Goal: Communication & Community: Answer question/provide support

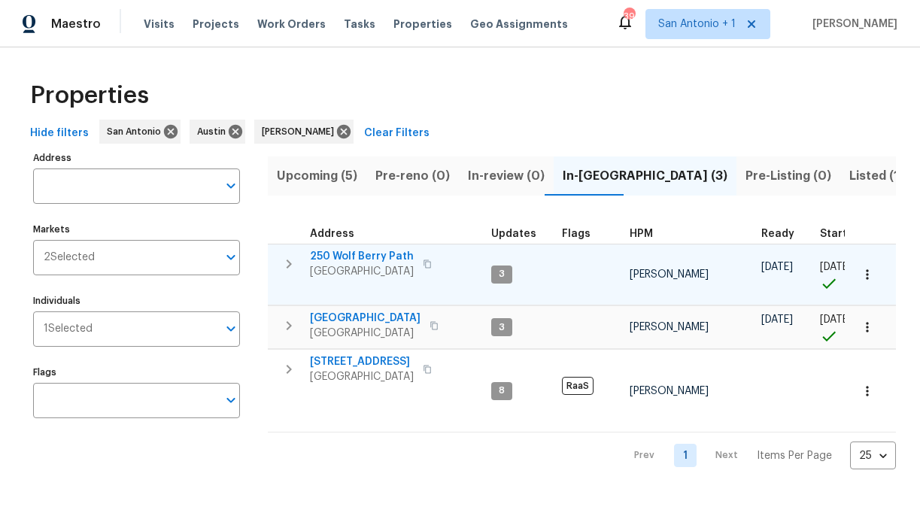
click at [381, 256] on span "250 Wolf Berry Path" at bounding box center [362, 256] width 104 height 15
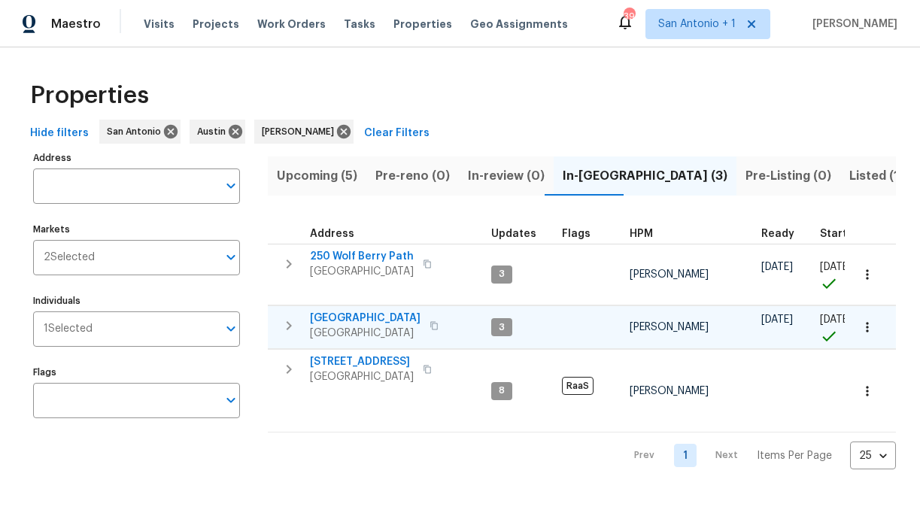
click at [381, 317] on span "124 Blossom Valley Strm" at bounding box center [365, 318] width 111 height 15
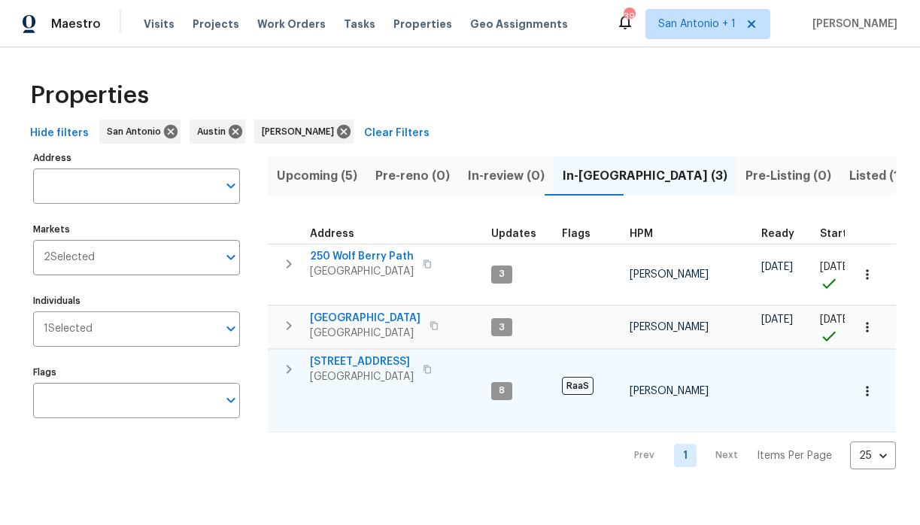
click at [372, 362] on span "526 Radiance Ave" at bounding box center [362, 361] width 104 height 15
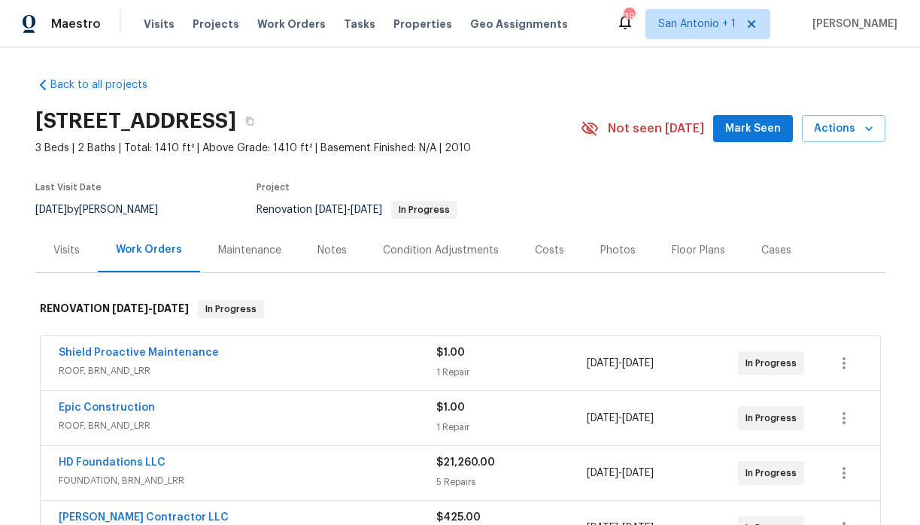
click at [769, 132] on span "Mark Seen" at bounding box center [753, 129] width 56 height 19
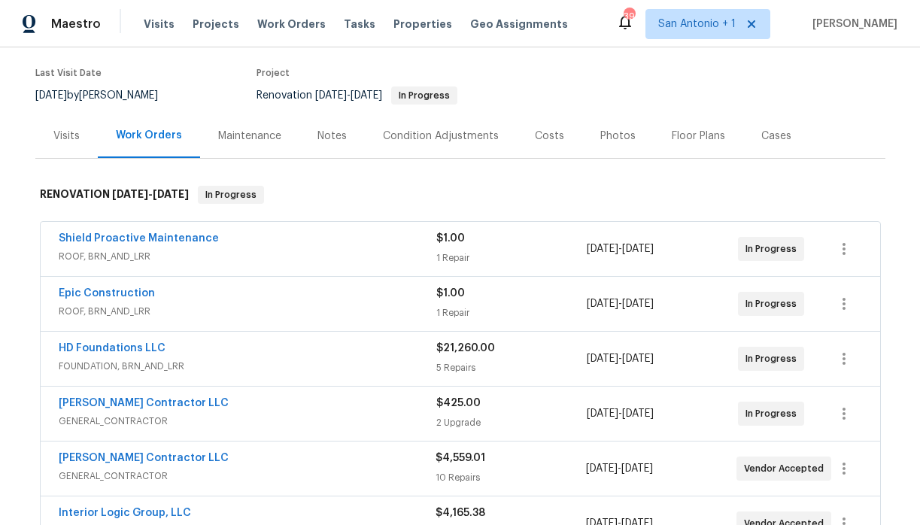
scroll to position [97, 0]
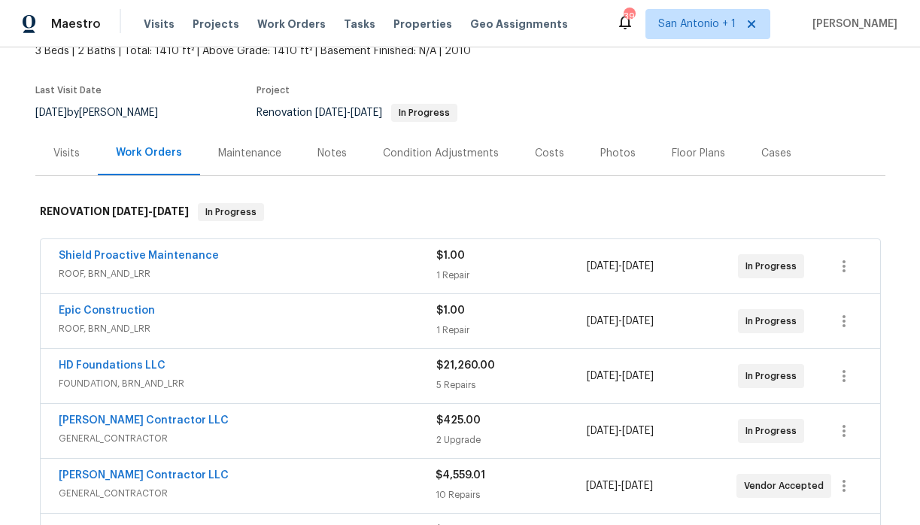
click at [335, 155] on div "Notes" at bounding box center [331, 153] width 29 height 15
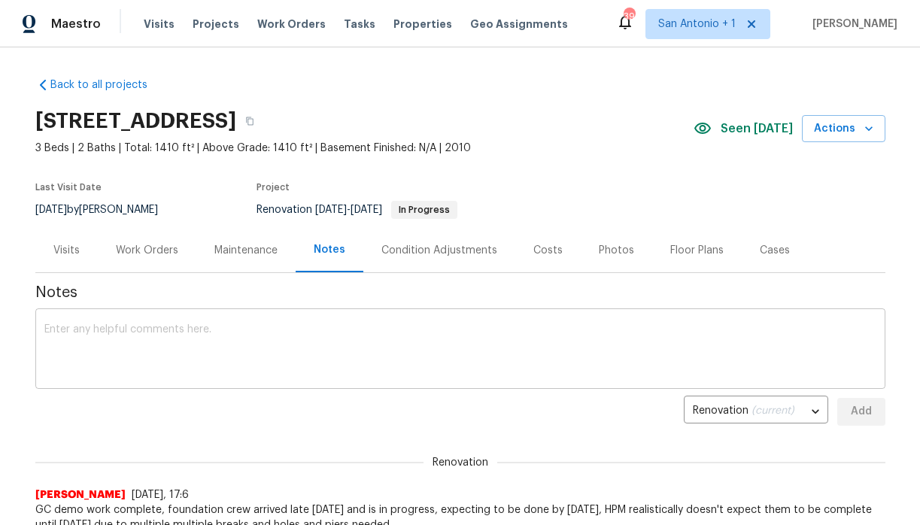
click at [347, 319] on div "x ​" at bounding box center [460, 350] width 850 height 77
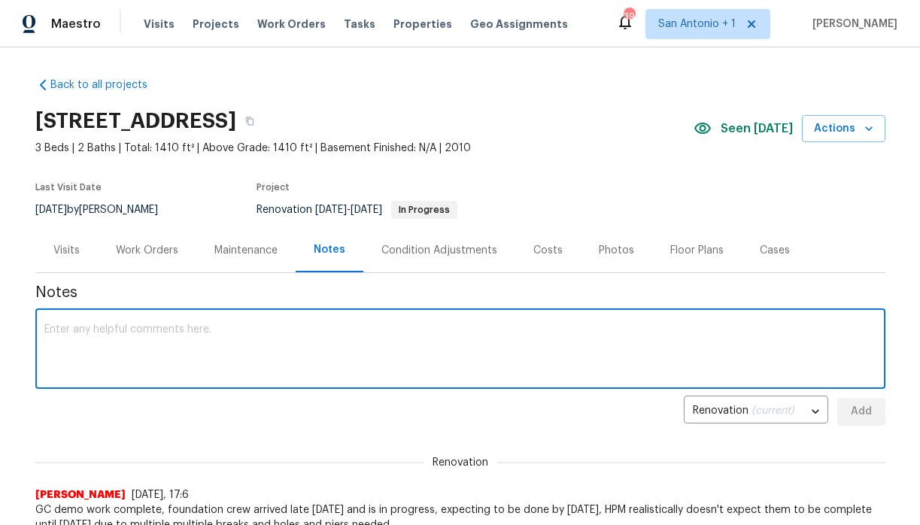
click at [143, 251] on div "Work Orders" at bounding box center [147, 250] width 62 height 15
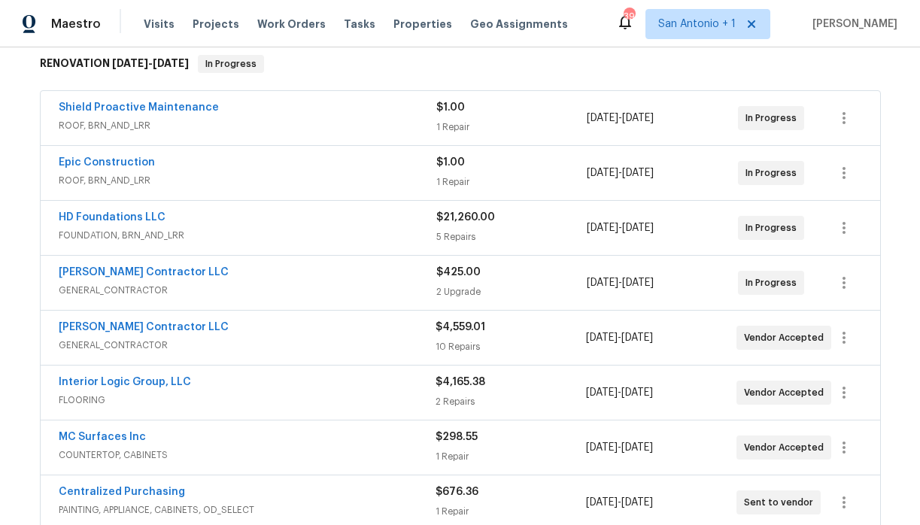
scroll to position [243, 0]
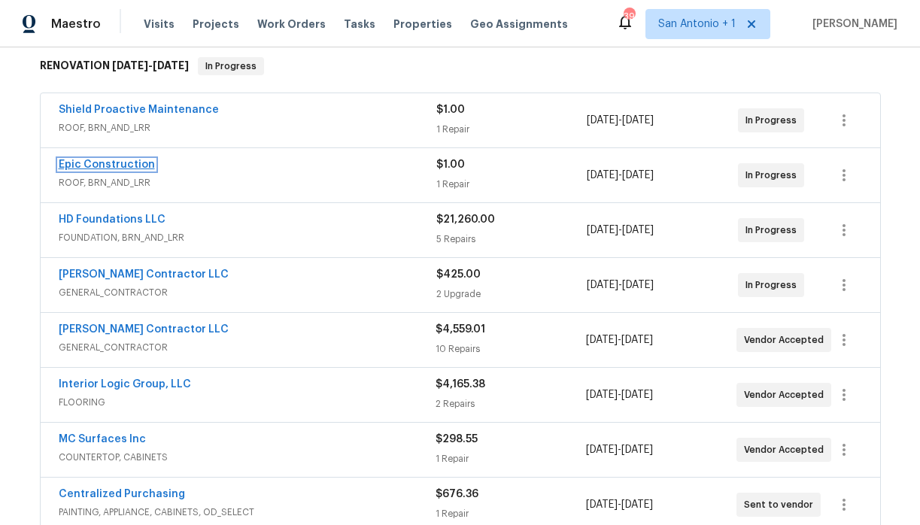
click at [134, 168] on link "Epic Construction" at bounding box center [107, 164] width 96 height 11
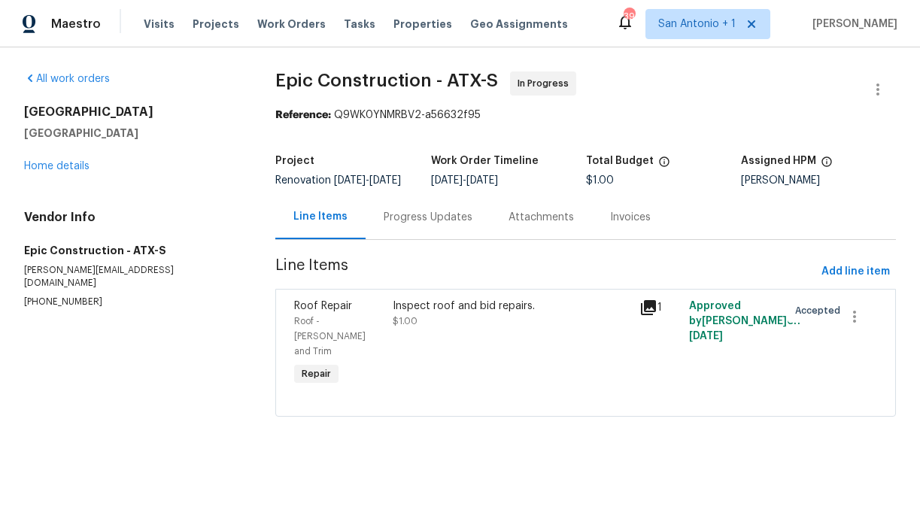
click at [418, 225] on div "Progress Updates" at bounding box center [428, 217] width 89 height 15
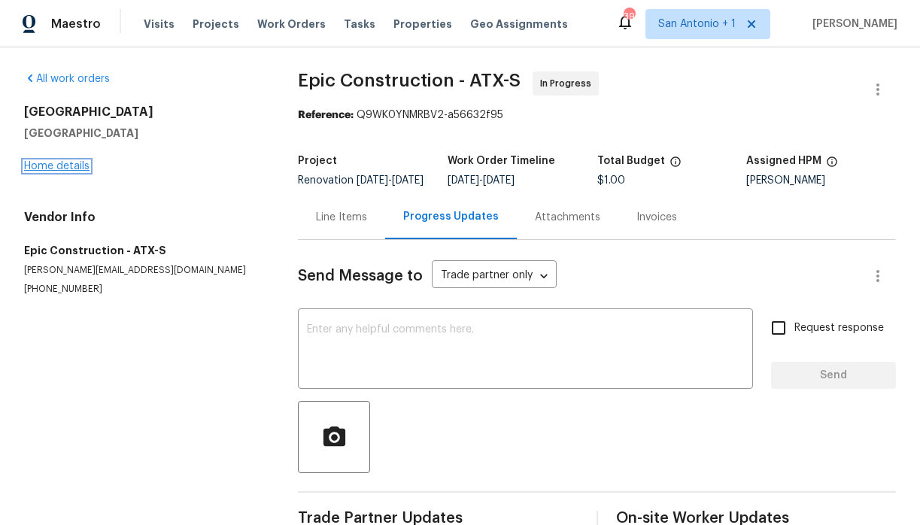
click at [65, 164] on link "Home details" at bounding box center [56, 166] width 65 height 11
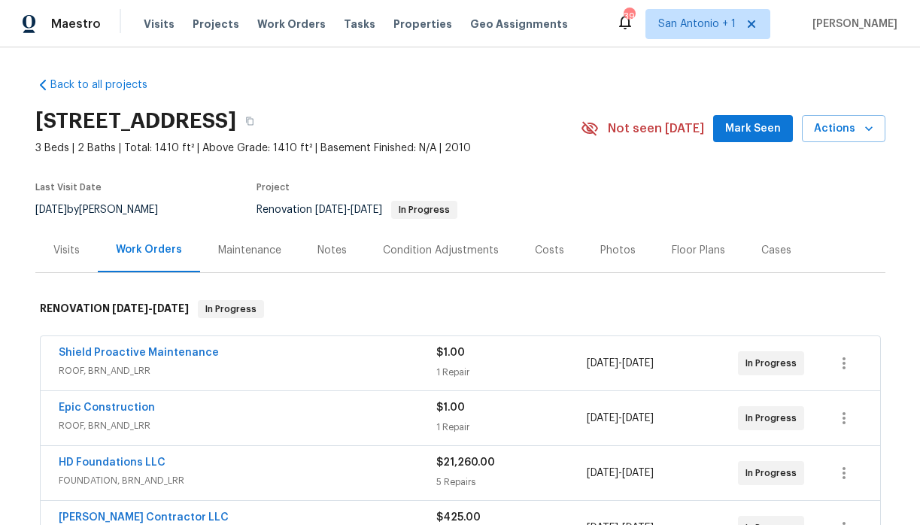
click at [754, 129] on span "Mark Seen" at bounding box center [753, 129] width 56 height 19
click at [338, 248] on div "Notes" at bounding box center [331, 250] width 29 height 15
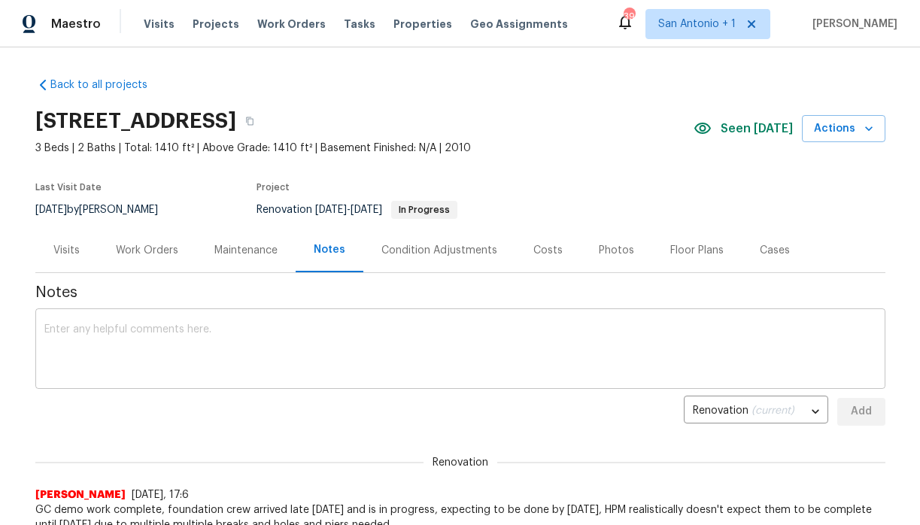
click at [323, 329] on textarea at bounding box center [460, 350] width 832 height 53
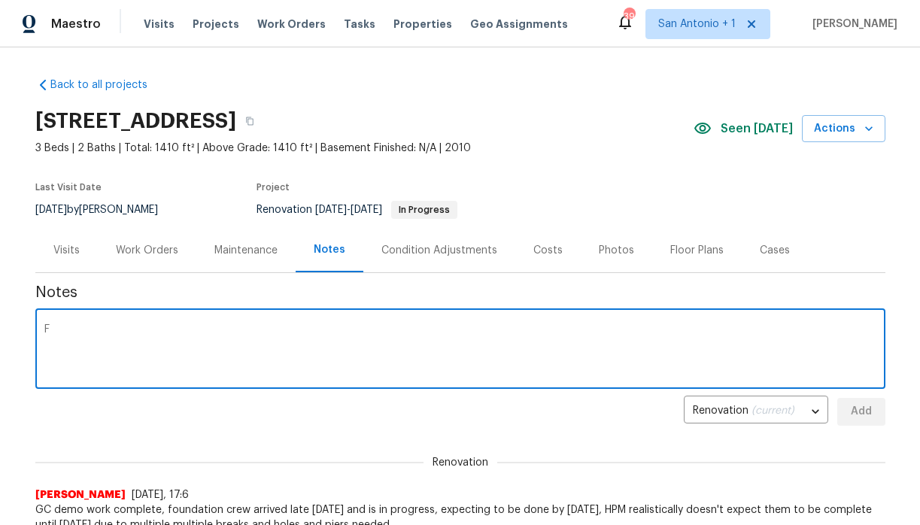
click at [295, 361] on textarea "F" at bounding box center [460, 350] width 832 height 53
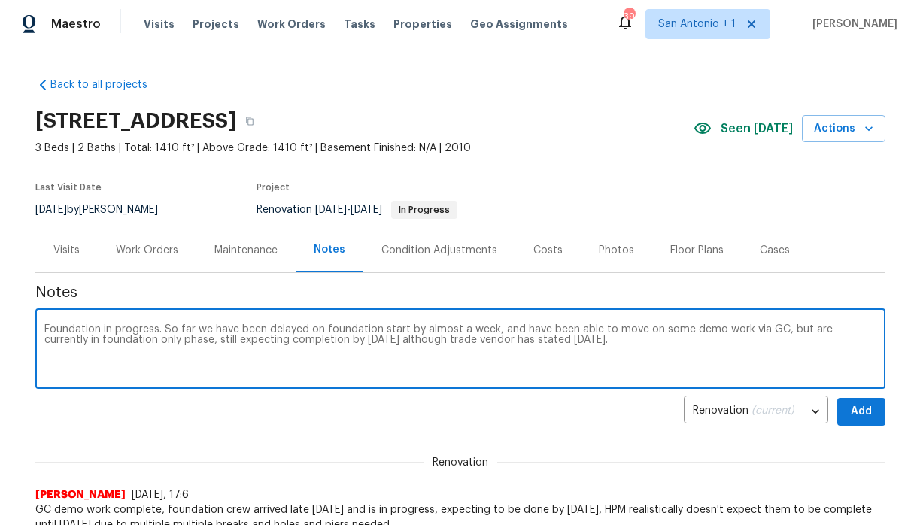
type textarea "Foundation in progress. So far we have been delayed on foundation start by almo…"
click at [851, 409] on span "Add" at bounding box center [861, 411] width 24 height 19
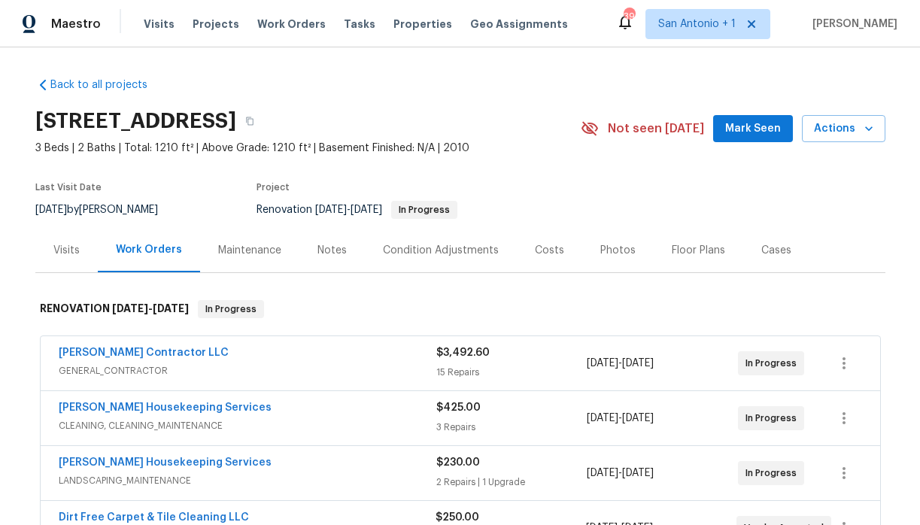
click at [745, 124] on span "Mark Seen" at bounding box center [753, 129] width 56 height 19
click at [323, 253] on div "Notes" at bounding box center [331, 250] width 29 height 15
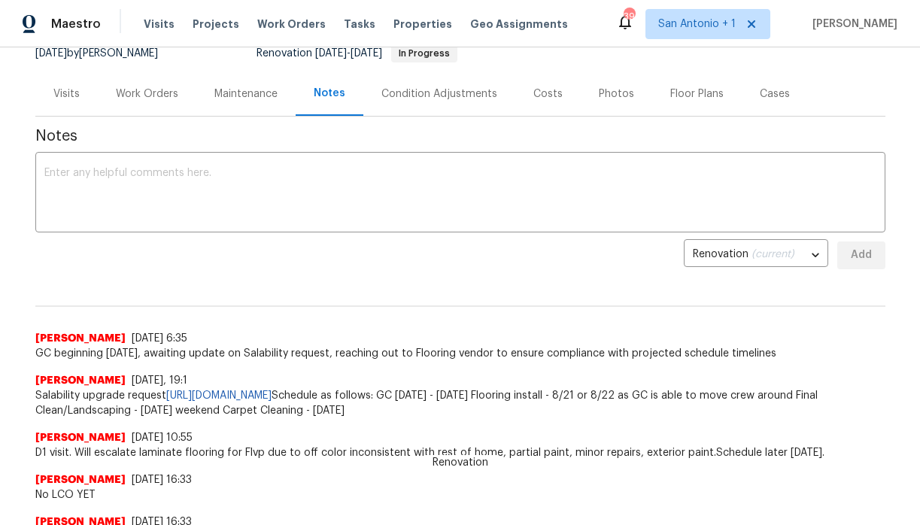
scroll to position [158, 0]
click at [511, 178] on textarea at bounding box center [460, 192] width 832 height 53
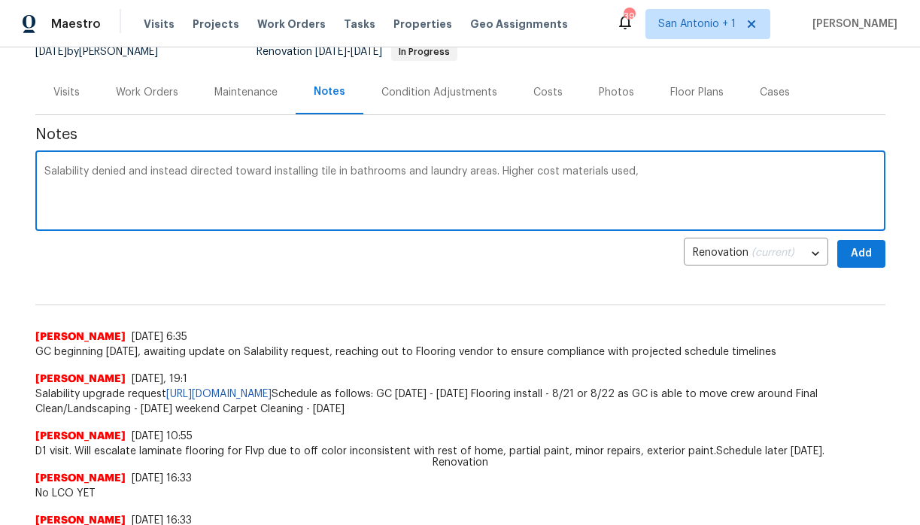
click at [546, 171] on textarea "Salability denied and instead directed toward installing tile in bathrooms and …" at bounding box center [460, 192] width 832 height 53
type textarea "Salability denied and instead directed toward installing tile in bathrooms and …"
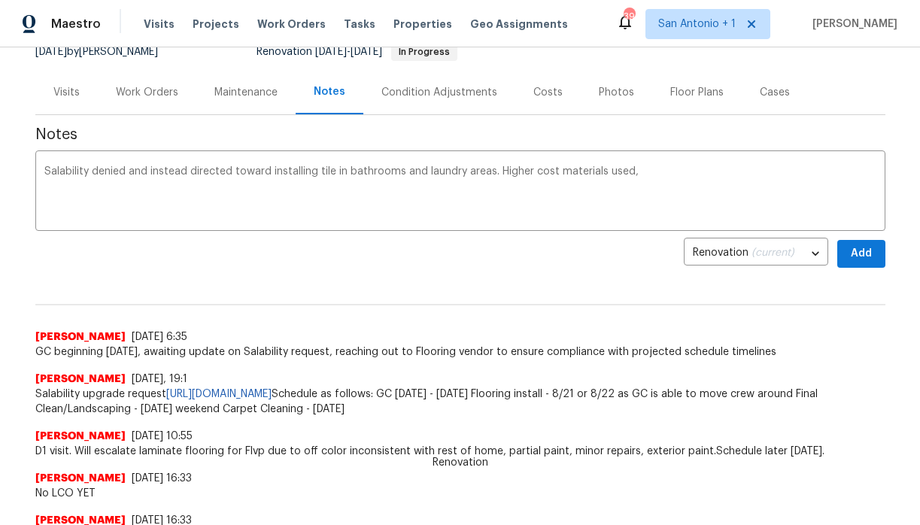
click at [599, 93] on div "Photos" at bounding box center [616, 92] width 35 height 15
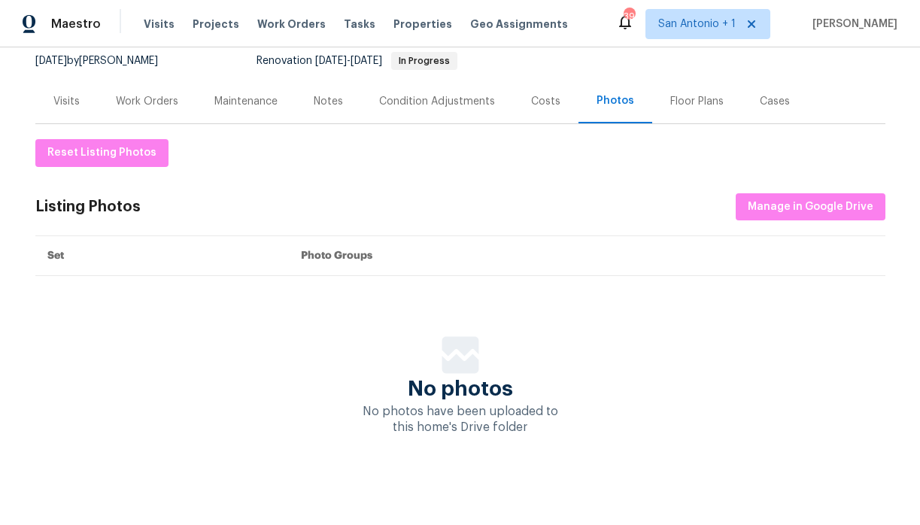
click at [539, 101] on div "Costs" at bounding box center [545, 101] width 29 height 15
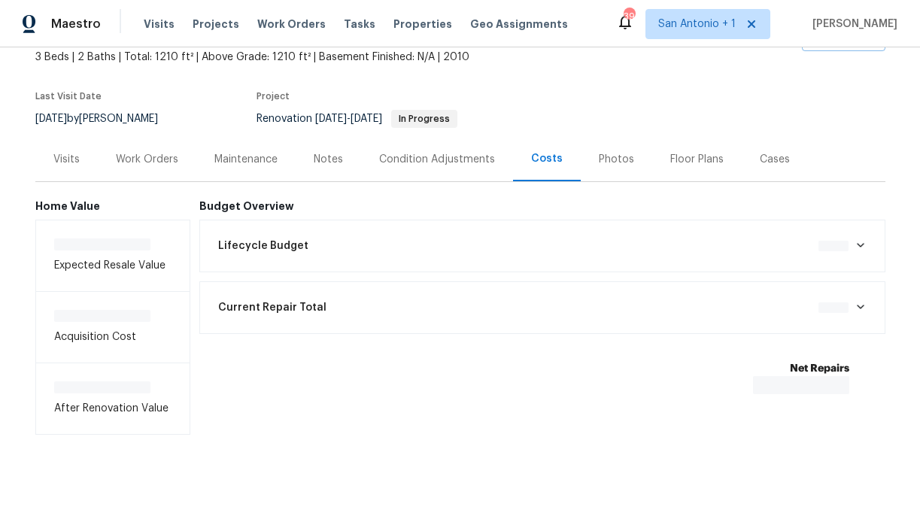
scroll to position [94, 0]
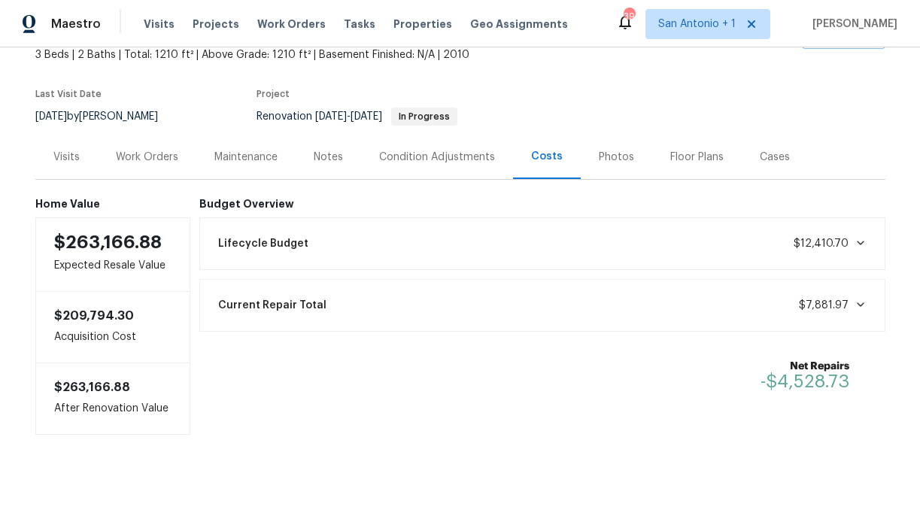
click at [418, 242] on div "Lifecycle Budget $12,410.70" at bounding box center [542, 243] width 666 height 33
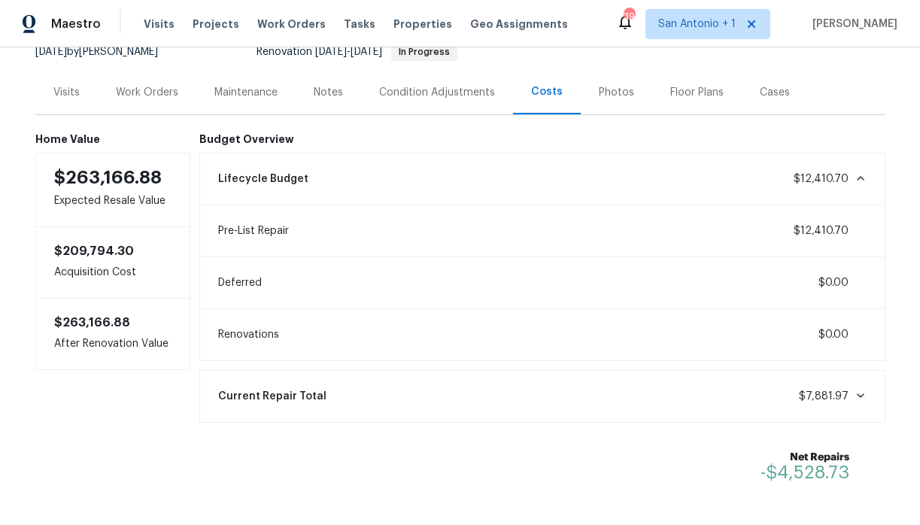
click at [449, 98] on div "Condition Adjustments" at bounding box center [437, 92] width 116 height 15
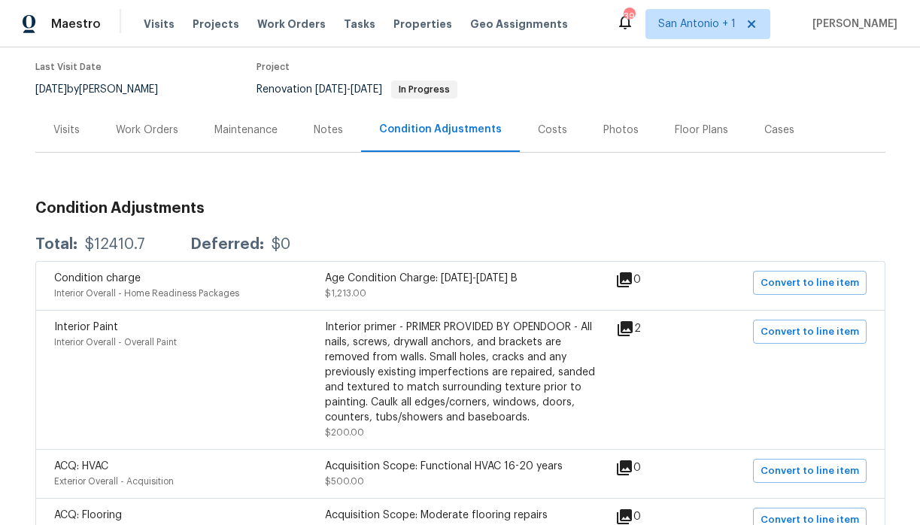
scroll to position [91, 0]
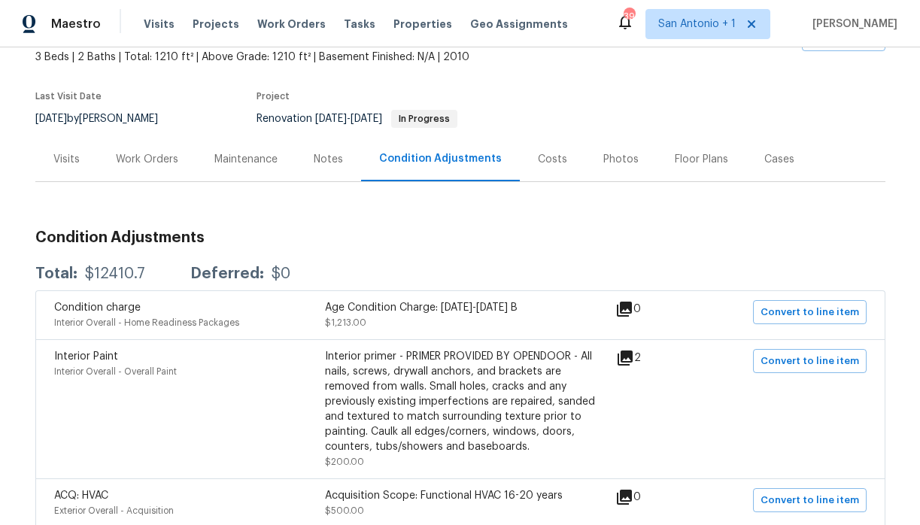
click at [161, 159] on div "Work Orders" at bounding box center [147, 159] width 62 height 15
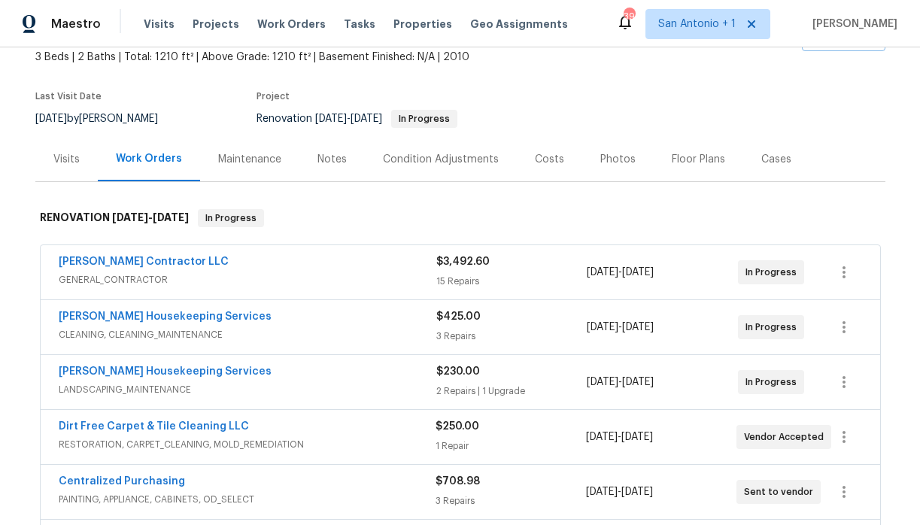
click at [540, 161] on div "Costs" at bounding box center [549, 159] width 29 height 15
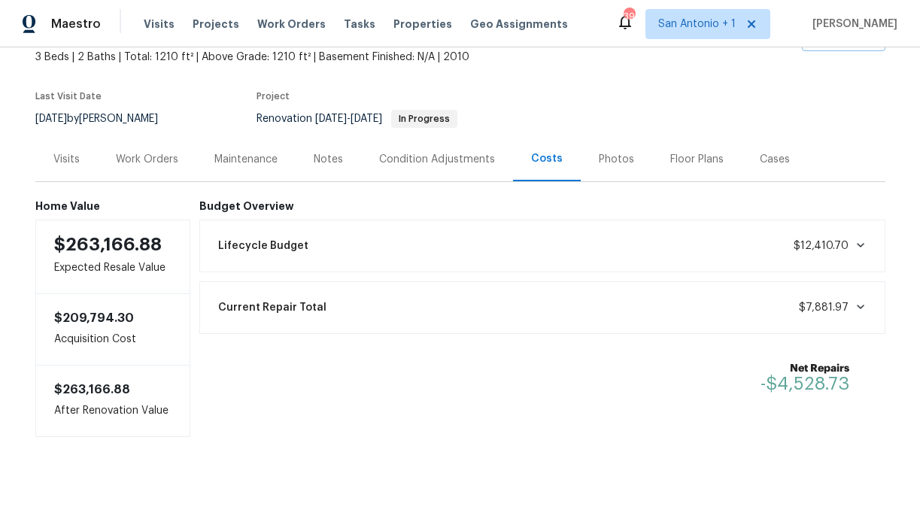
click at [338, 160] on div "Notes" at bounding box center [328, 159] width 29 height 15
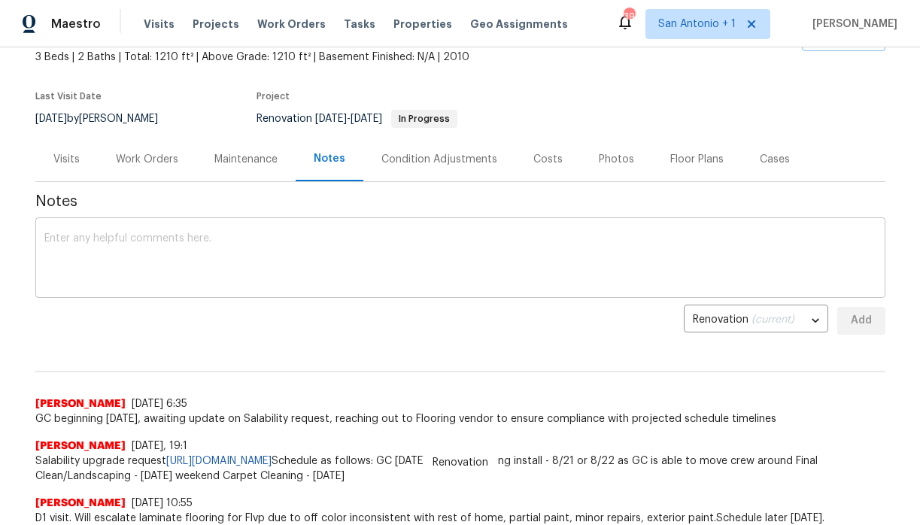
click at [442, 236] on textarea at bounding box center [460, 259] width 832 height 53
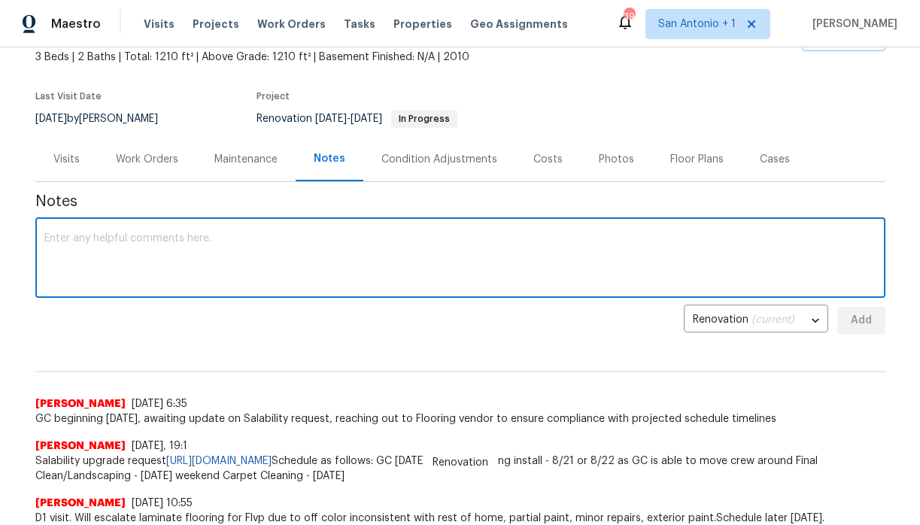
paste textarea "Salability denied and instead directed toward installing tile in bathrooms and …"
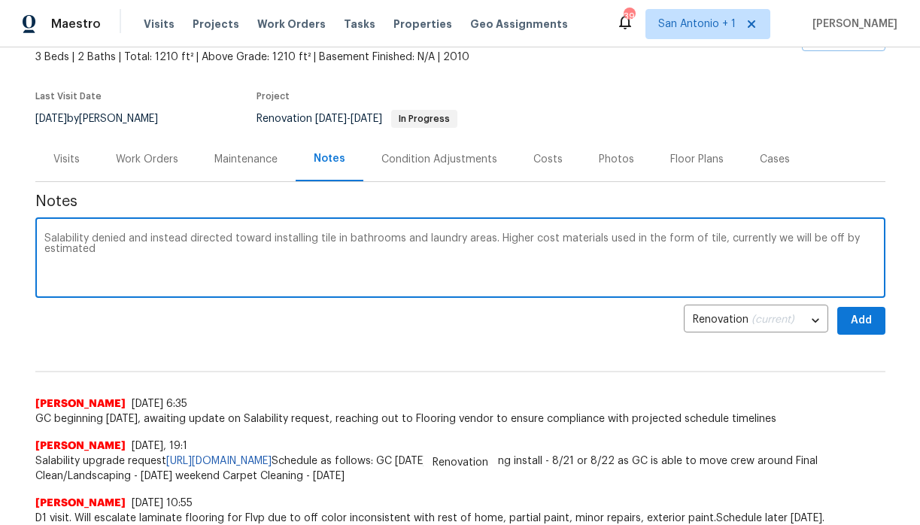
type textarea "Salability denied and instead directed toward installing tile in bathrooms and …"
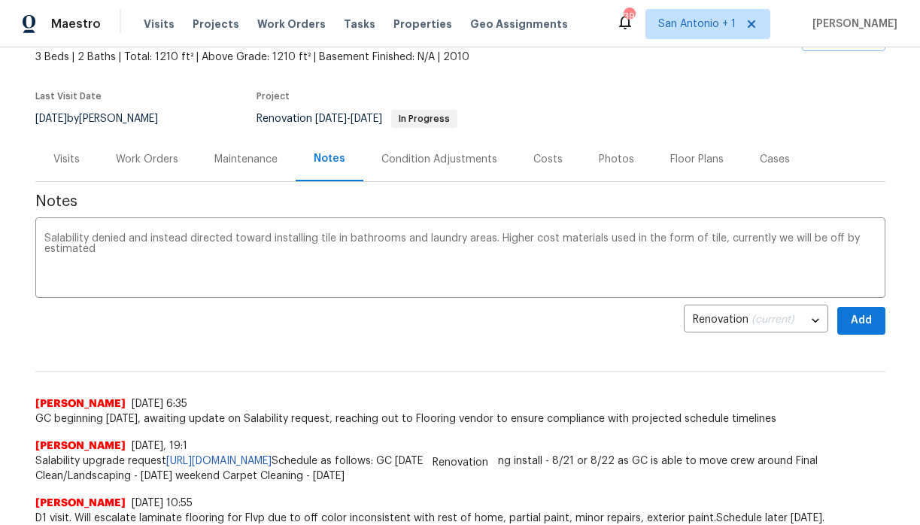
click at [554, 158] on div "Costs" at bounding box center [547, 159] width 29 height 15
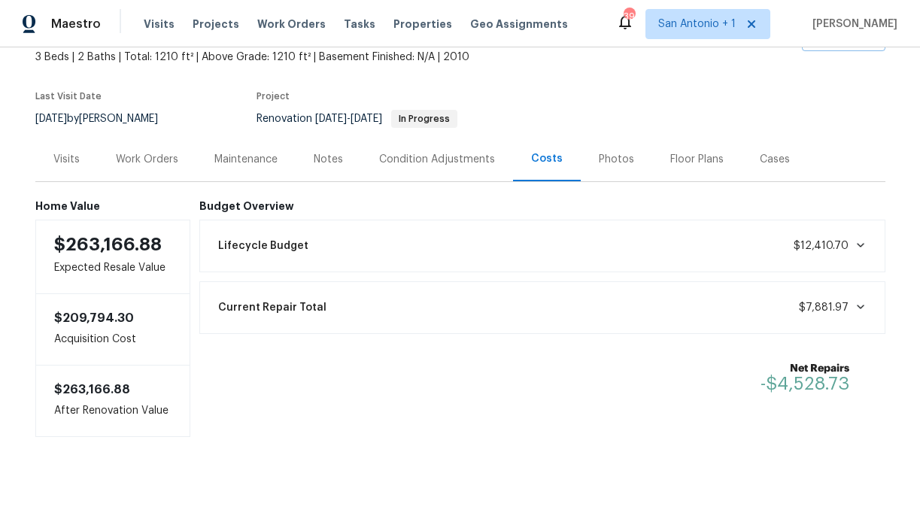
click at [302, 305] on span "Current Repair Total" at bounding box center [272, 307] width 108 height 15
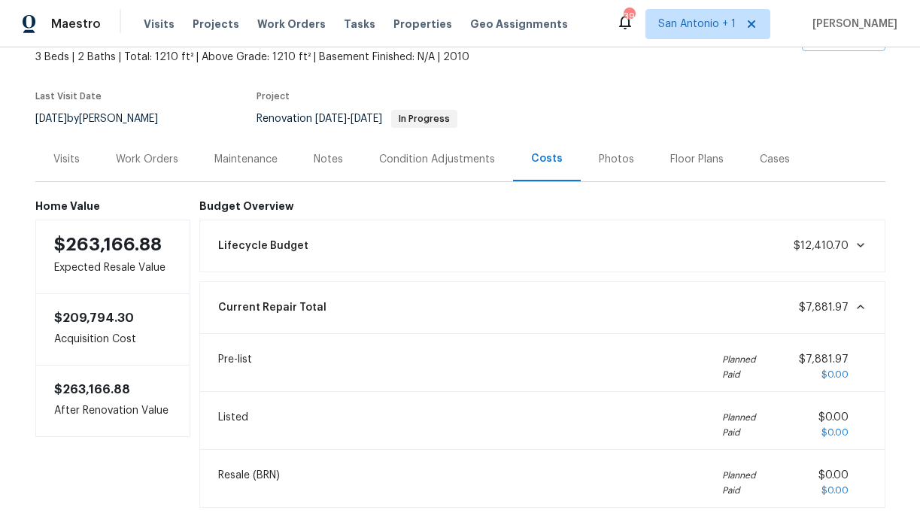
click at [302, 305] on span "Current Repair Total" at bounding box center [272, 307] width 108 height 15
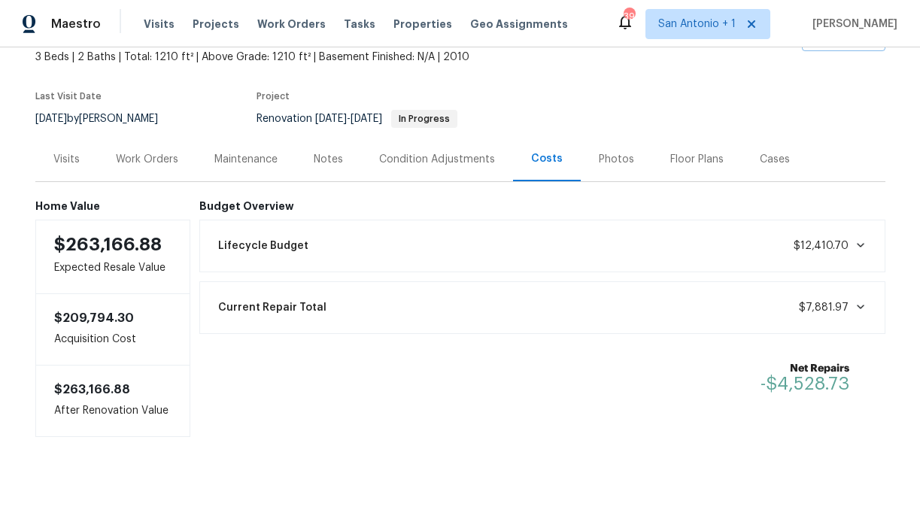
click at [162, 159] on div "Work Orders" at bounding box center [147, 159] width 62 height 15
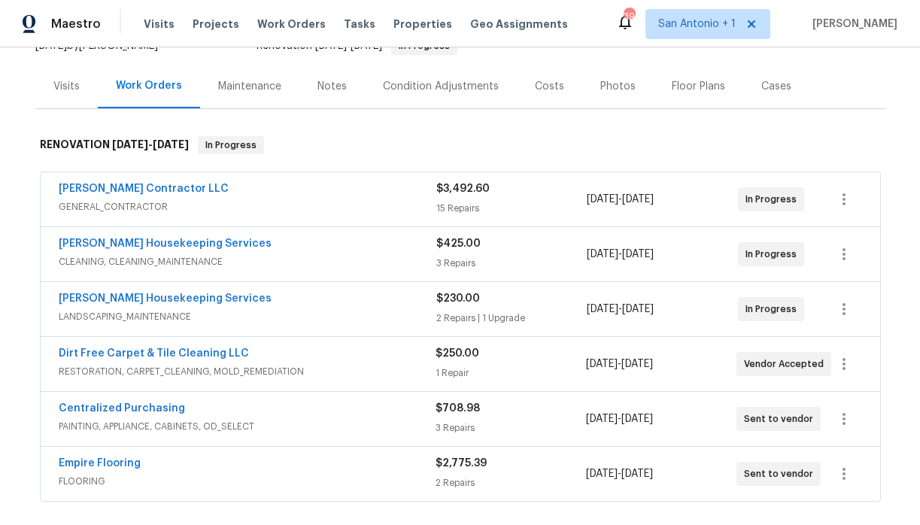
scroll to position [149, 0]
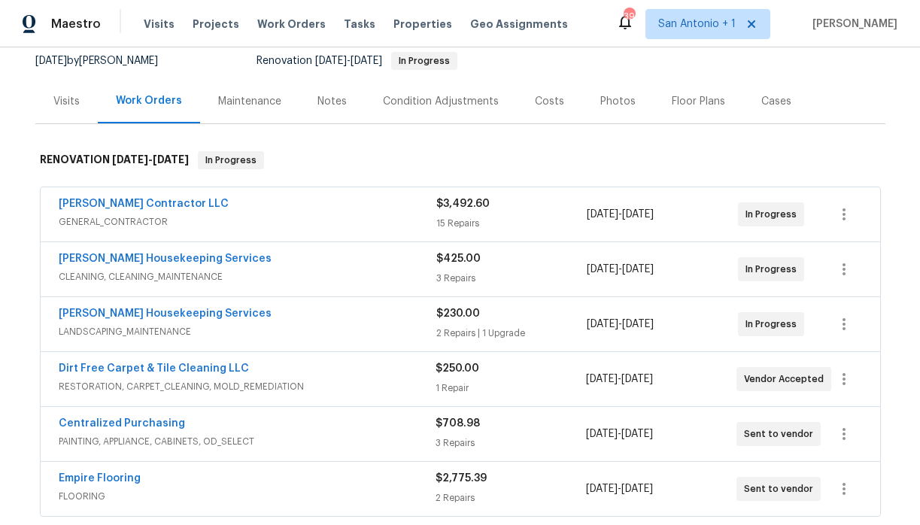
click at [540, 102] on div "Costs" at bounding box center [549, 101] width 29 height 15
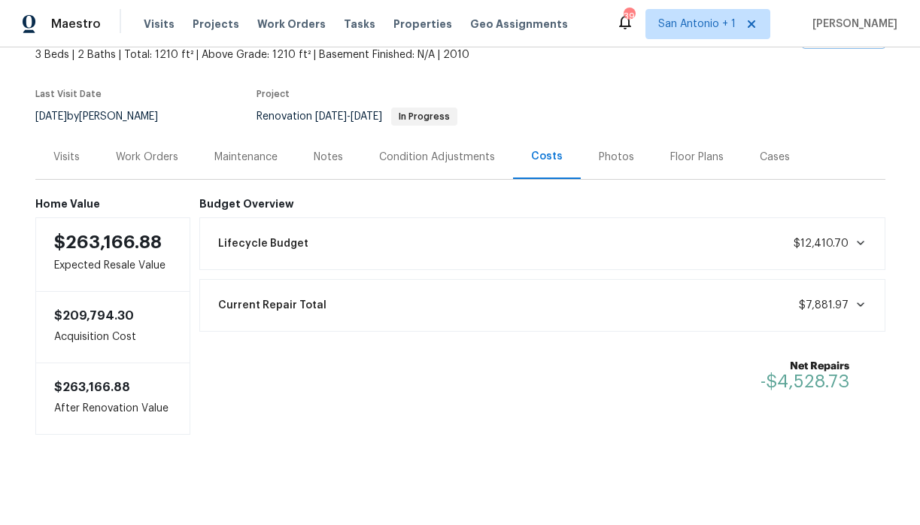
scroll to position [94, 0]
click at [325, 156] on div "Notes" at bounding box center [328, 157] width 29 height 15
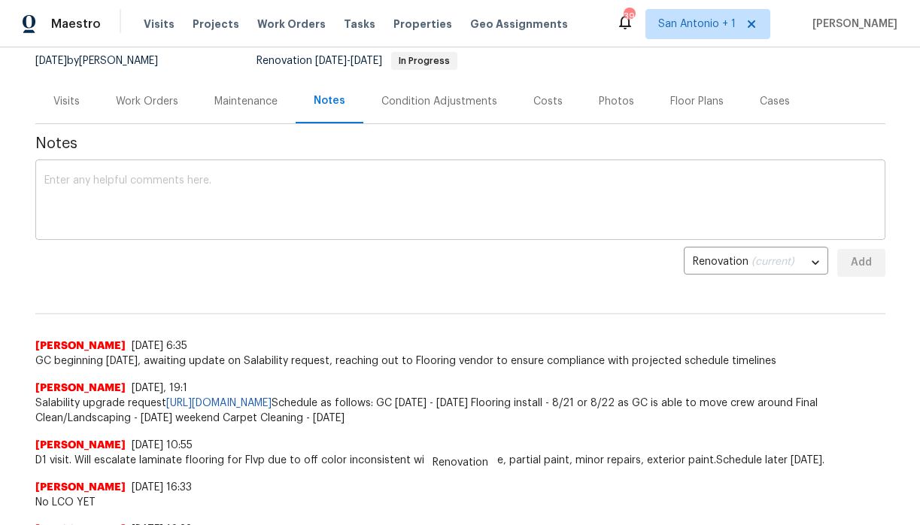
click at [506, 173] on div "x ​" at bounding box center [460, 201] width 850 height 77
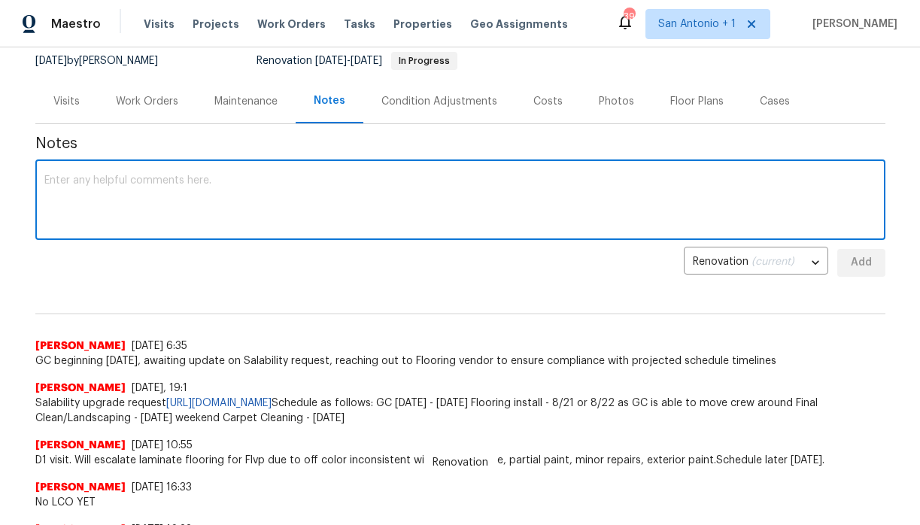
paste textarea "Salability denied and instead directed toward installing tile in bathrooms and …"
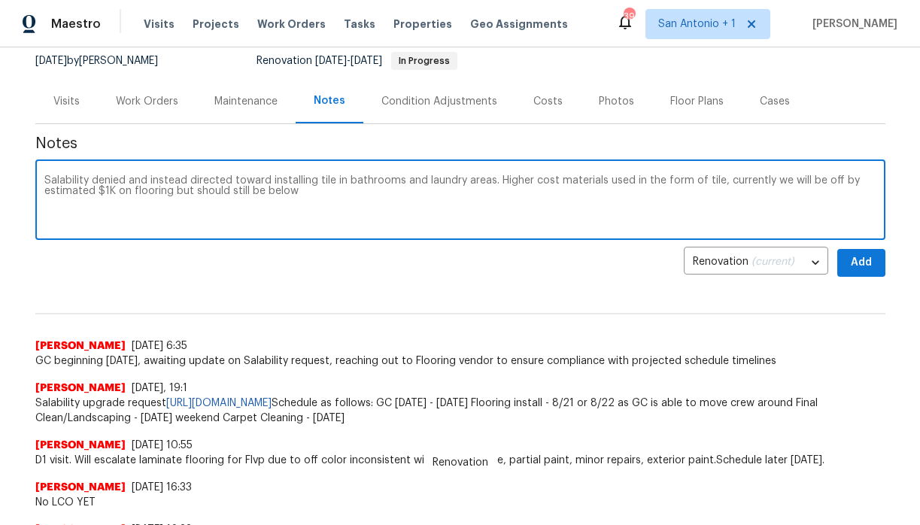
type textarea "Salability denied and instead directed toward installing tile in bathrooms and …"
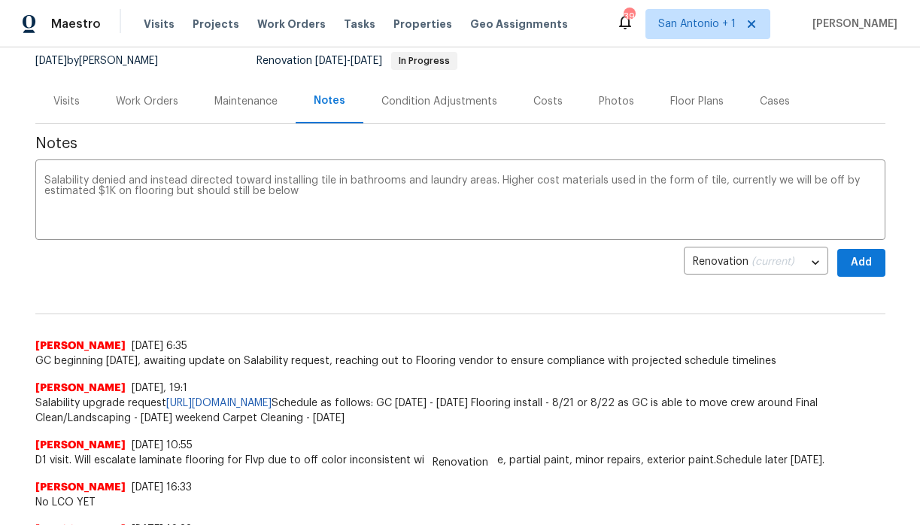
click at [533, 100] on div "Costs" at bounding box center [547, 101] width 29 height 15
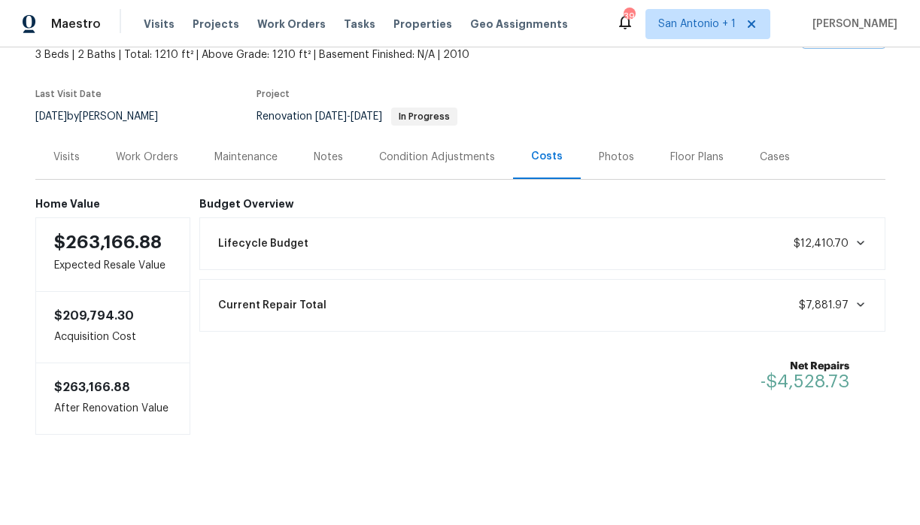
click at [330, 156] on div "Notes" at bounding box center [328, 157] width 29 height 15
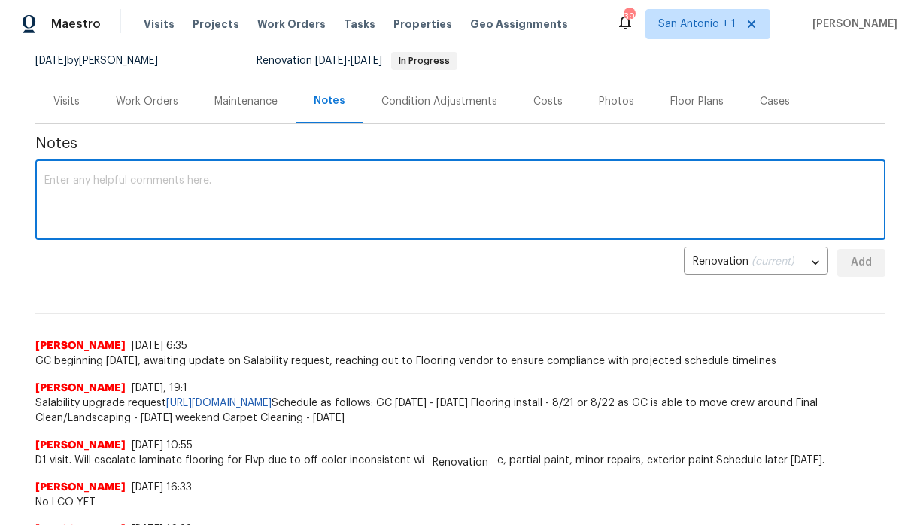
click at [407, 191] on textarea at bounding box center [460, 201] width 832 height 53
paste textarea "Salability denied and instead directed toward installing tile in bathrooms and …"
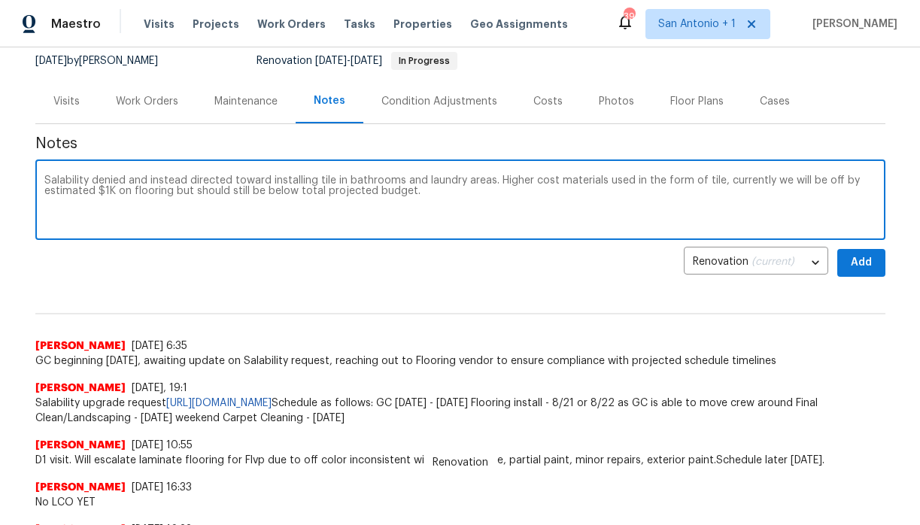
type textarea "Salability denied and instead directed toward installing tile in bathrooms and …"
click at [855, 267] on span "Add" at bounding box center [861, 262] width 24 height 19
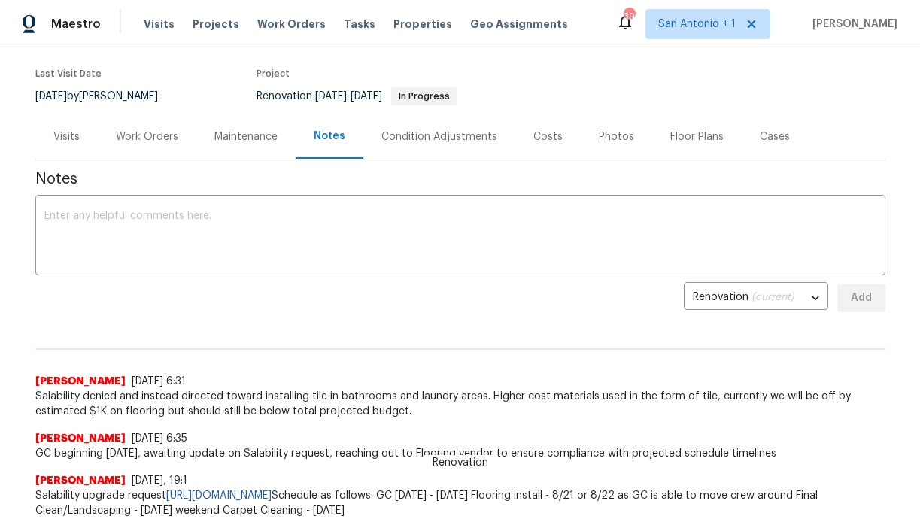
scroll to position [109, 0]
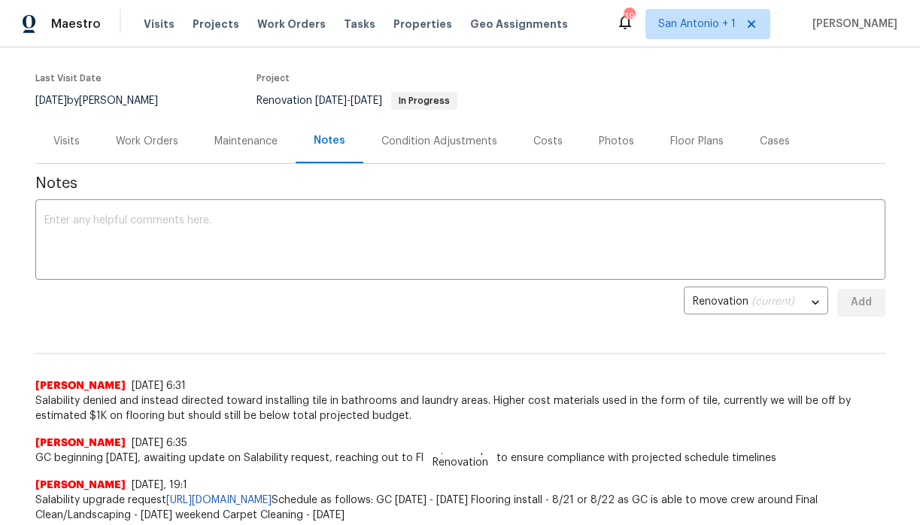
click at [144, 138] on div "Work Orders" at bounding box center [147, 141] width 62 height 15
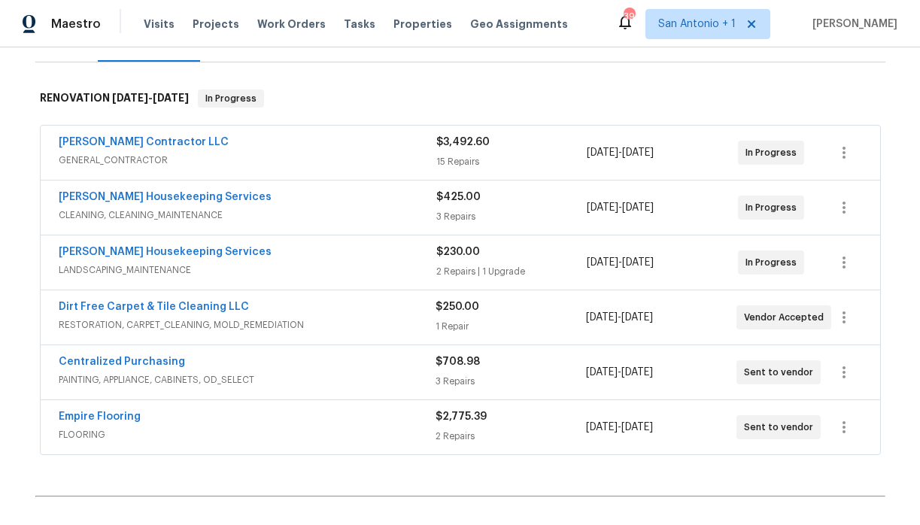
scroll to position [210, 0]
click at [100, 413] on link "Empire Flooring" at bounding box center [100, 417] width 82 height 11
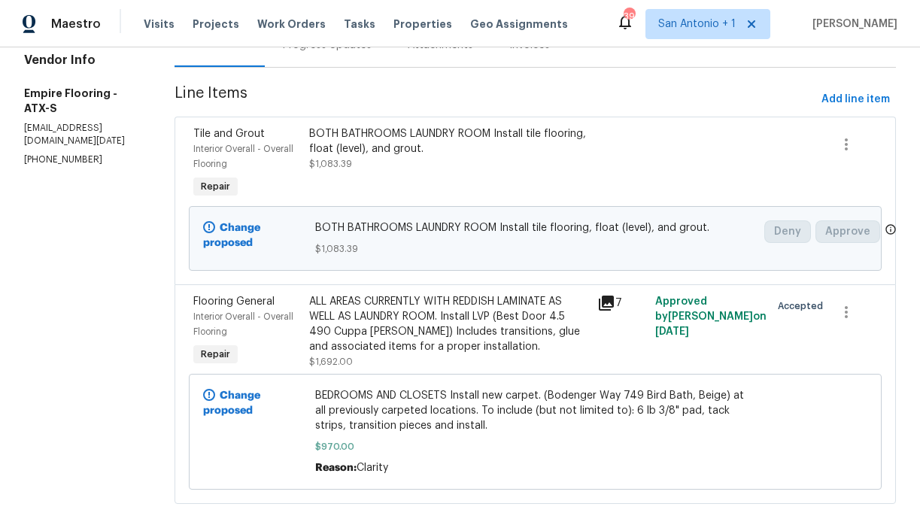
scroll to position [187, 0]
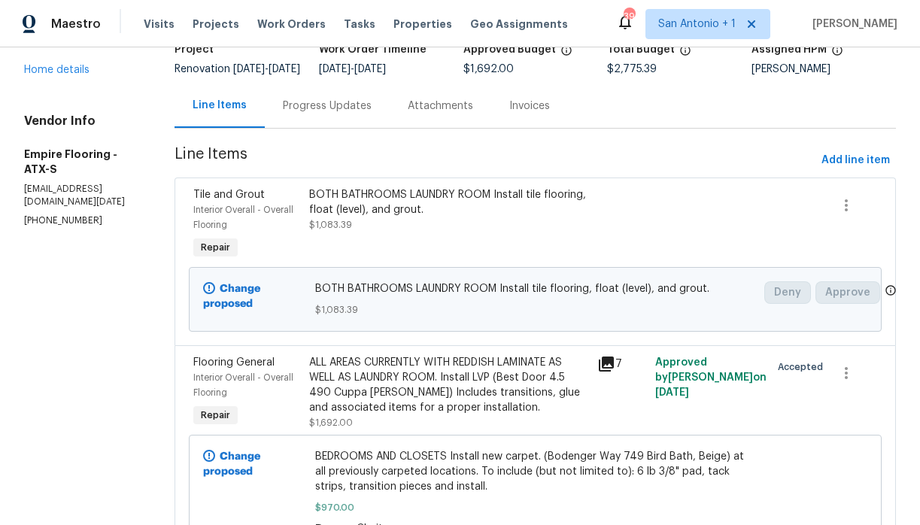
click at [332, 114] on div "Progress Updates" at bounding box center [327, 106] width 89 height 15
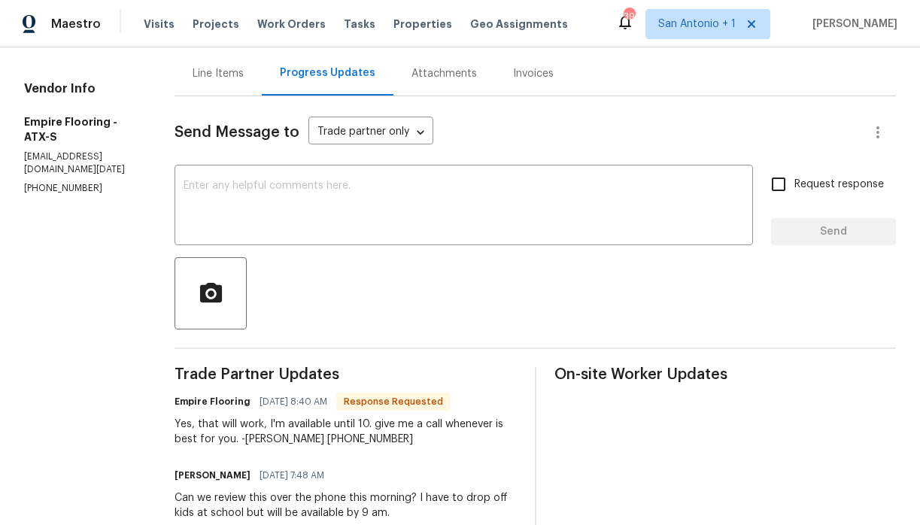
scroll to position [142, 0]
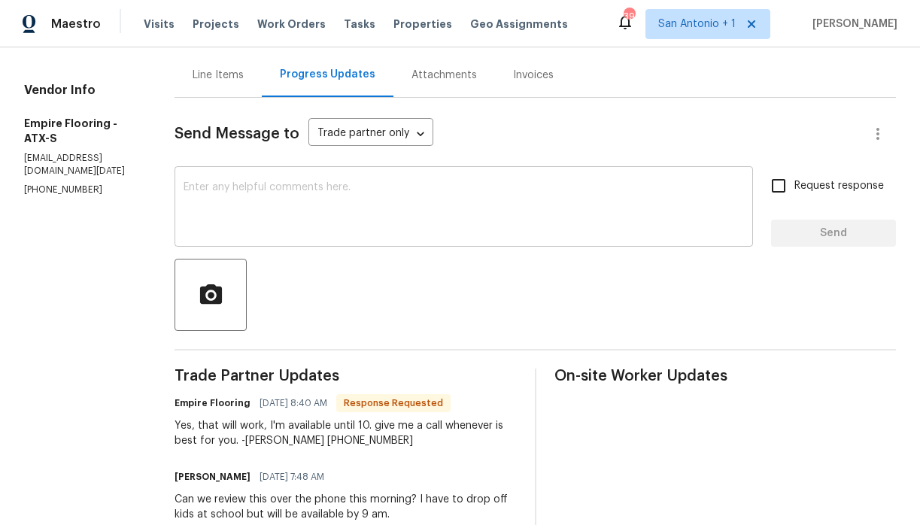
click at [330, 213] on textarea at bounding box center [464, 208] width 560 height 53
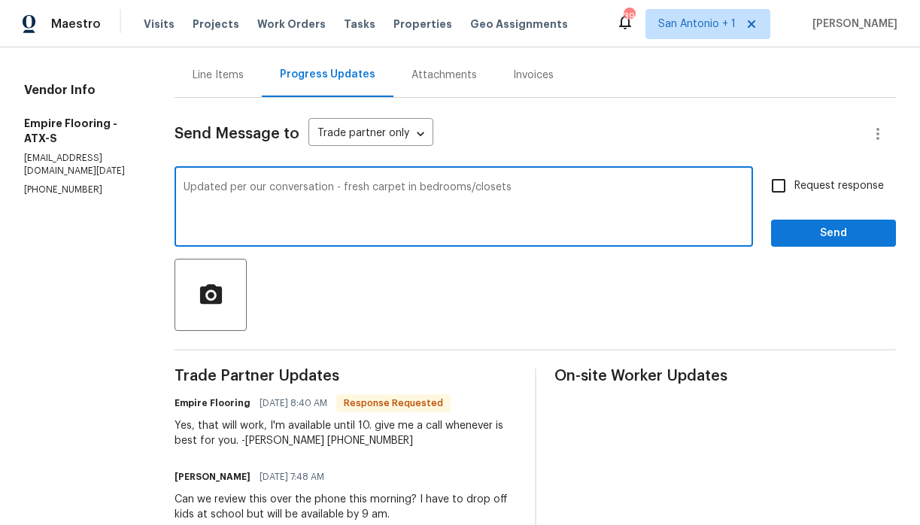
click at [361, 200] on textarea "Updated per our conversation - fresh carpet in bedrooms/closets" at bounding box center [464, 208] width 560 height 53
click at [547, 198] on textarea "Updated per our conversation - 1) fresh carpet in bedrooms/closets" at bounding box center [464, 208] width 560 height 53
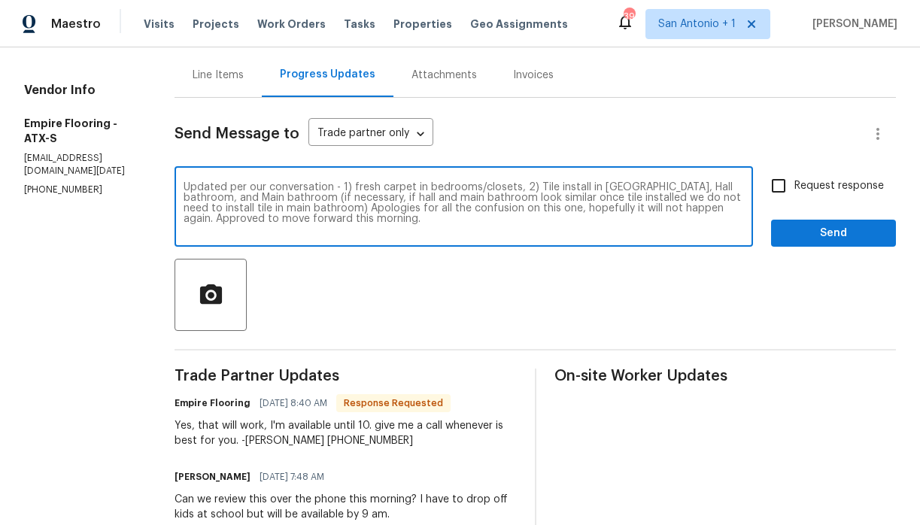
type textarea "Updated per our conversation - 1) fresh carpet in bedrooms/closets, 2) Tile ins…"
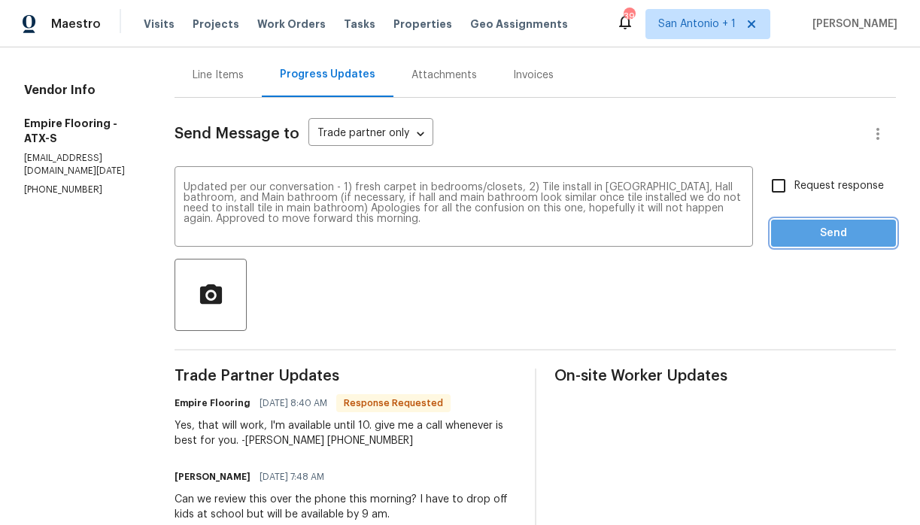
click at [852, 233] on button "Send" at bounding box center [833, 234] width 125 height 28
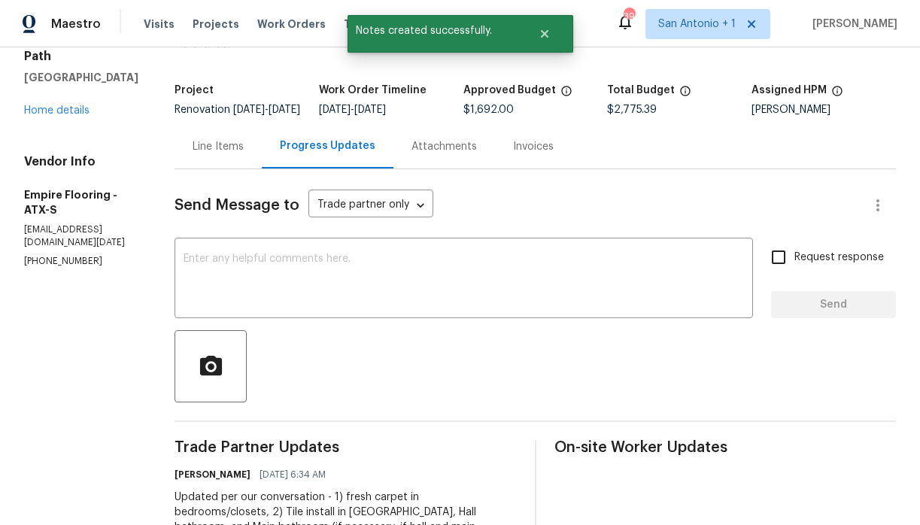
scroll to position [0, 0]
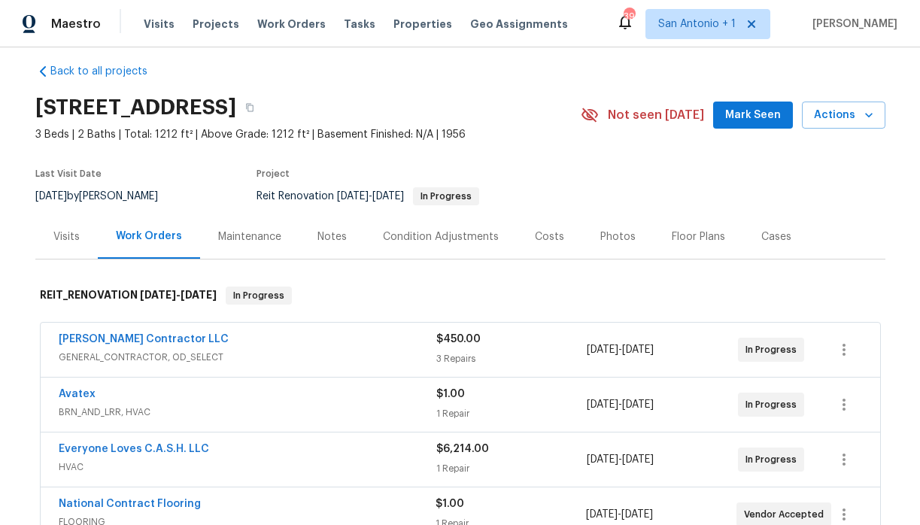
scroll to position [11, 0]
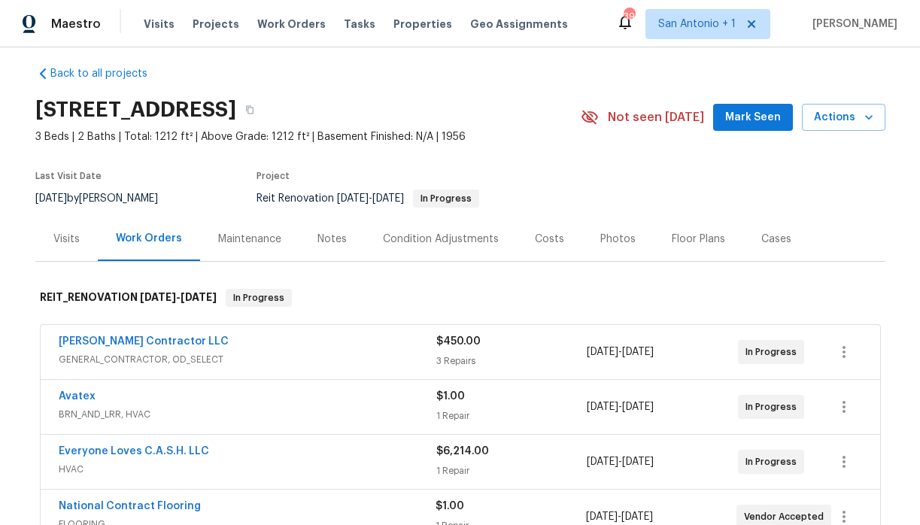
click at [729, 122] on button "Mark Seen" at bounding box center [753, 118] width 80 height 28
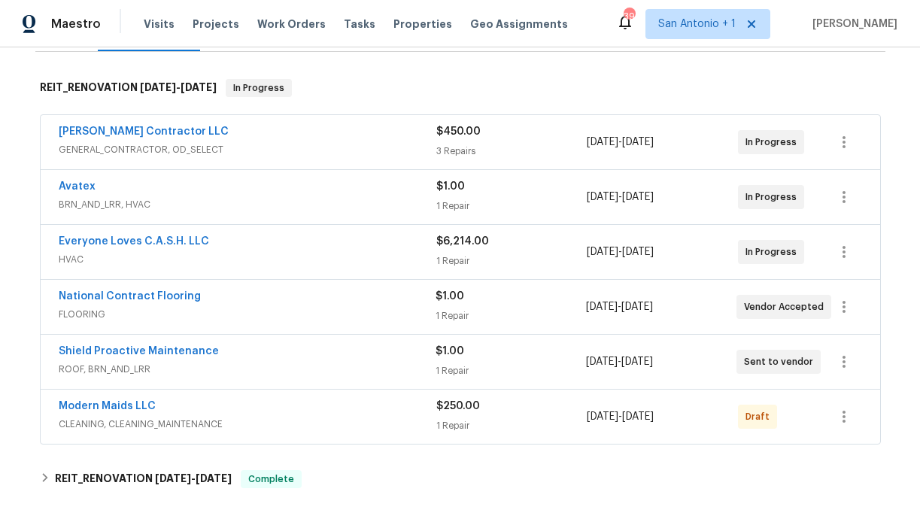
scroll to position [212, 0]
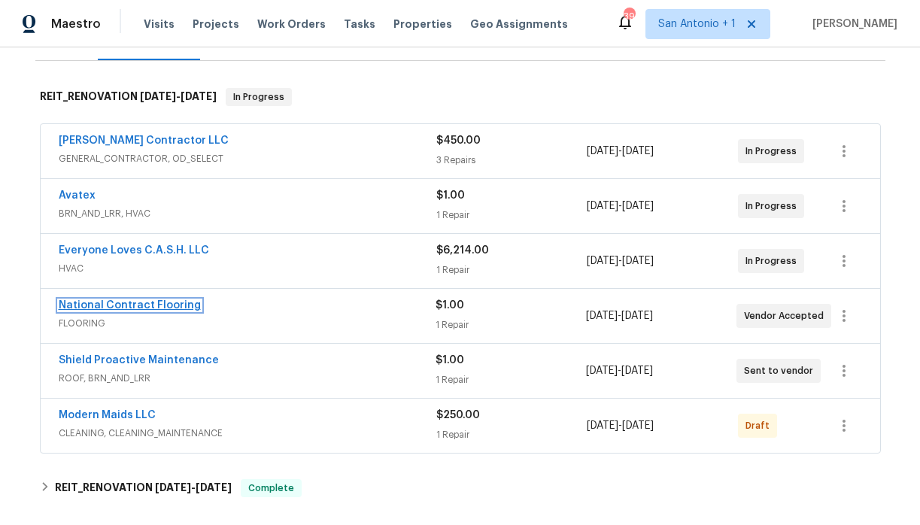
click at [169, 304] on link "National Contract Flooring" at bounding box center [130, 305] width 142 height 11
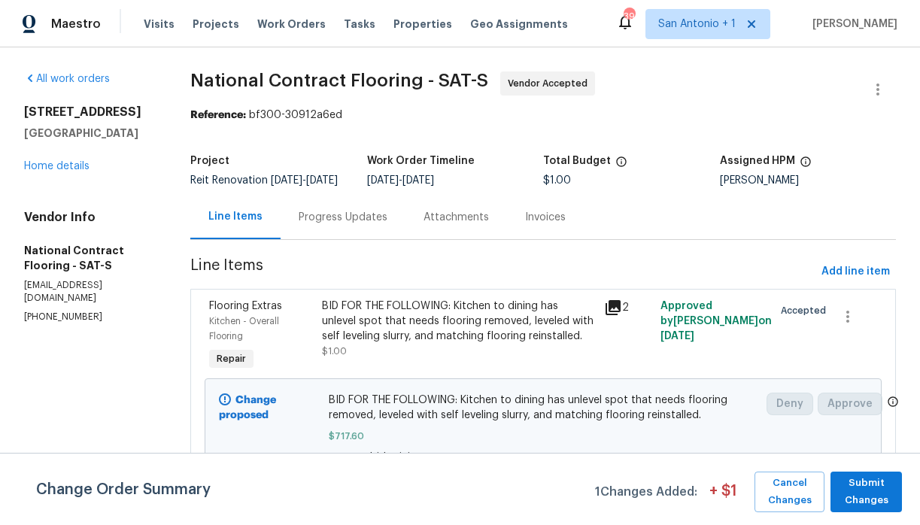
scroll to position [22, 0]
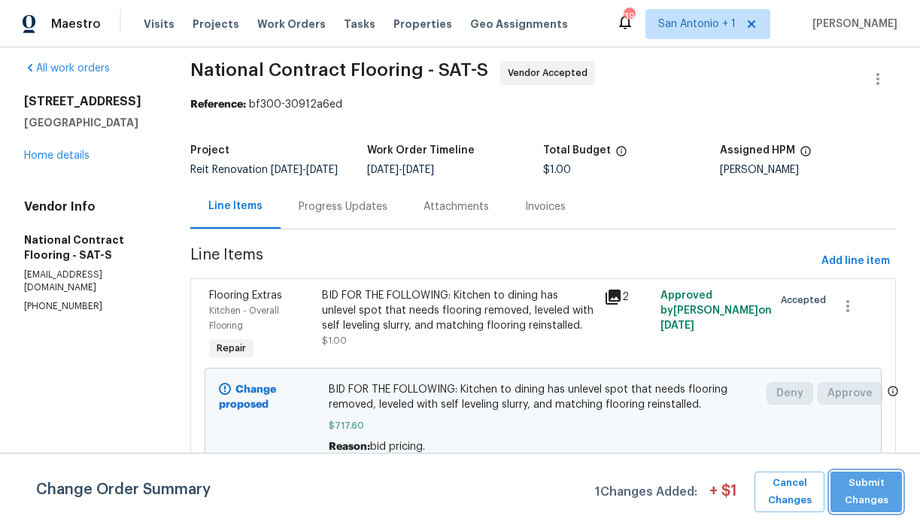
click at [867, 488] on span "Submit Changes" at bounding box center [866, 492] width 56 height 35
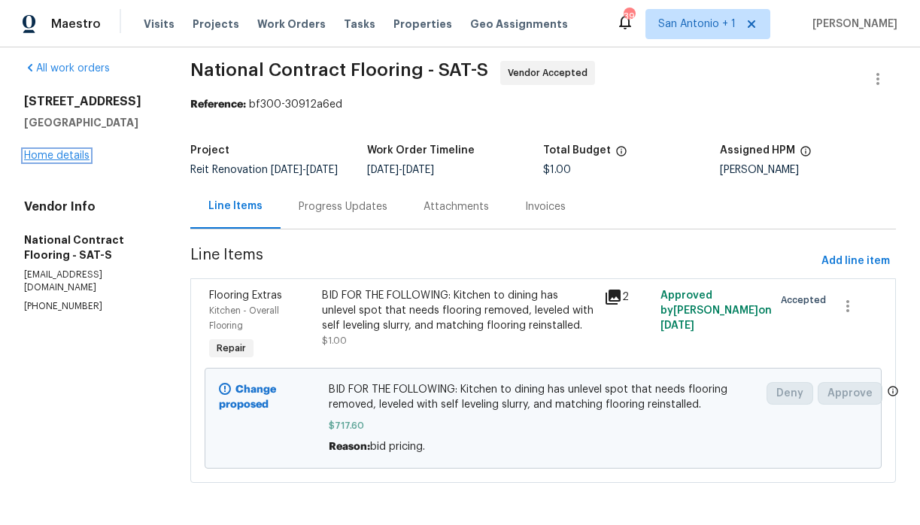
click at [75, 150] on link "Home details" at bounding box center [56, 155] width 65 height 11
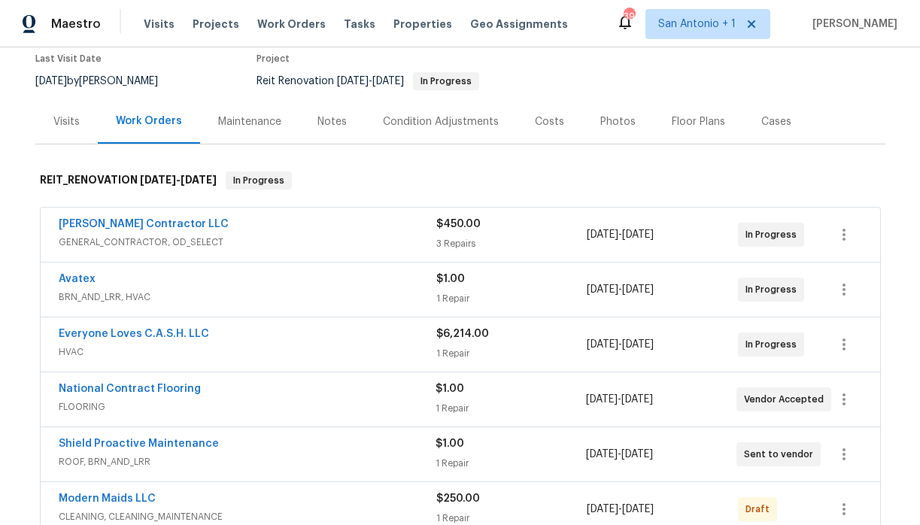
scroll to position [129, 0]
click at [85, 281] on link "Avatex" at bounding box center [77, 278] width 37 height 11
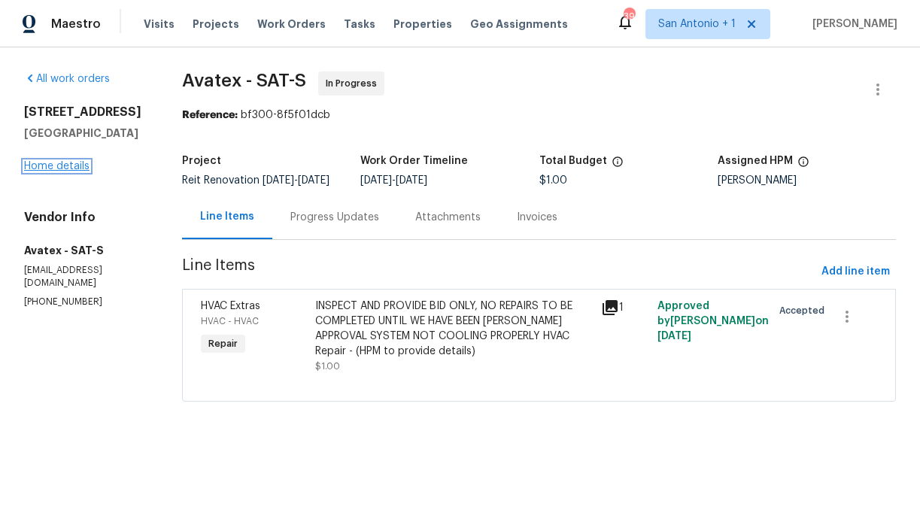
click at [68, 162] on link "Home details" at bounding box center [56, 166] width 65 height 11
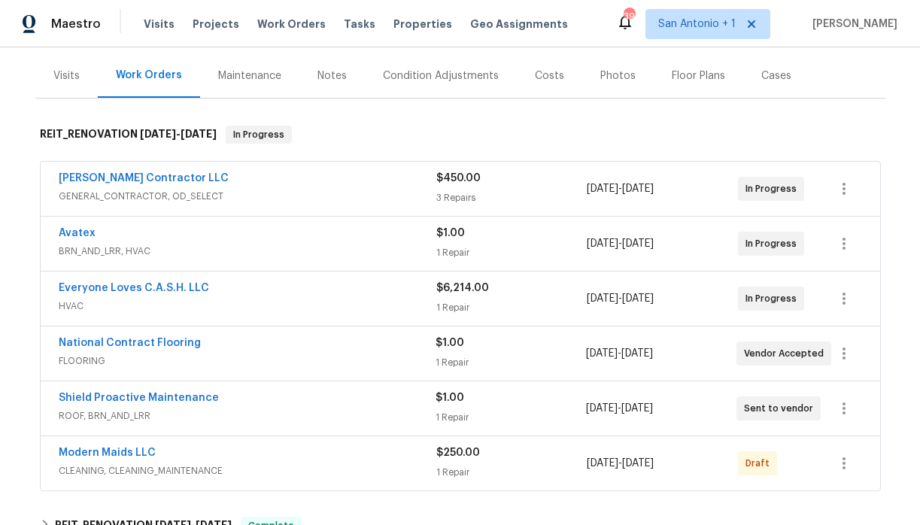
scroll to position [182, 0]
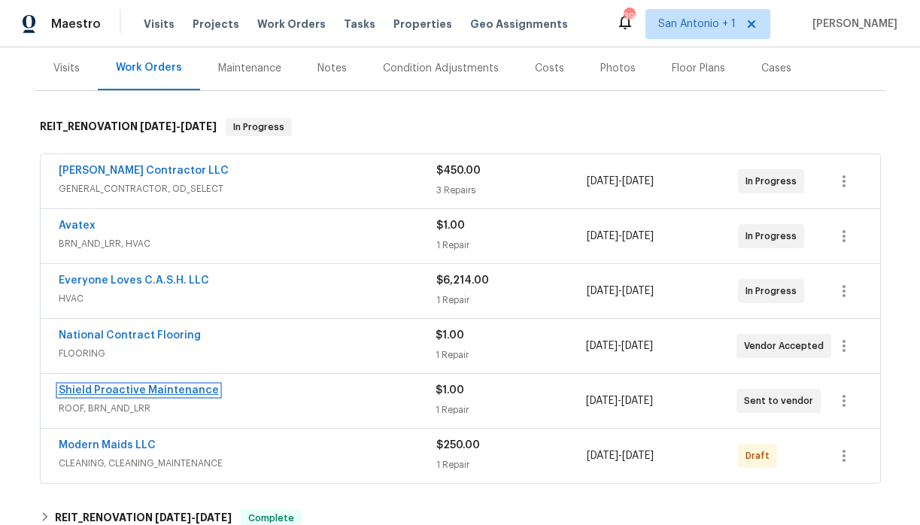
click at [185, 390] on link "Shield Proactive Maintenance" at bounding box center [139, 390] width 160 height 11
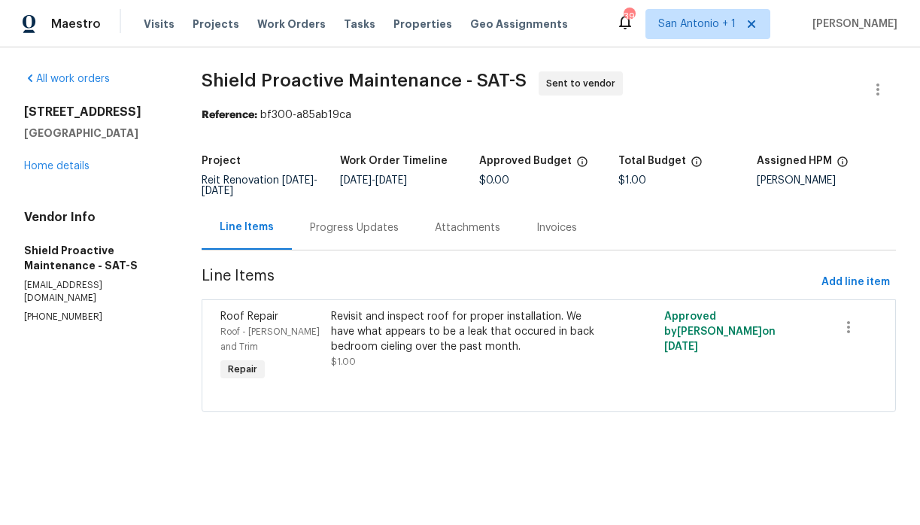
click at [369, 233] on div "Progress Updates" at bounding box center [354, 227] width 89 height 15
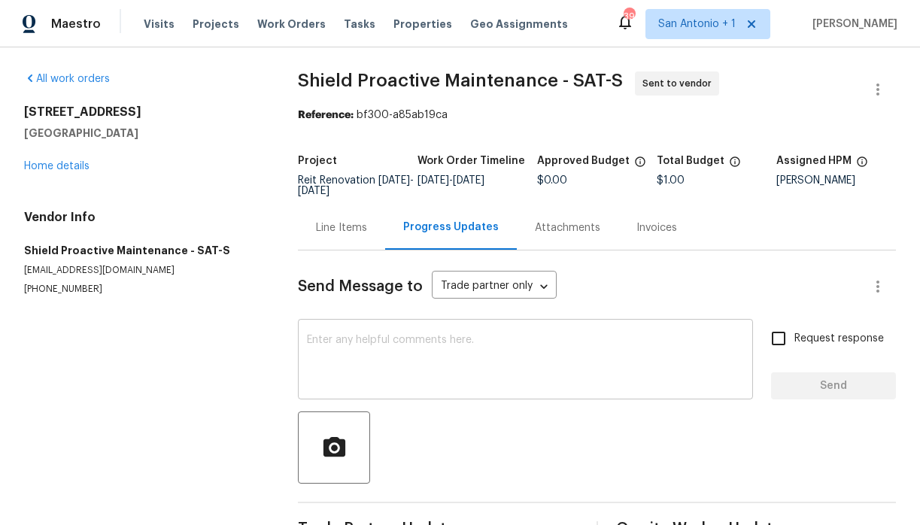
click at [396, 334] on div "x ​" at bounding box center [525, 361] width 455 height 77
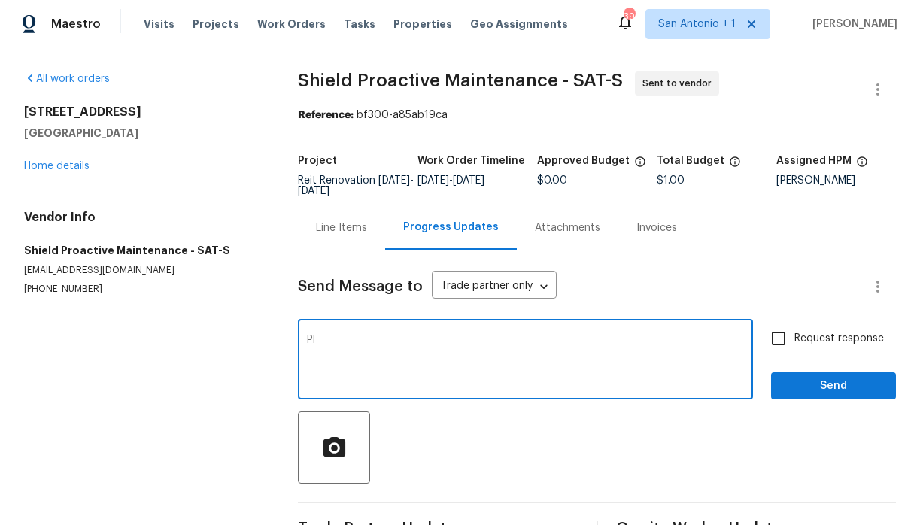
type textarea "P"
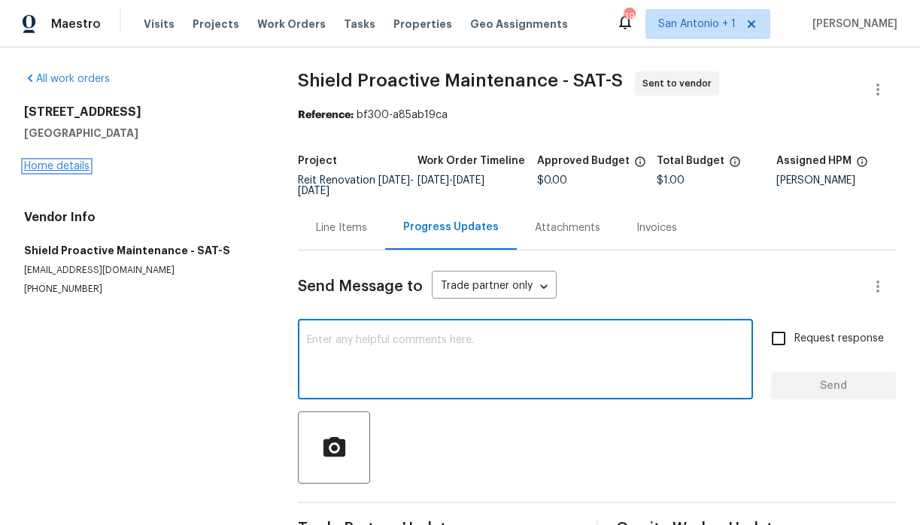
click at [65, 168] on link "Home details" at bounding box center [56, 166] width 65 height 11
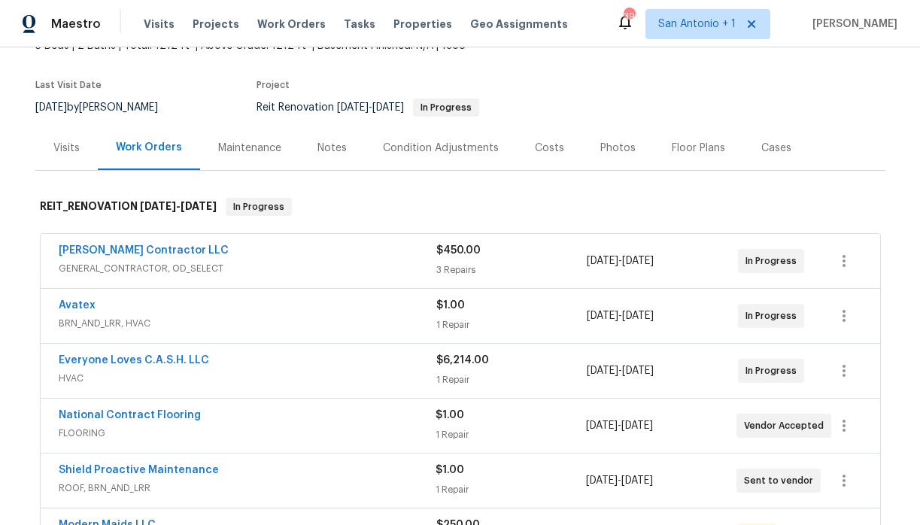
scroll to position [14, 0]
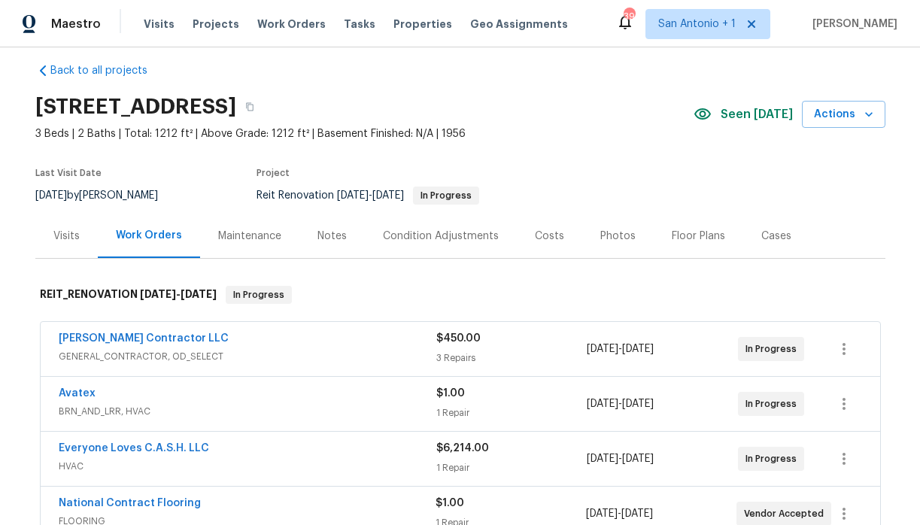
click at [326, 235] on div "Notes" at bounding box center [331, 236] width 29 height 15
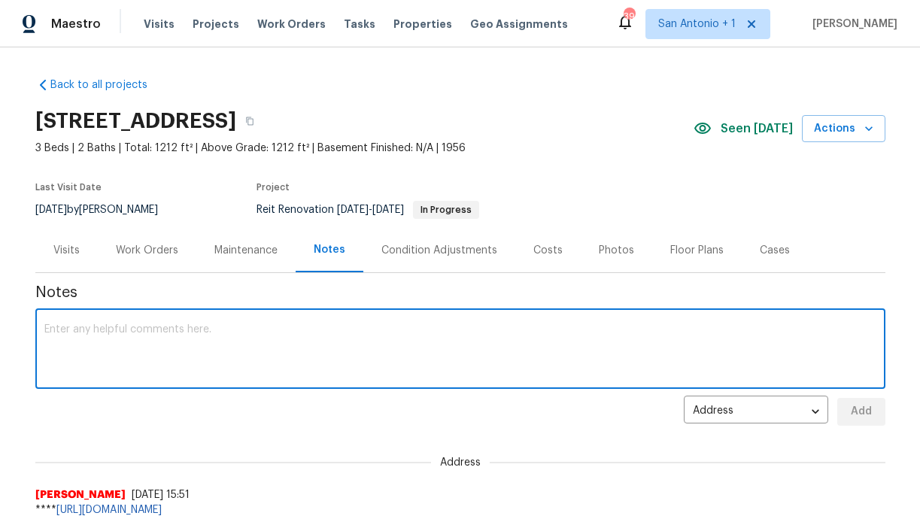
click at [282, 325] on textarea at bounding box center [460, 350] width 832 height 53
click at [280, 333] on textarea at bounding box center [460, 350] width 832 height 53
type textarea "A"
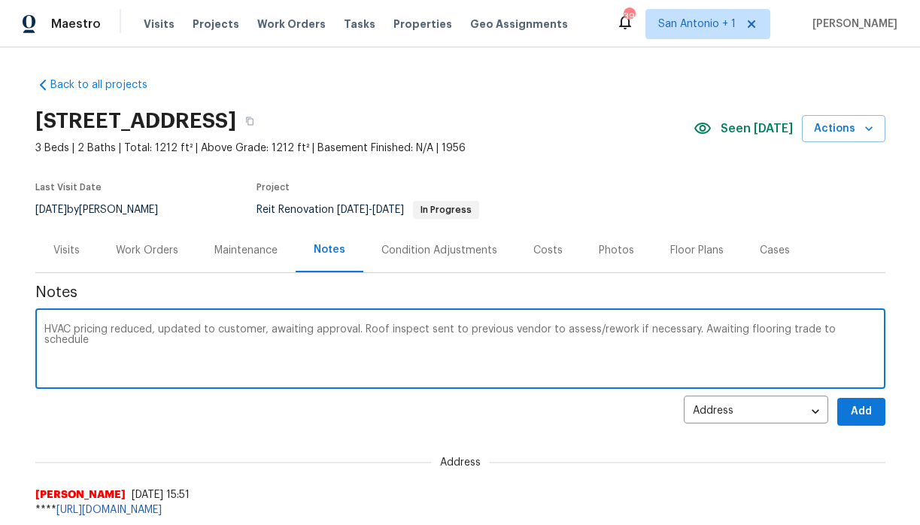
type textarea "HVAC pricing reduced, updated to customer, awaiting approval. Roof inspect sent…"
click at [870, 409] on span "Add" at bounding box center [861, 411] width 24 height 19
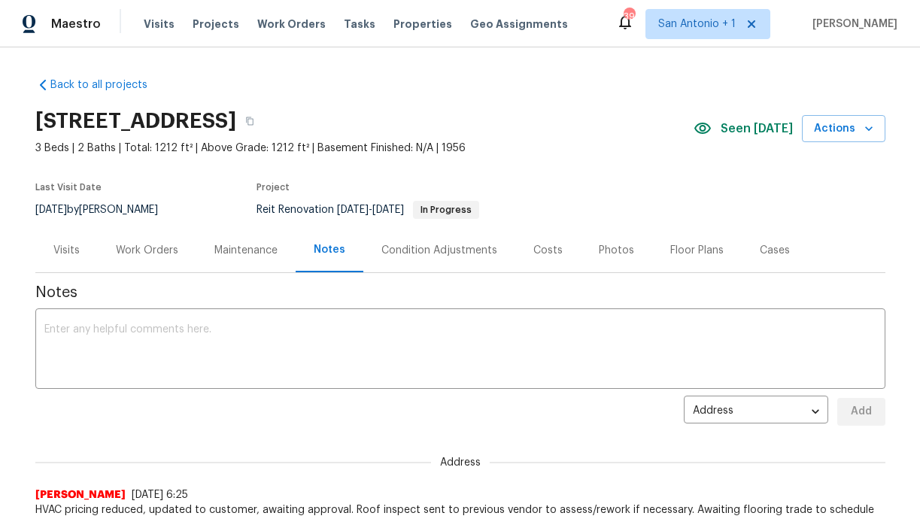
click at [156, 251] on div "Work Orders" at bounding box center [147, 250] width 62 height 15
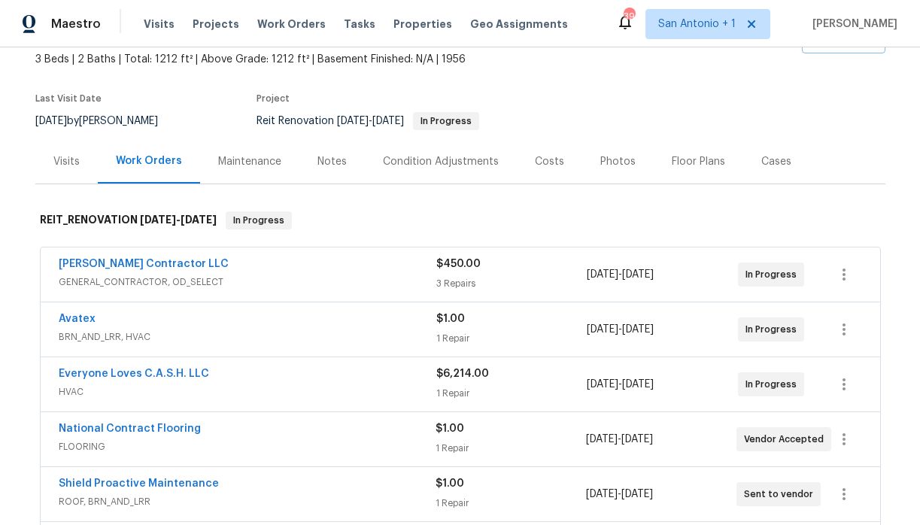
scroll to position [116, 0]
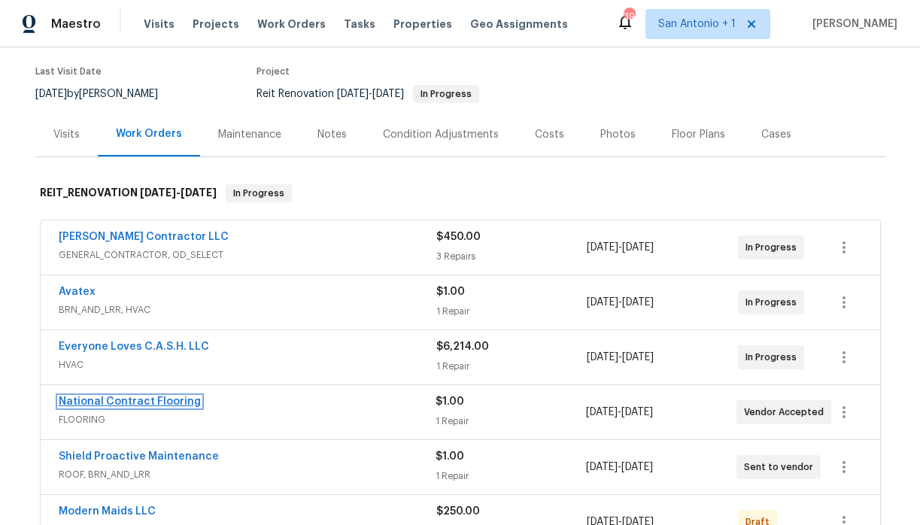
click at [127, 398] on link "National Contract Flooring" at bounding box center [130, 401] width 142 height 11
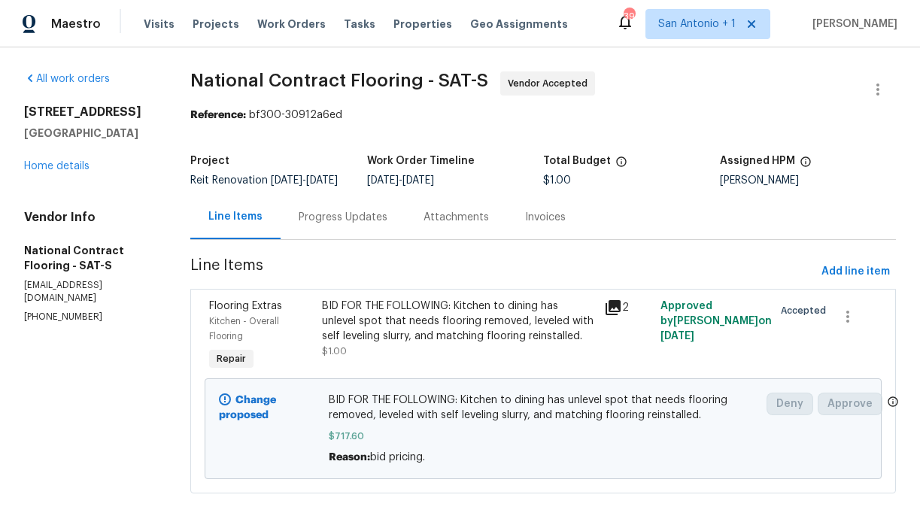
scroll to position [18, 0]
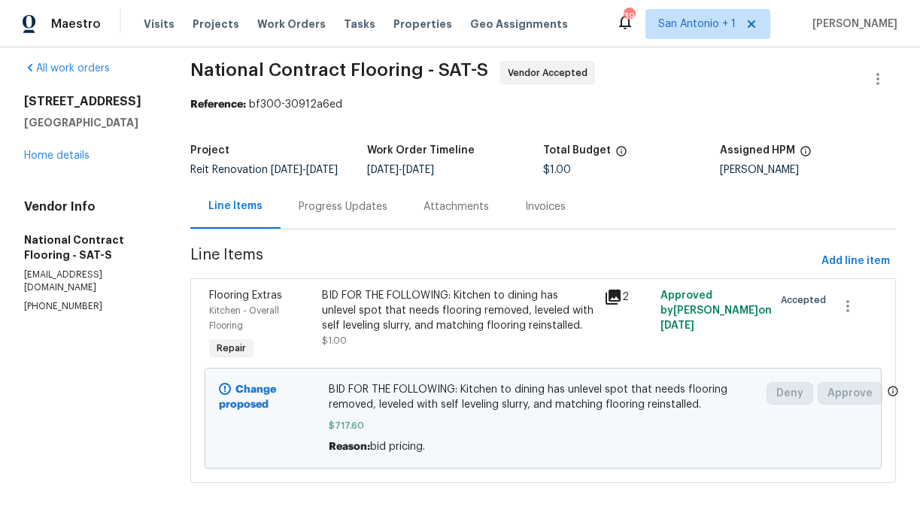
click at [333, 214] on div "Progress Updates" at bounding box center [343, 206] width 89 height 15
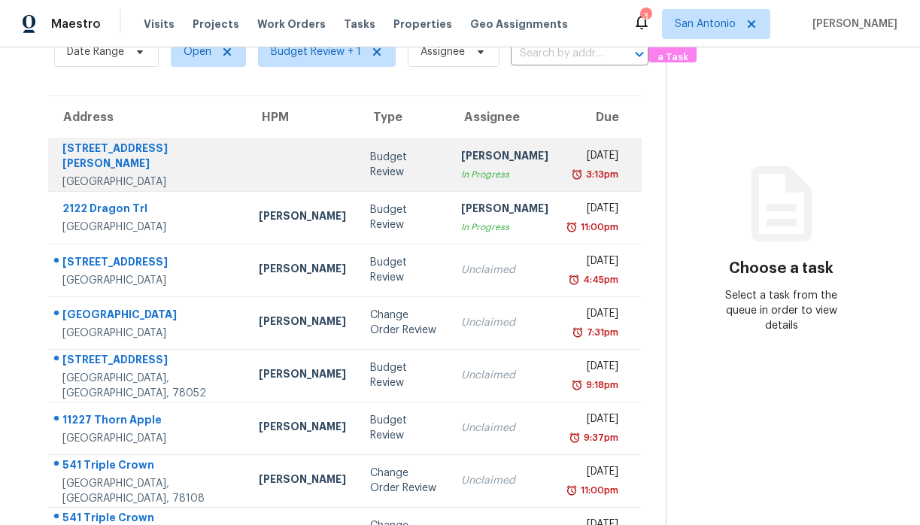
scroll to position [105, 0]
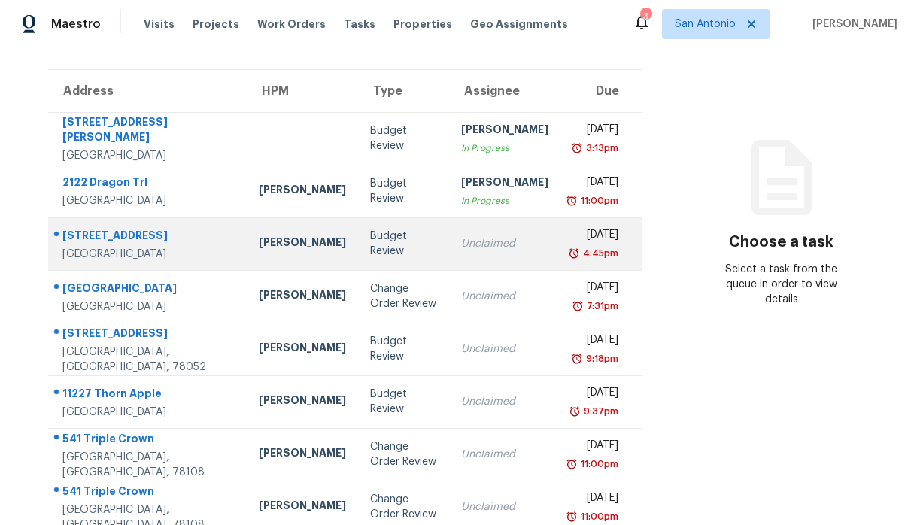
click at [259, 249] on div "[PERSON_NAME]" at bounding box center [302, 244] width 87 height 19
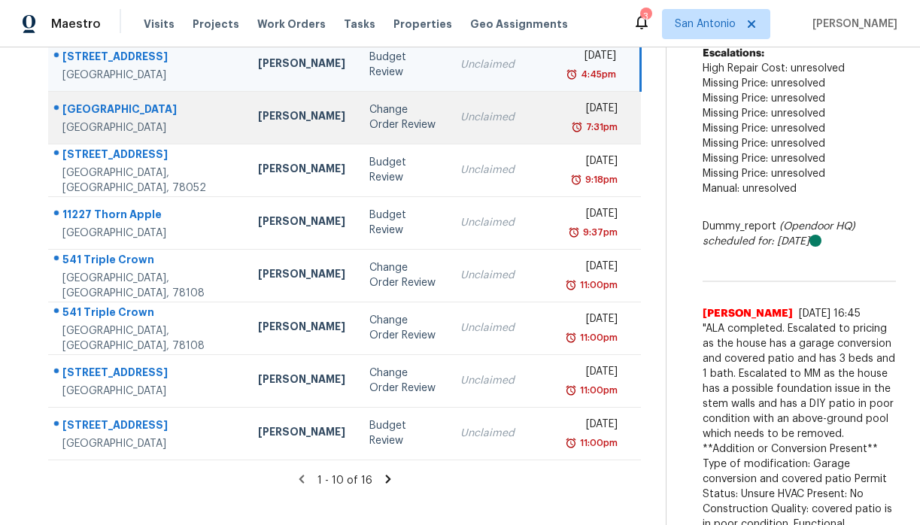
scroll to position [259, 0]
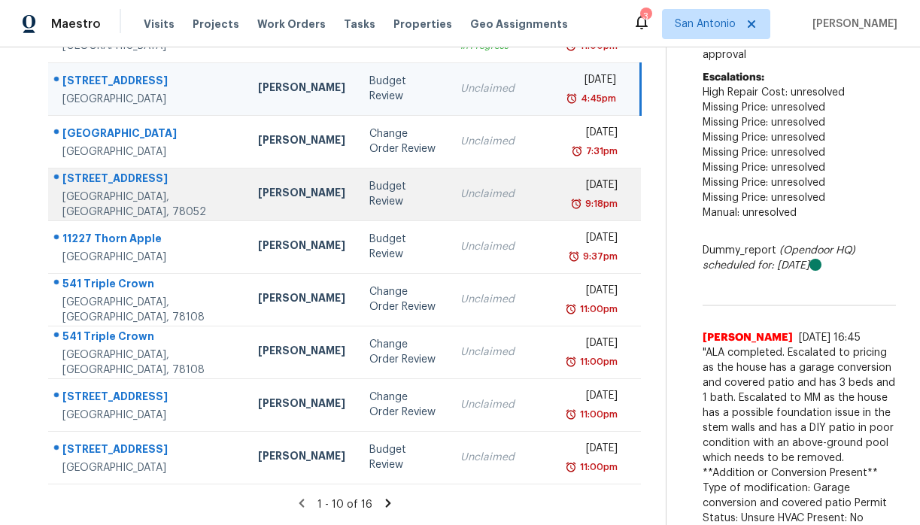
click at [369, 187] on div "Budget Review" at bounding box center [402, 194] width 67 height 30
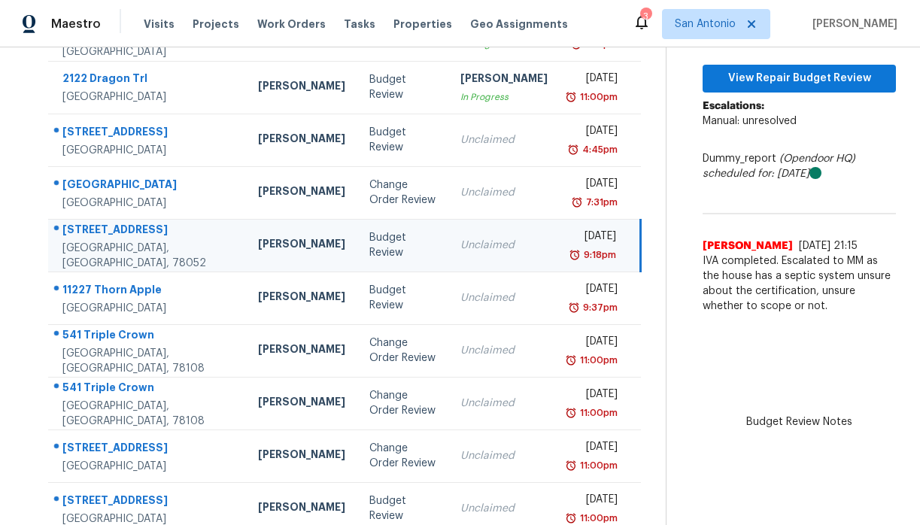
scroll to position [205, 0]
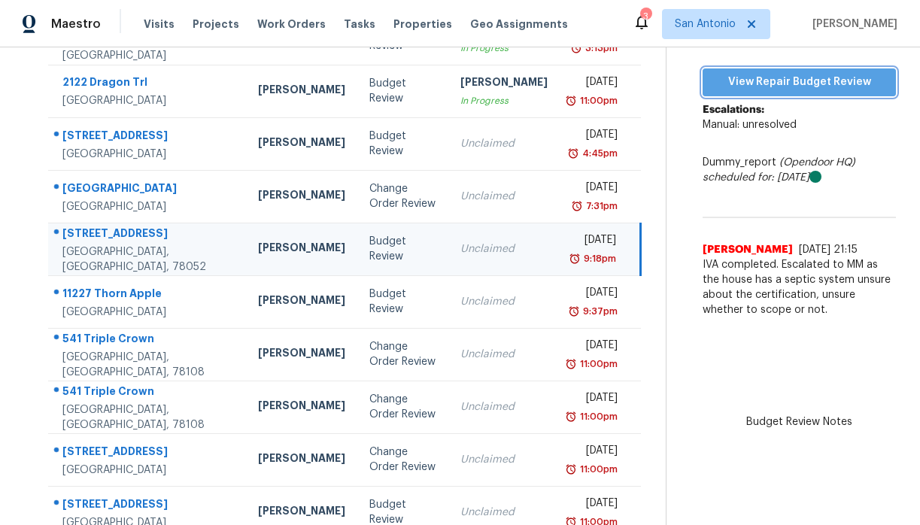
click at [785, 87] on span "View Repair Budget Review" at bounding box center [799, 82] width 169 height 19
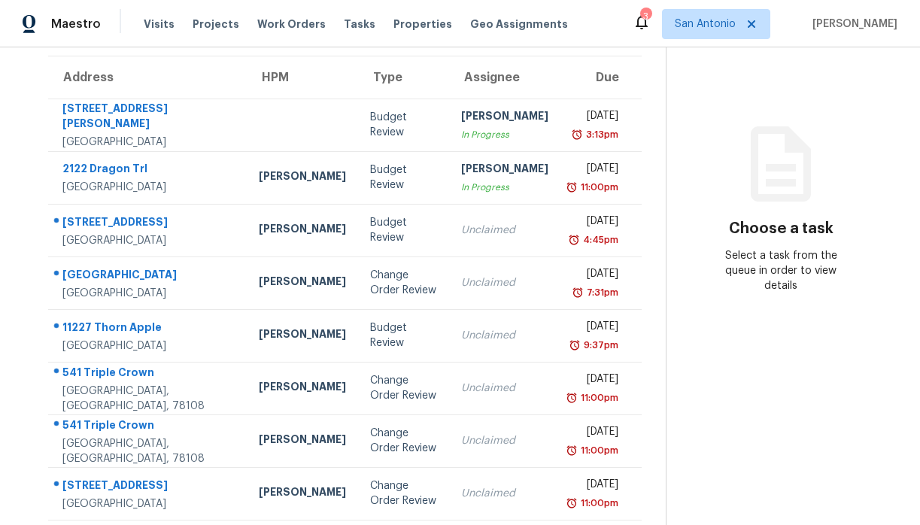
scroll to position [203, 0]
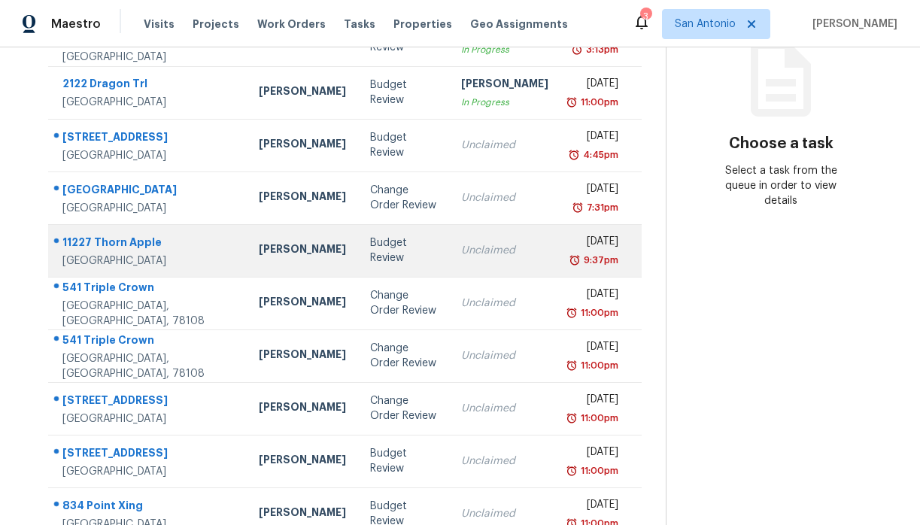
click at [126, 247] on div "11227 Thorn Apple" at bounding box center [148, 244] width 172 height 19
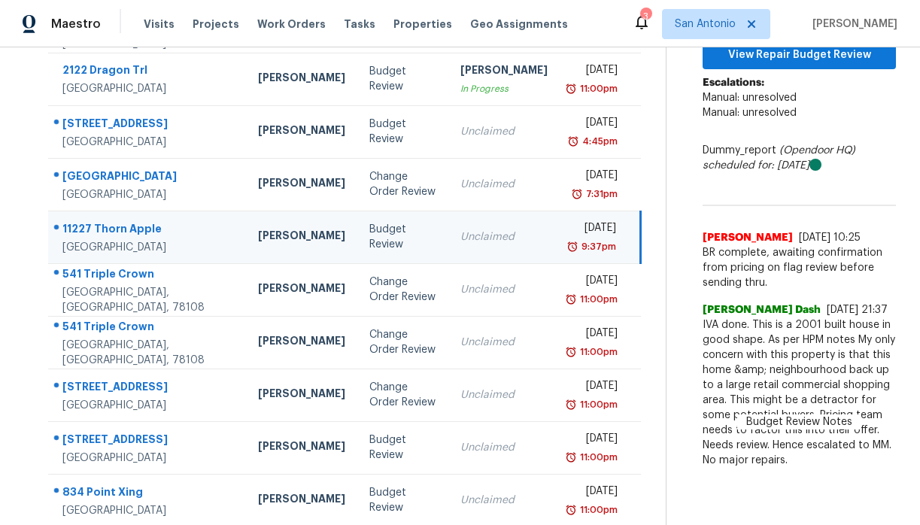
scroll to position [144, 0]
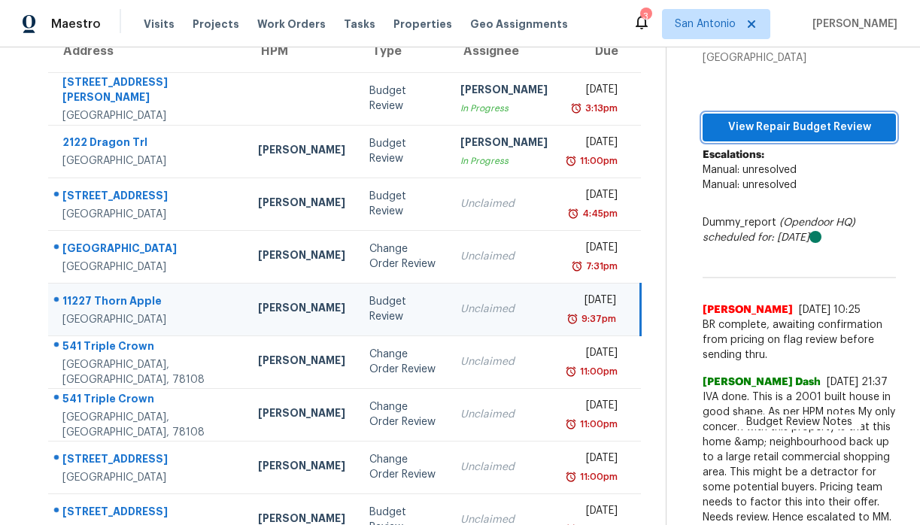
click at [786, 137] on span "View Repair Budget Review" at bounding box center [799, 127] width 169 height 19
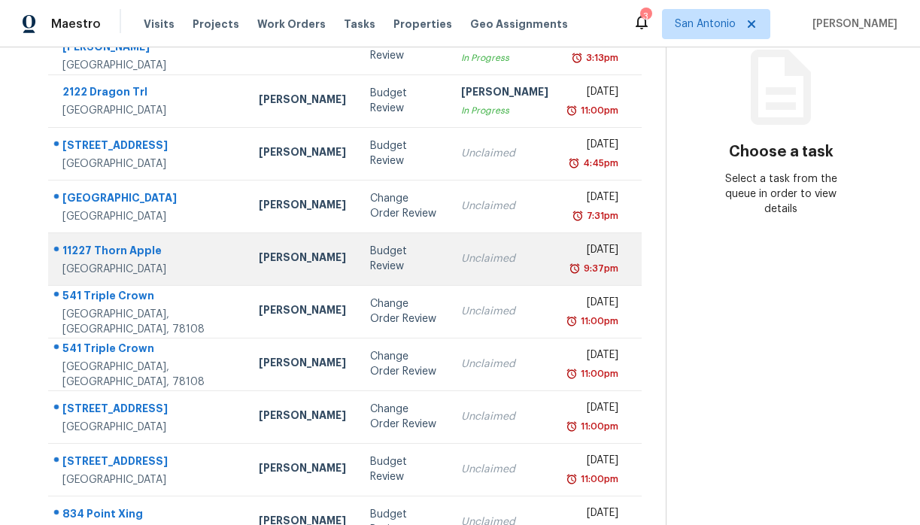
scroll to position [258, 0]
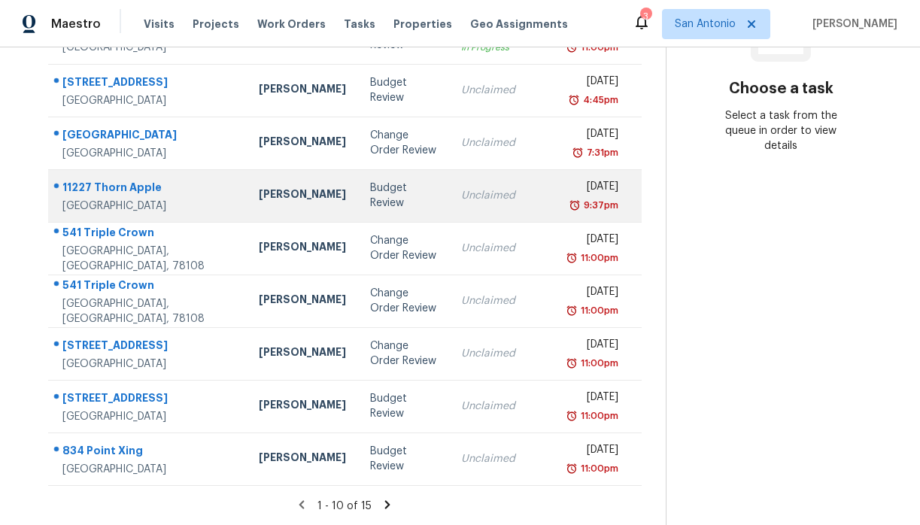
click at [105, 191] on div "11227 Thorn Apple" at bounding box center [148, 189] width 172 height 19
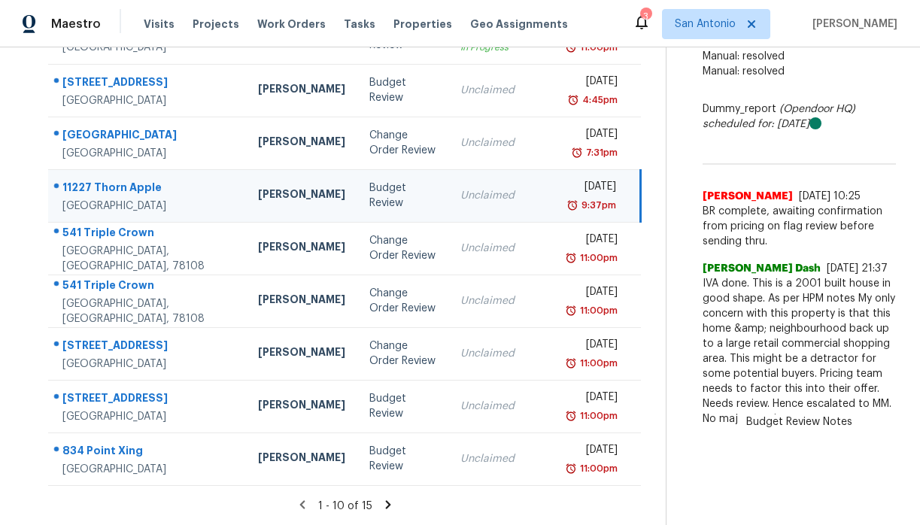
scroll to position [273, 0]
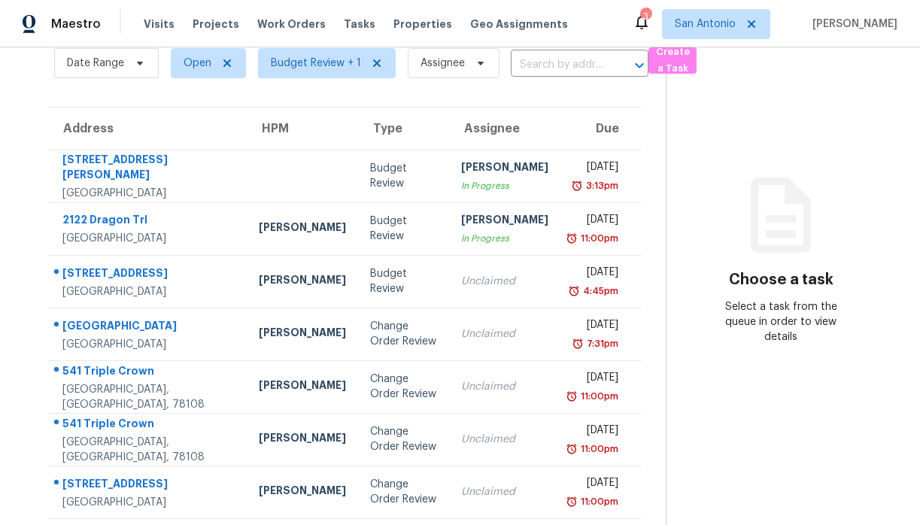
scroll to position [258, 0]
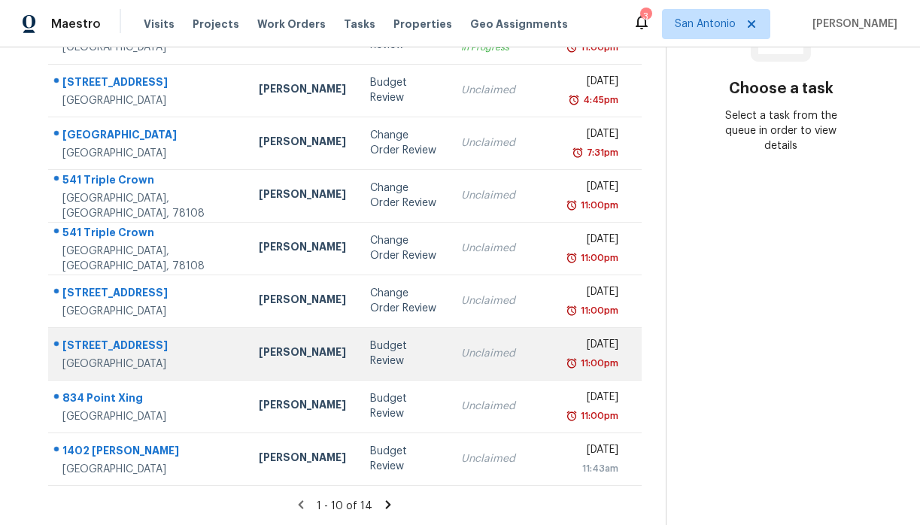
click at [124, 344] on div "[STREET_ADDRESS]" at bounding box center [148, 347] width 172 height 19
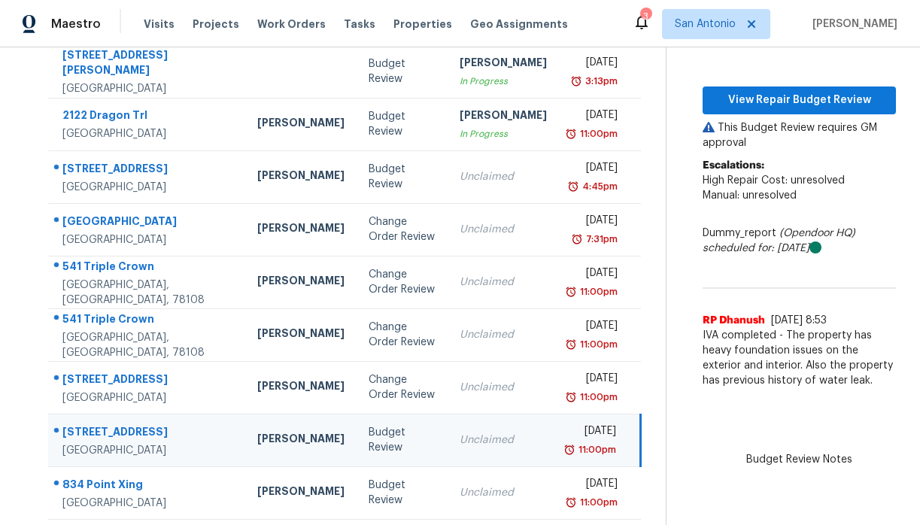
scroll to position [169, 0]
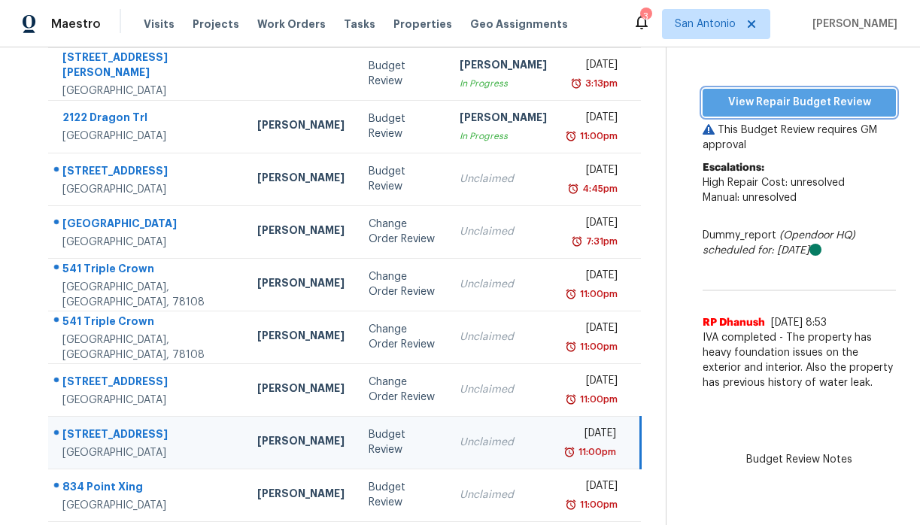
click at [787, 112] on span "View Repair Budget Review" at bounding box center [799, 102] width 169 height 19
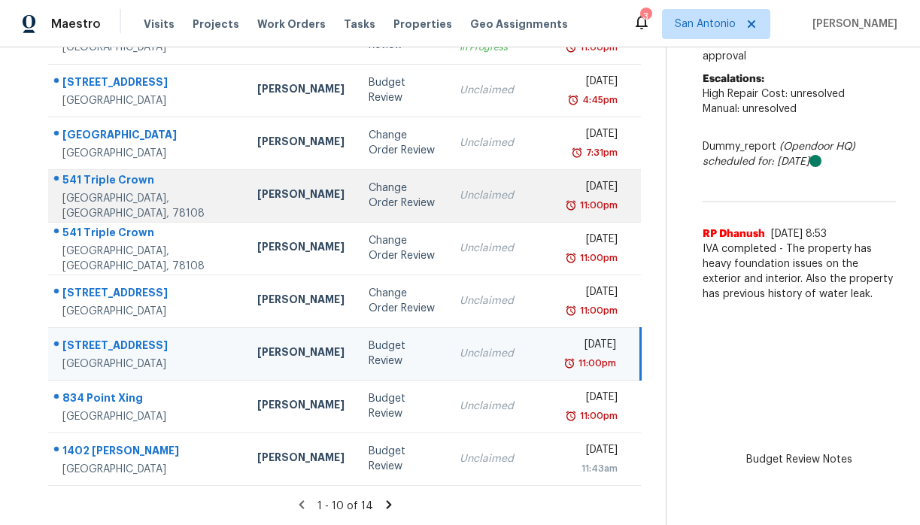
scroll to position [273, 0]
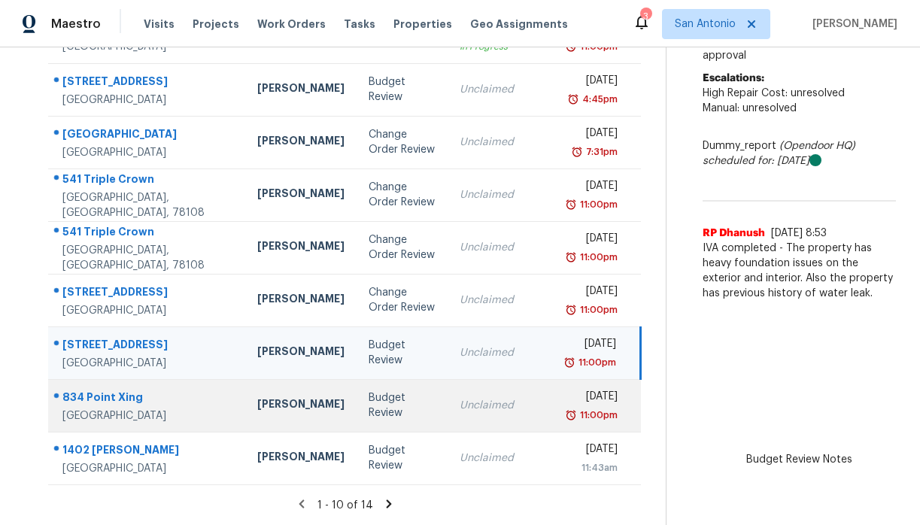
click at [257, 409] on div "[PERSON_NAME]" at bounding box center [300, 405] width 87 height 19
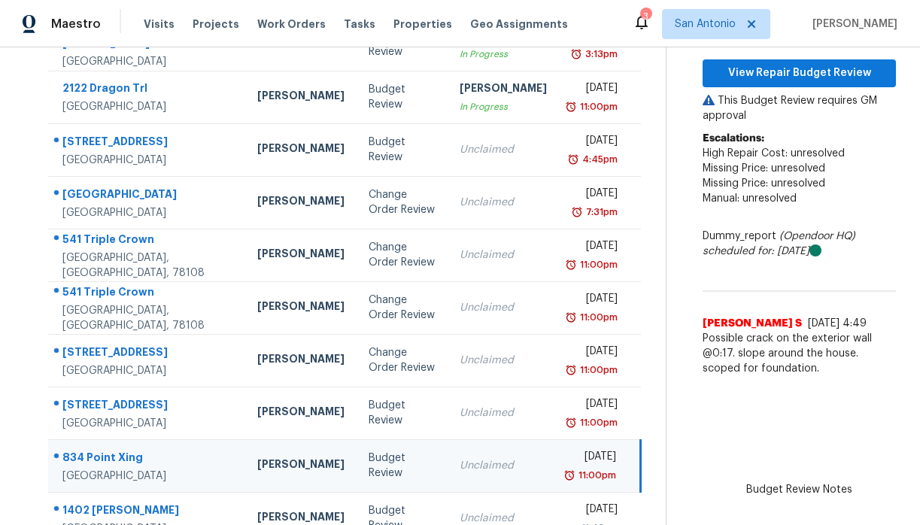
scroll to position [189, 0]
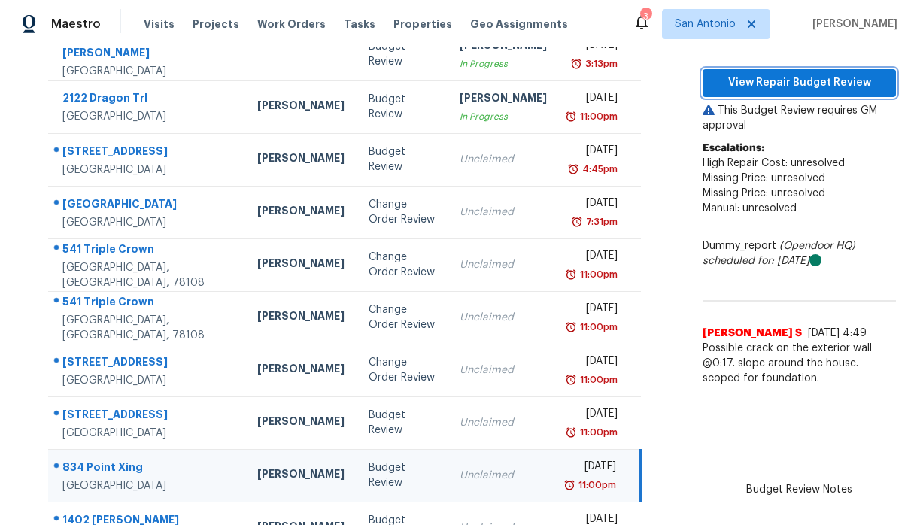
click at [769, 93] on span "View Repair Budget Review" at bounding box center [799, 83] width 169 height 19
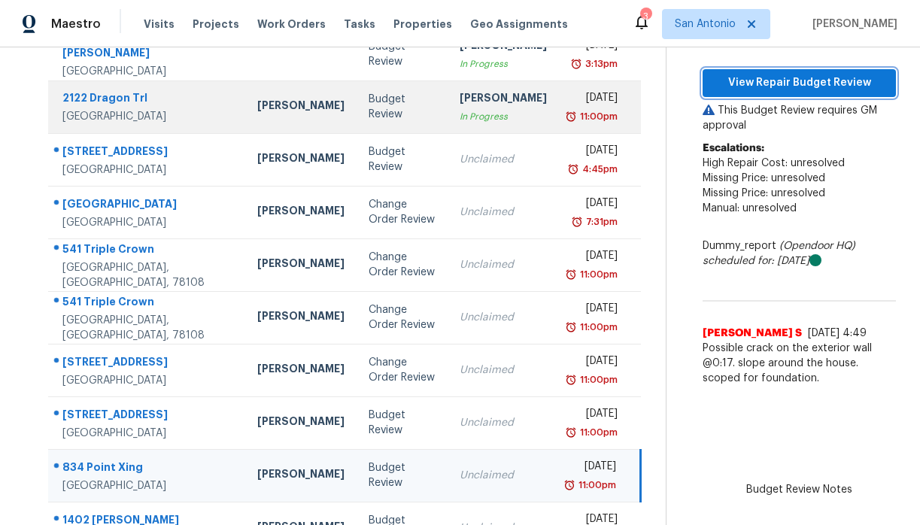
scroll to position [0, 0]
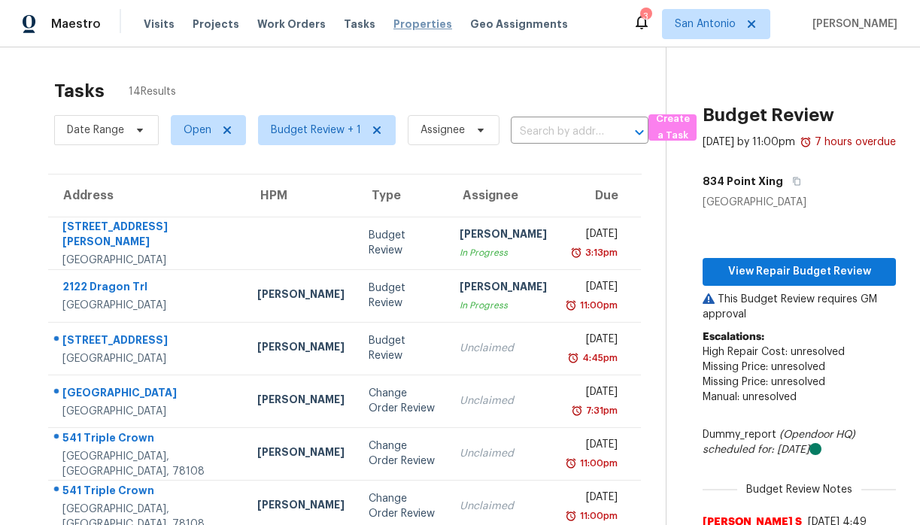
click at [393, 20] on span "Properties" at bounding box center [422, 24] width 59 height 15
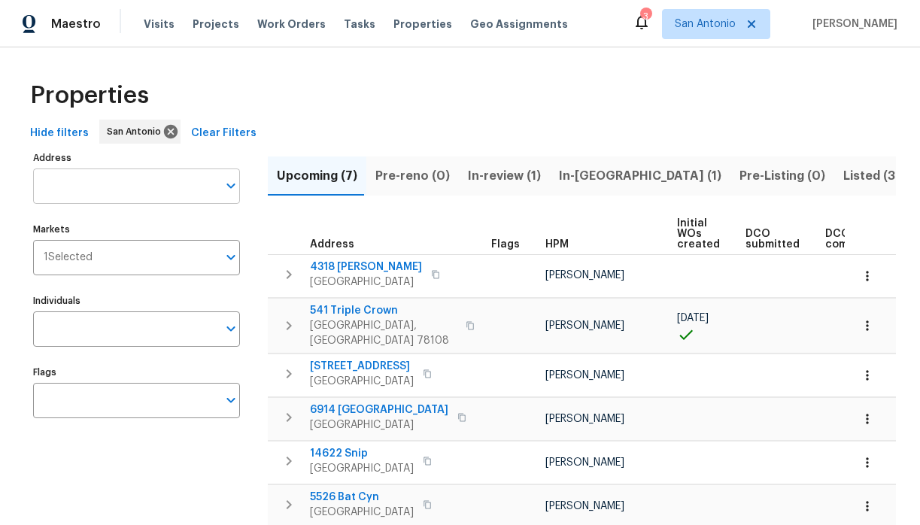
click at [121, 188] on input "Address" at bounding box center [125, 185] width 184 height 35
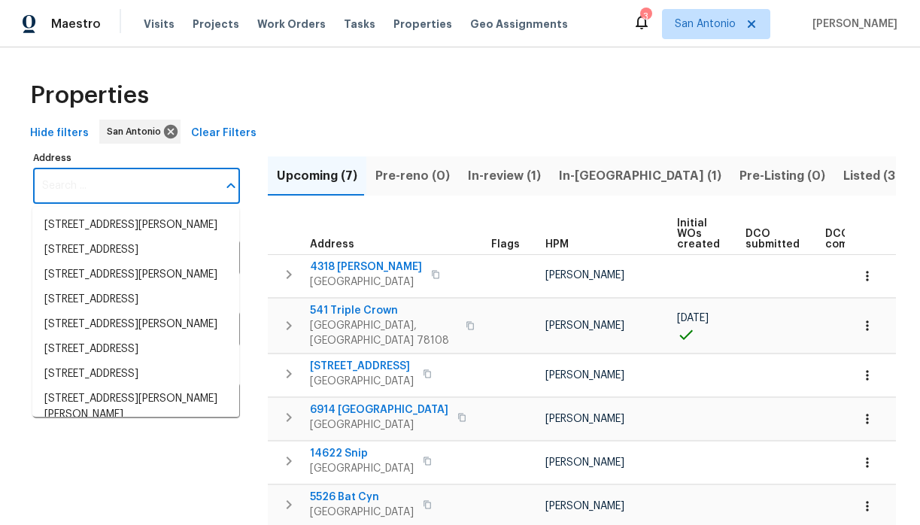
paste input "834 Point Xing, San Antonio, TX 78253"
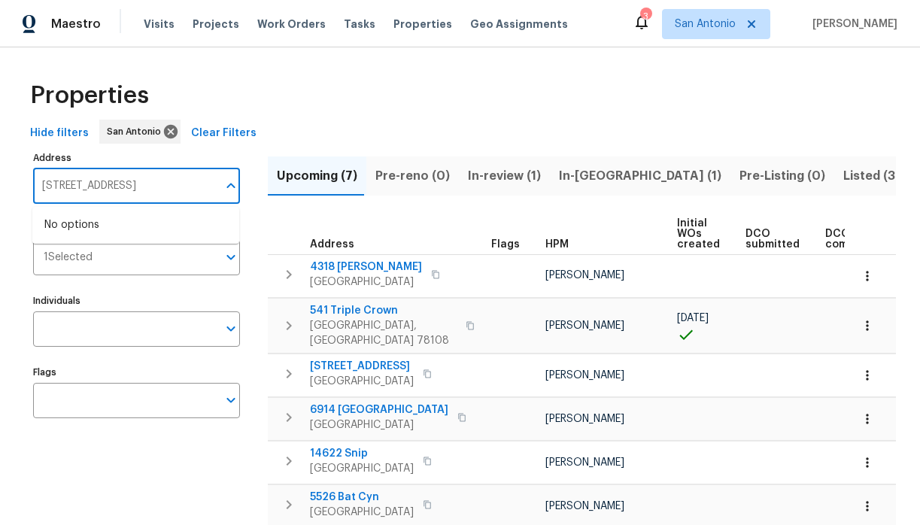
type input "834 Point Xing, San Antonio, TX 78253"
click at [302, 132] on div "Hide filters San Antonio Clear Filters" at bounding box center [460, 134] width 872 height 28
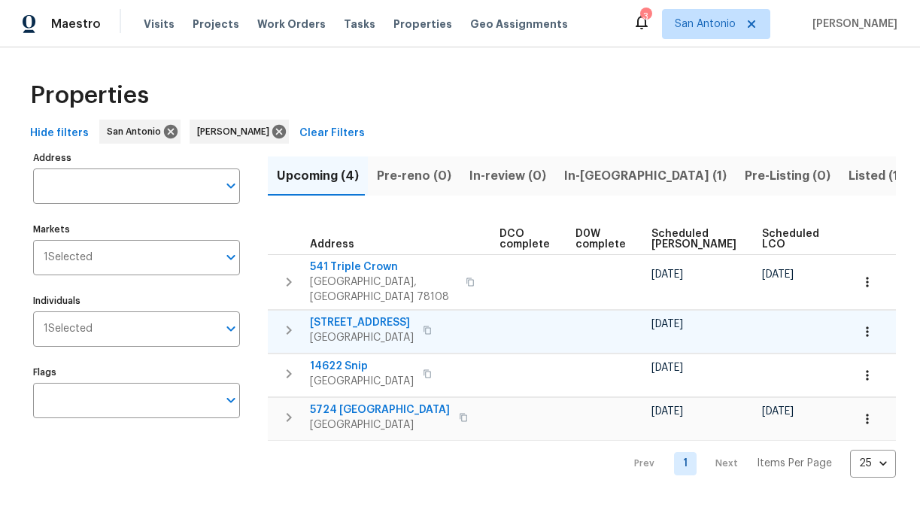
scroll to position [0, 329]
click at [841, 240] on span "Ready Date" at bounding box center [857, 239] width 33 height 21
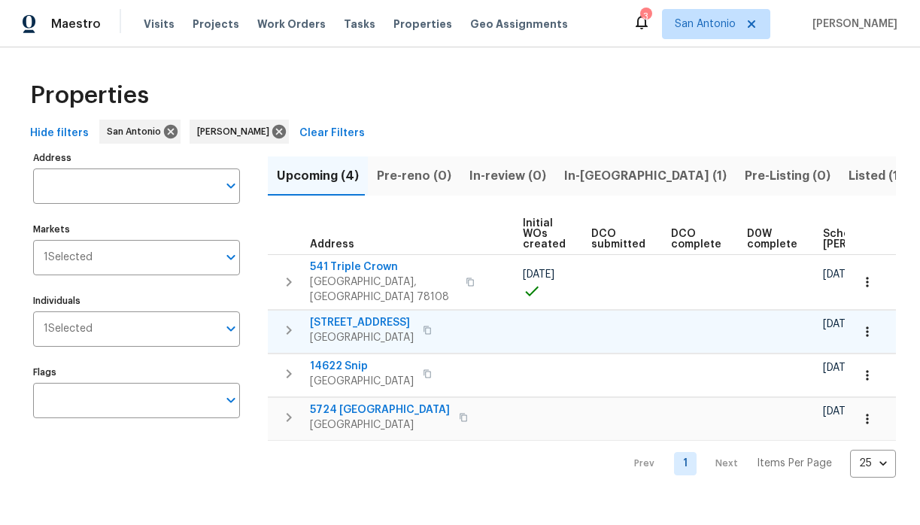
scroll to position [0, 346]
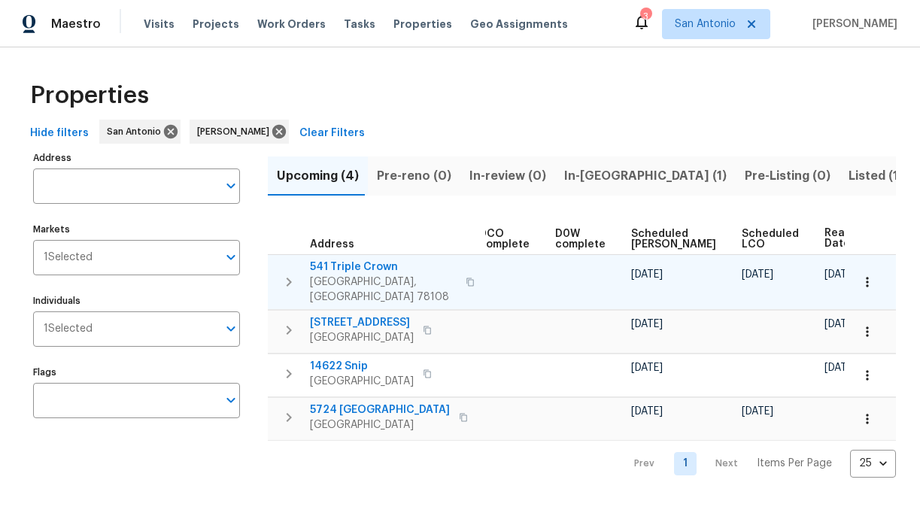
click at [366, 270] on span "541 Triple Crown" at bounding box center [383, 266] width 147 height 15
click at [284, 273] on icon "button" at bounding box center [289, 282] width 18 height 18
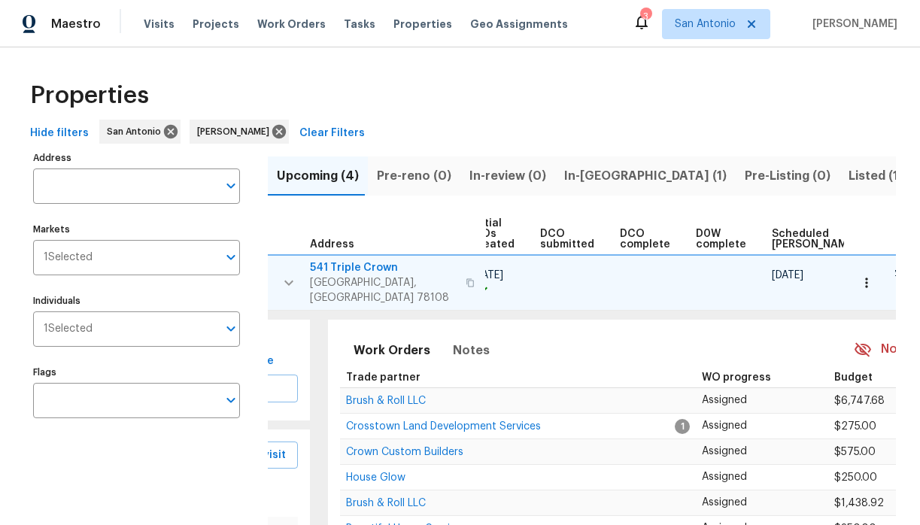
scroll to position [0, 0]
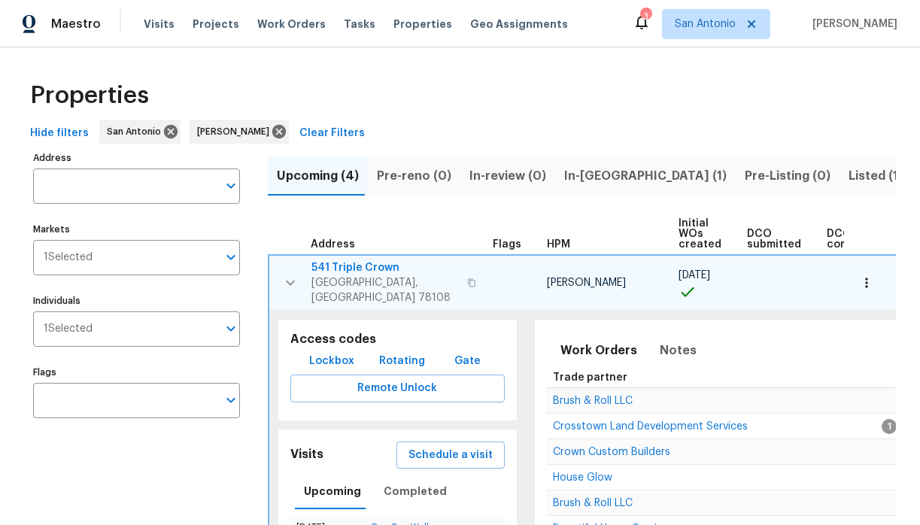
click at [333, 352] on span "Lockbox" at bounding box center [331, 361] width 45 height 19
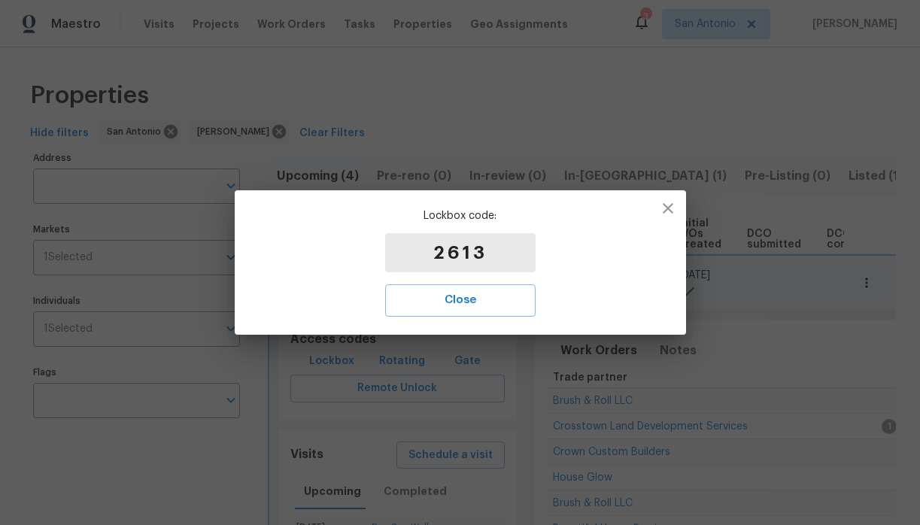
click at [467, 257] on p "2613" at bounding box center [460, 252] width 150 height 39
copy p "2613"
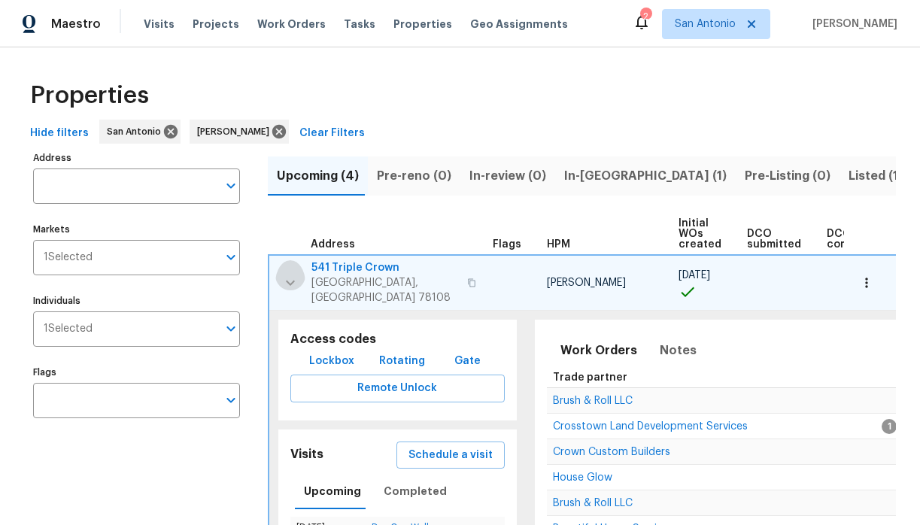
click at [285, 275] on icon "button" at bounding box center [290, 283] width 18 height 18
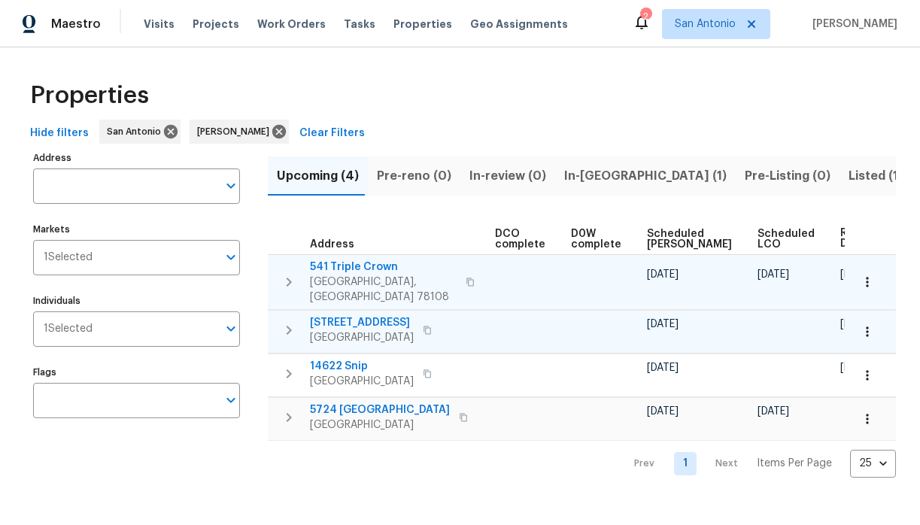
scroll to position [0, 346]
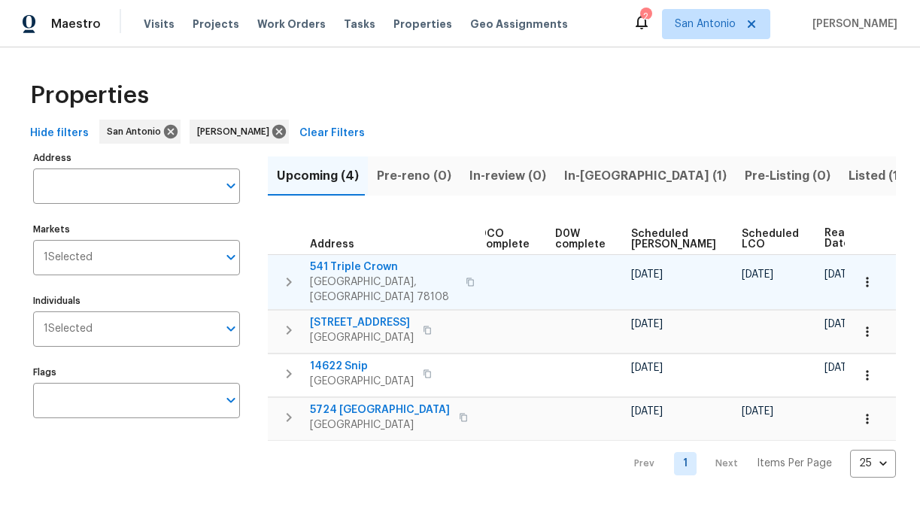
click at [274, 259] on button "button" at bounding box center [289, 281] width 30 height 45
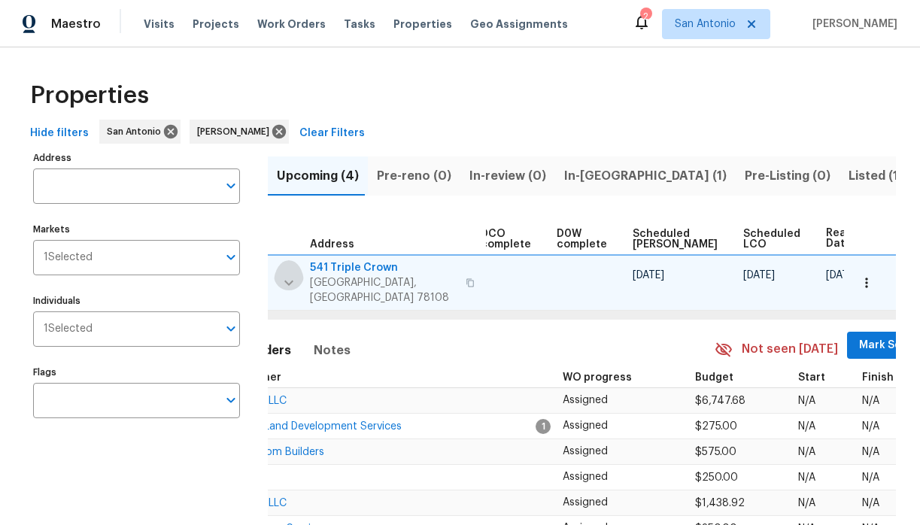
click at [859, 336] on span "Mark Seen" at bounding box center [887, 345] width 56 height 19
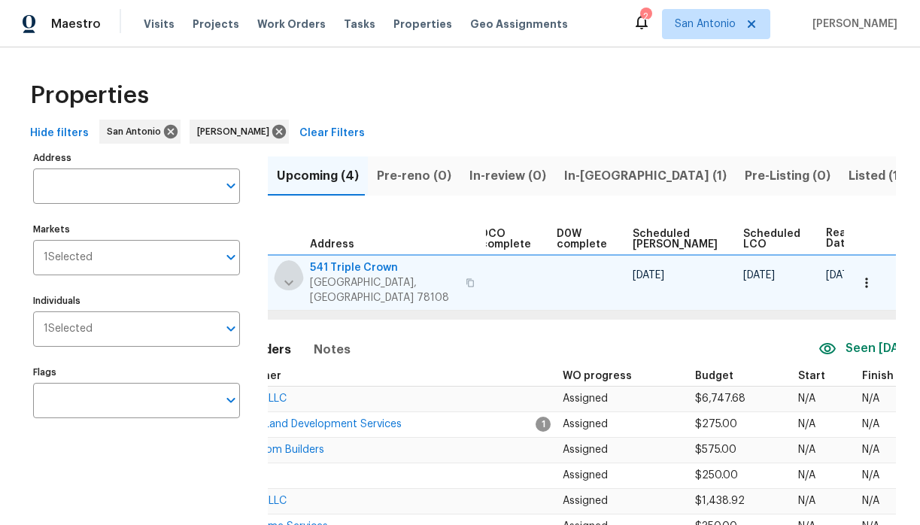
click at [290, 278] on icon "button" at bounding box center [289, 283] width 18 height 18
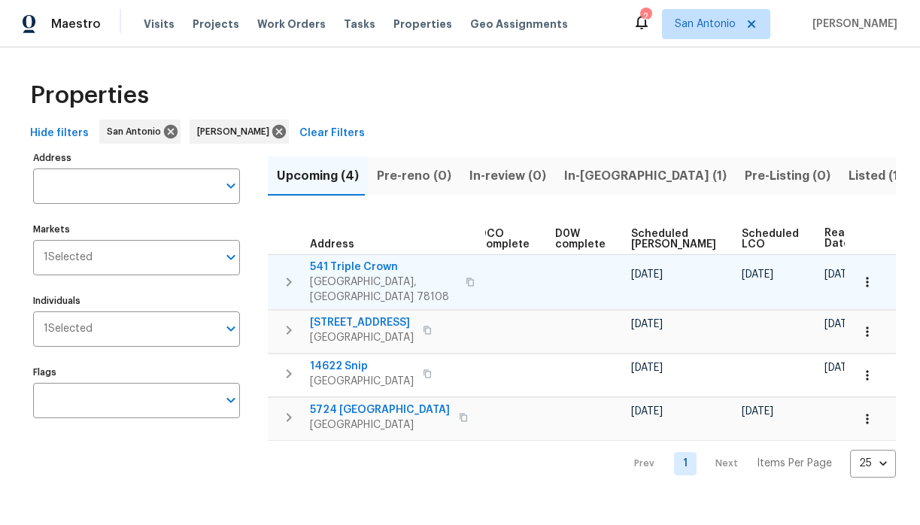
click at [583, 174] on span "In-reno (1)" at bounding box center [645, 175] width 162 height 21
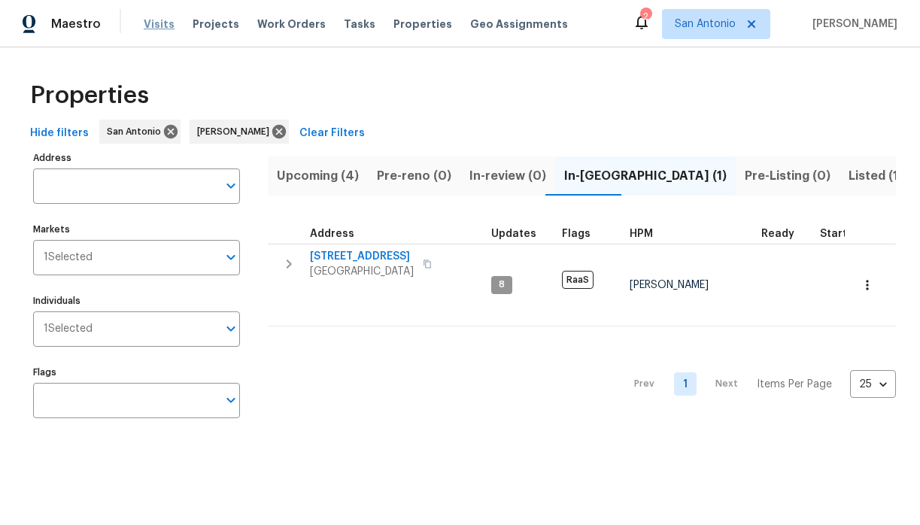
click at [153, 23] on span "Visits" at bounding box center [159, 24] width 31 height 15
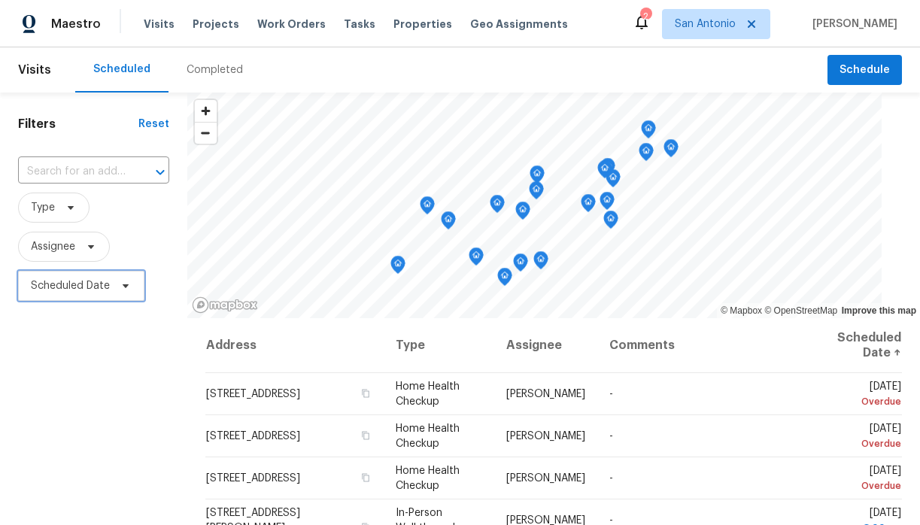
click at [123, 288] on icon at bounding box center [126, 286] width 12 height 12
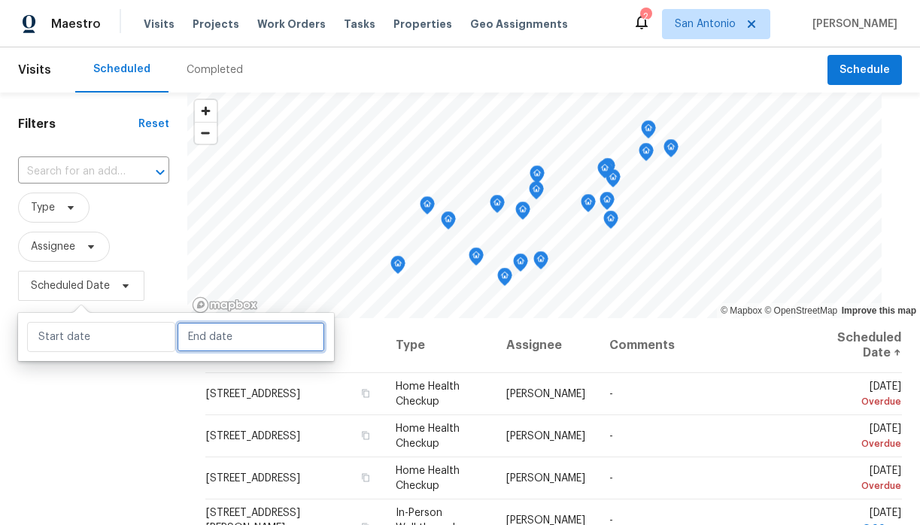
click at [187, 324] on input "text" at bounding box center [251, 337] width 148 height 30
select select "7"
select select "2025"
select select "8"
select select "2025"
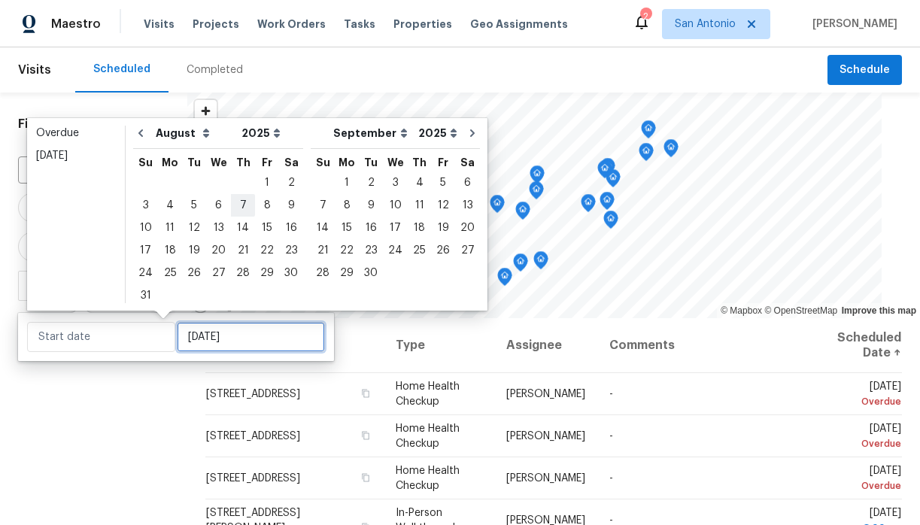
type input "Thu, Aug 07"
click at [235, 247] on div "21" at bounding box center [243, 250] width 24 height 21
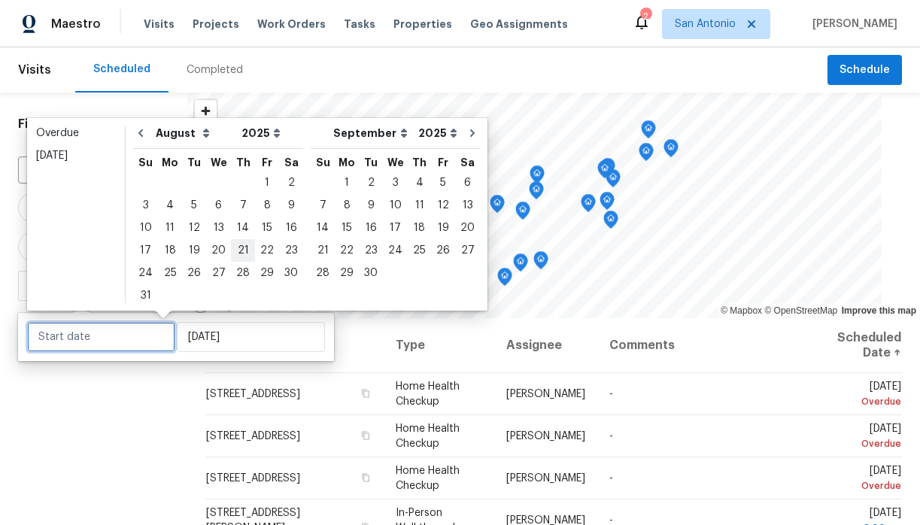
type input "Thu, Aug 21"
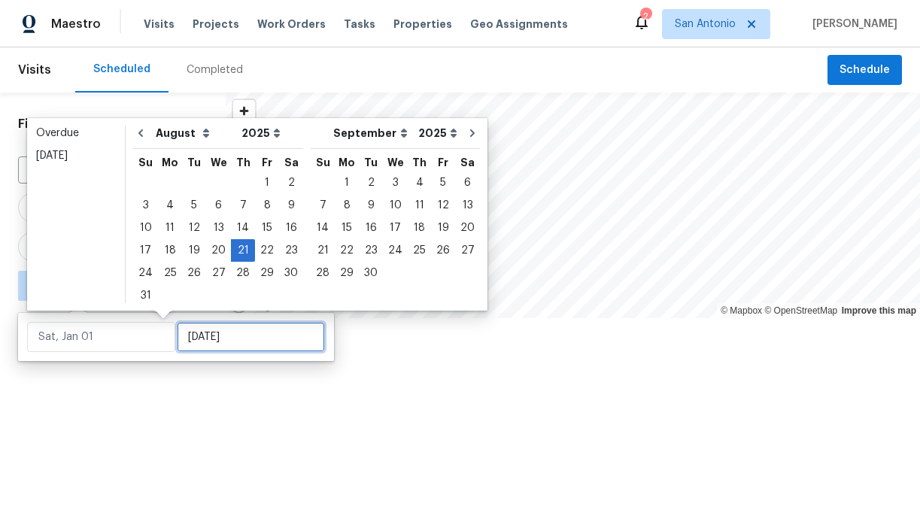
type input "Thu, Aug 21"
type input "Thu, Aug 28"
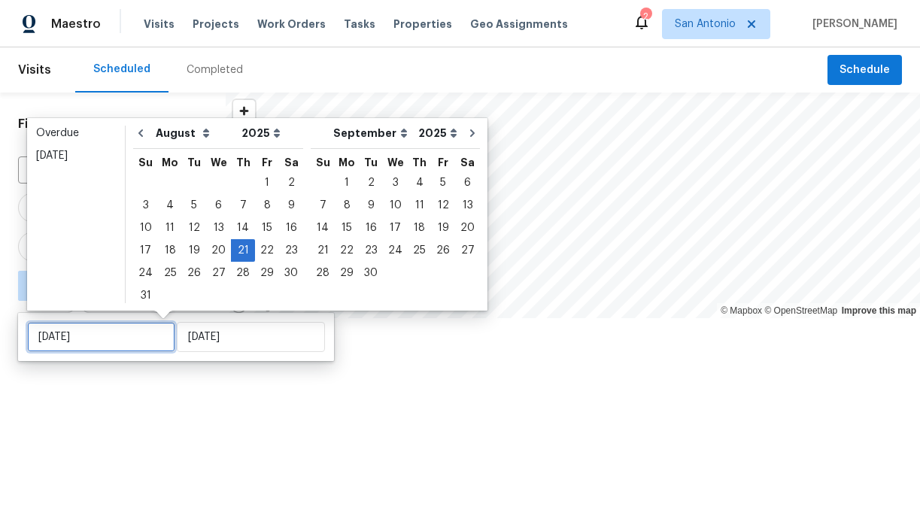
type input "Thu, Aug 21"
click at [155, 401] on div at bounding box center [460, 262] width 920 height 525
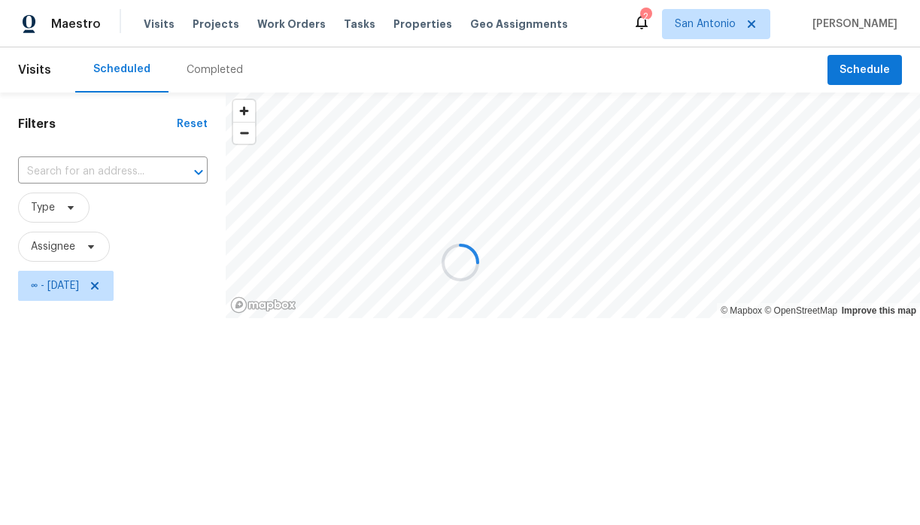
click at [92, 250] on div at bounding box center [460, 262] width 920 height 525
click at [62, 247] on div at bounding box center [460, 262] width 920 height 525
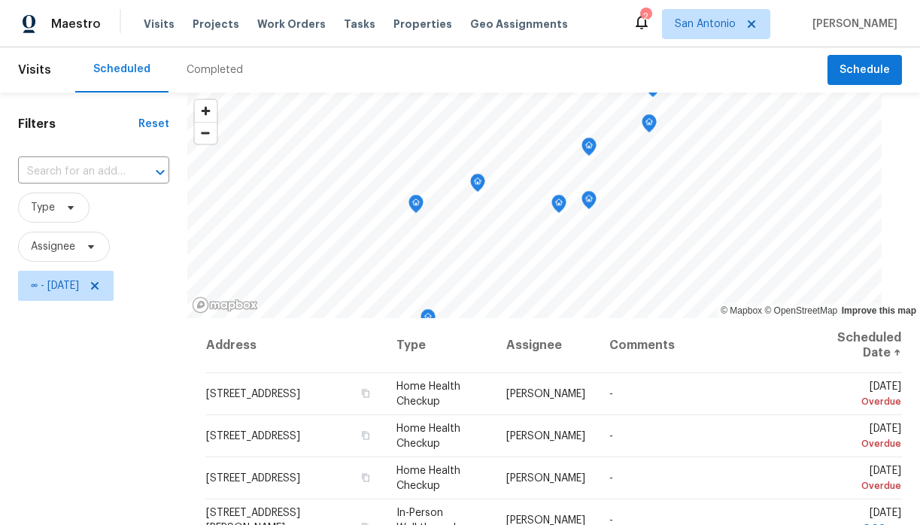
click at [167, 337] on div "Filters Reset ​ Type Assignee ∞ - Thu, Aug 21" at bounding box center [93, 415] width 187 height 645
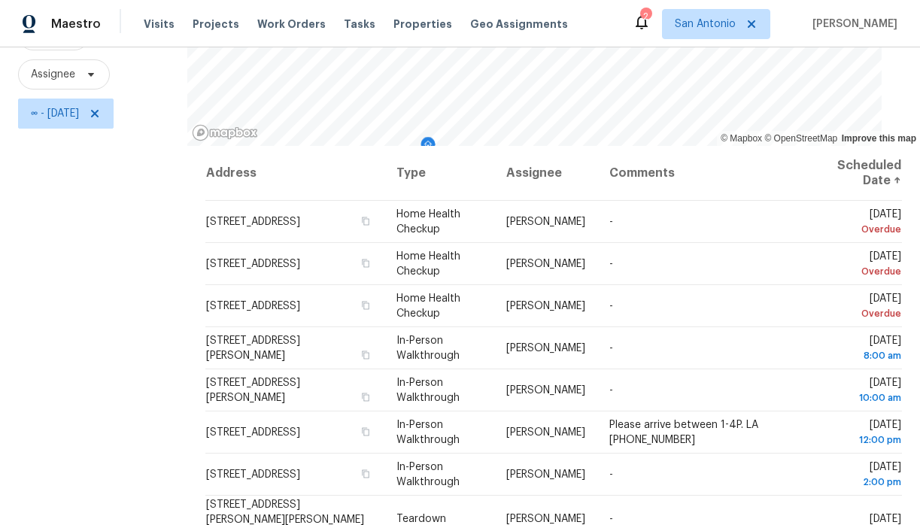
scroll to position [167, 0]
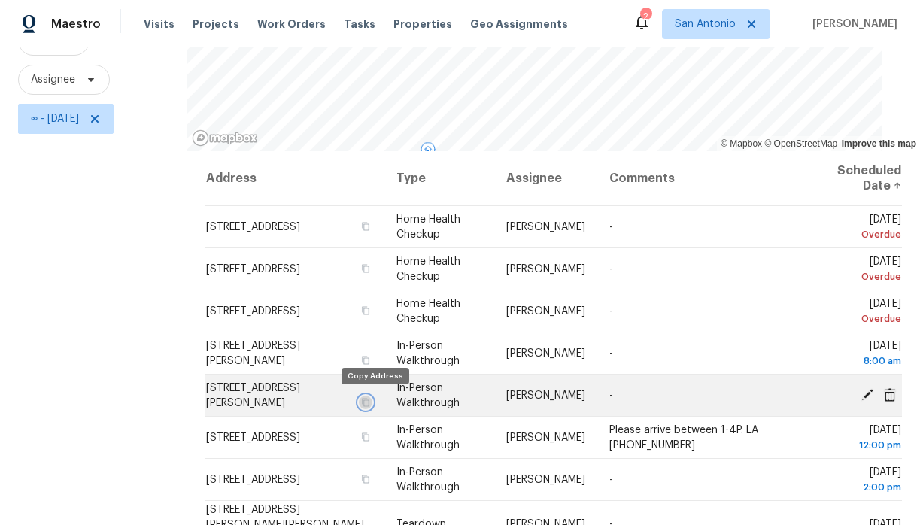
click at [370, 401] on icon "button" at bounding box center [365, 402] width 9 height 9
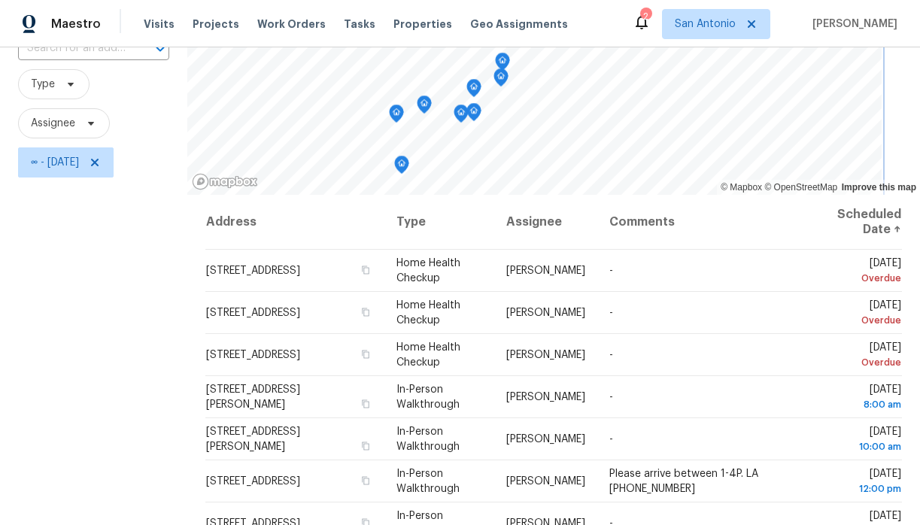
scroll to position [118, 0]
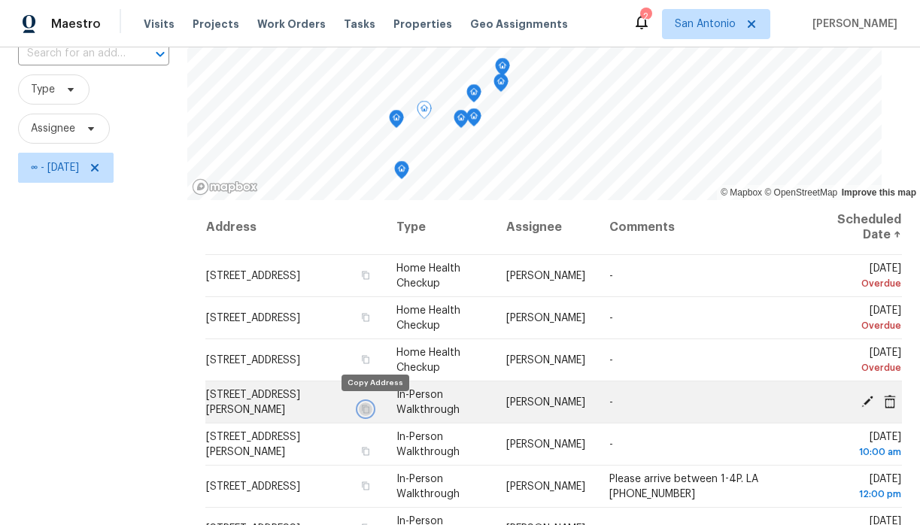
click at [370, 411] on icon "button" at bounding box center [365, 409] width 9 height 9
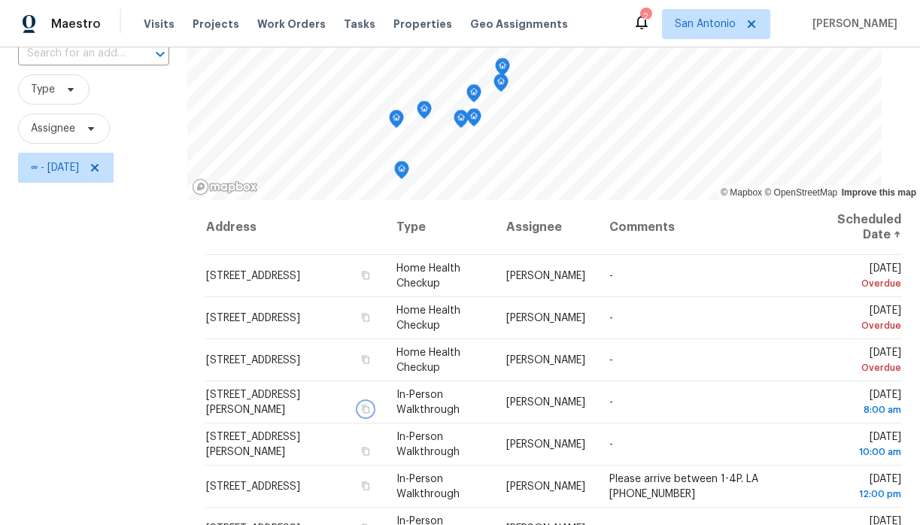
click at [399, 122] on icon "Map marker" at bounding box center [397, 119] width 14 height 17
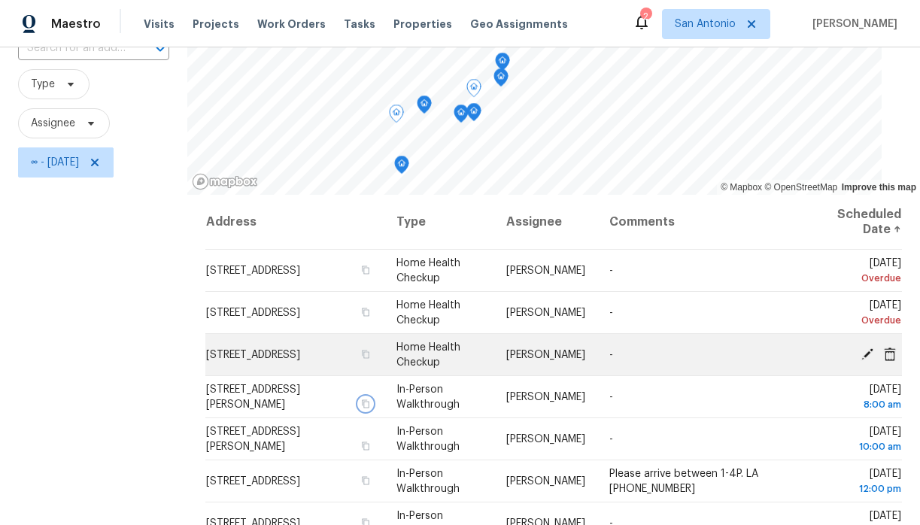
scroll to position [116, 0]
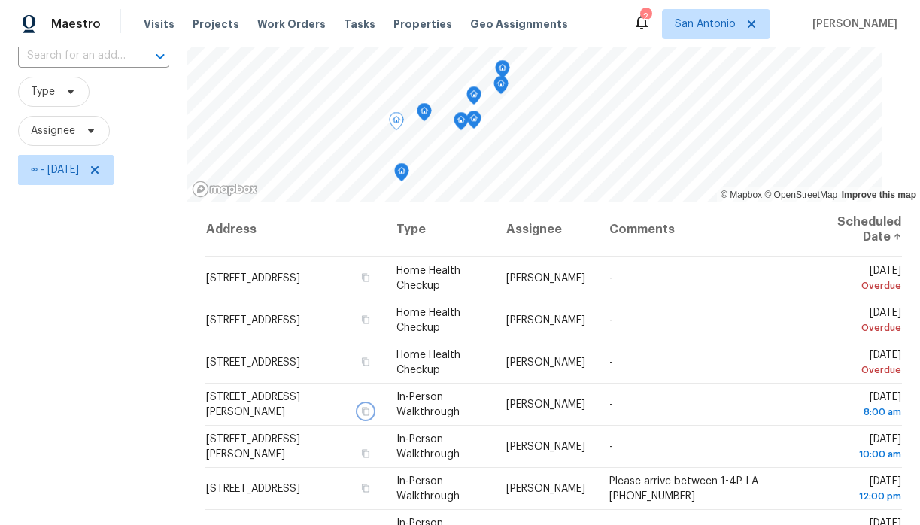
click at [425, 111] on icon "Map marker" at bounding box center [424, 112] width 2 height 2
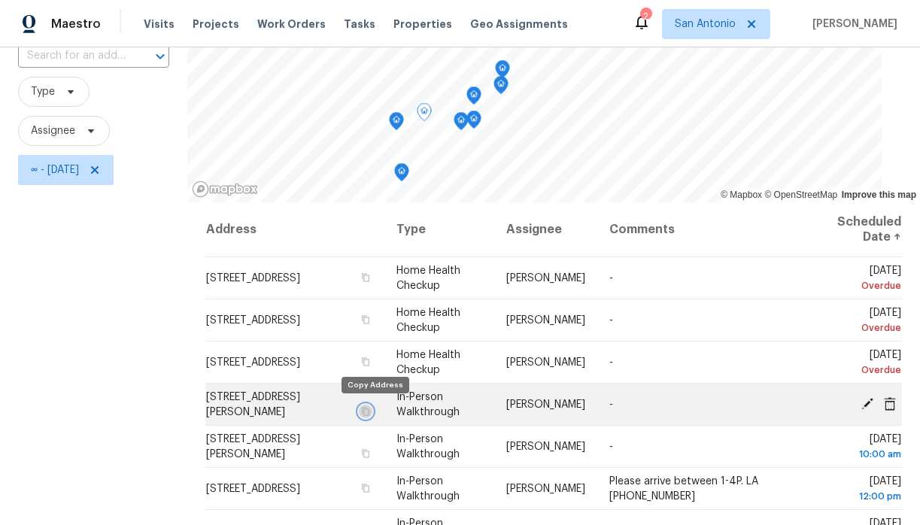
click at [369, 411] on icon "button" at bounding box center [366, 411] width 8 height 8
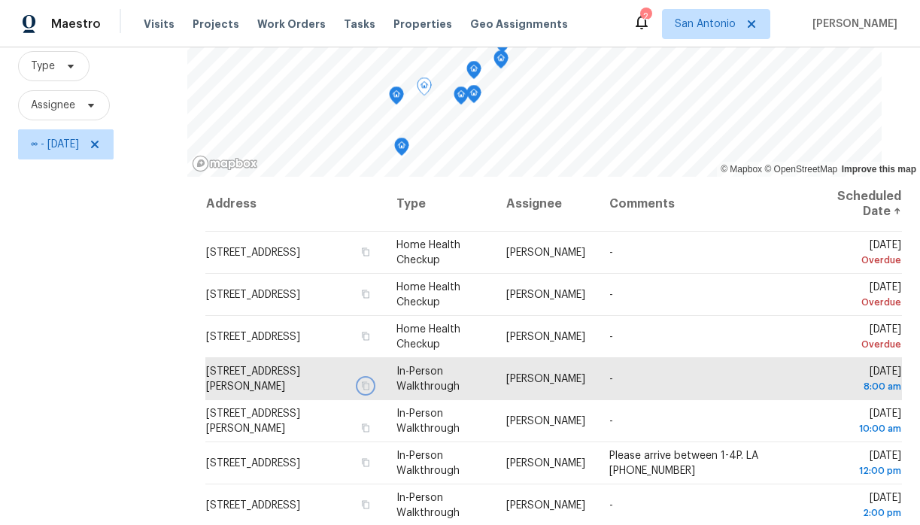
scroll to position [140, 0]
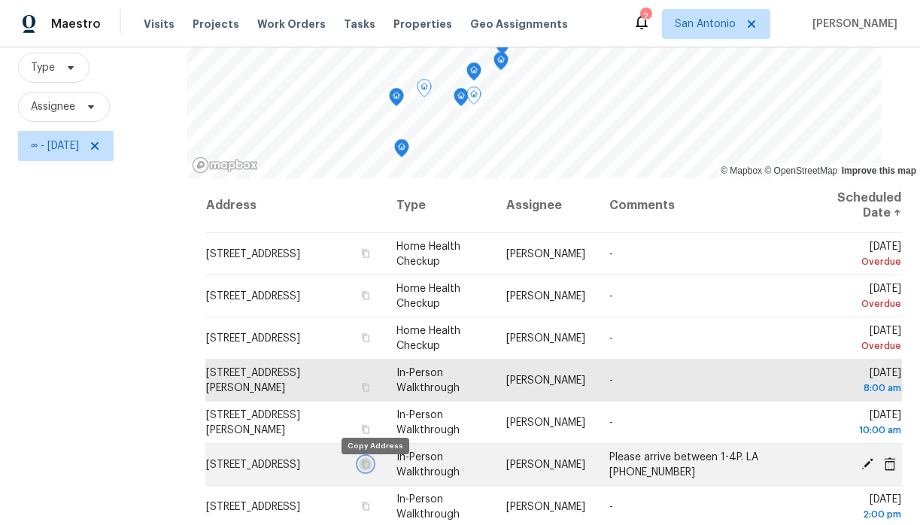
click at [370, 469] on icon "button" at bounding box center [365, 464] width 9 height 9
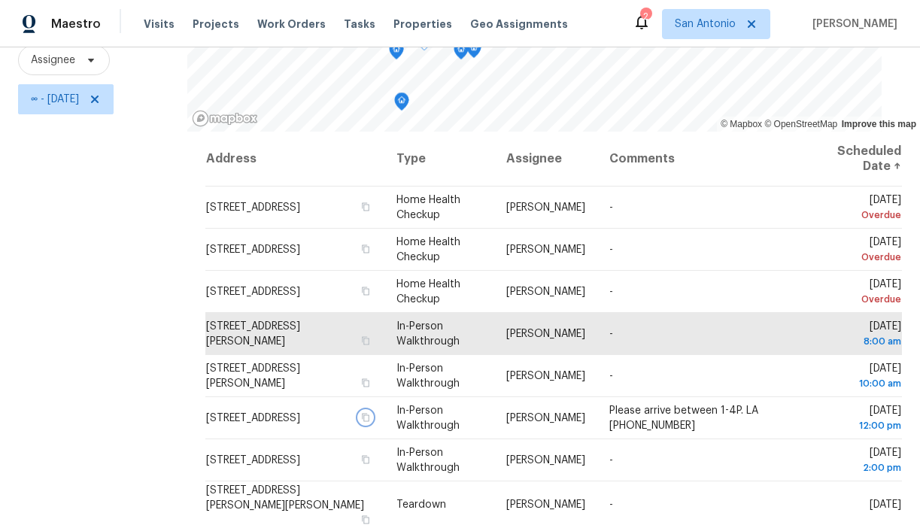
scroll to position [195, 0]
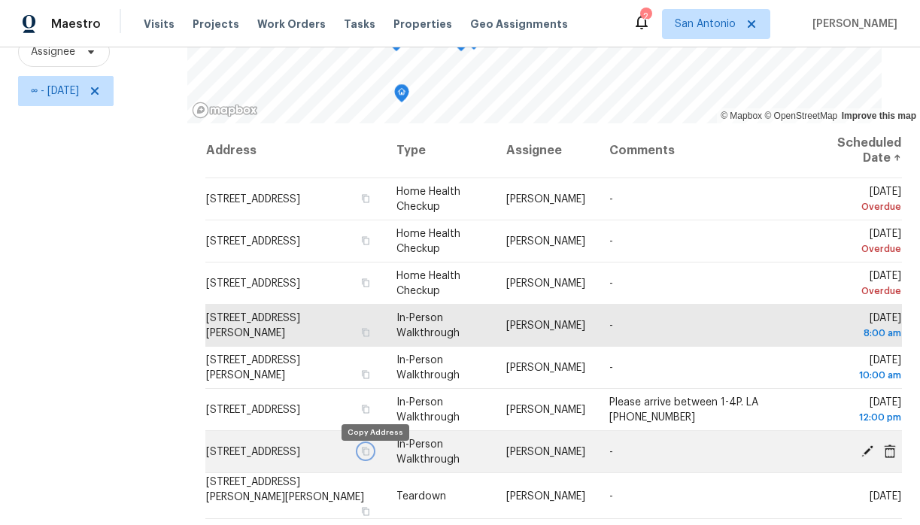
click at [370, 456] on icon "button" at bounding box center [365, 451] width 9 height 9
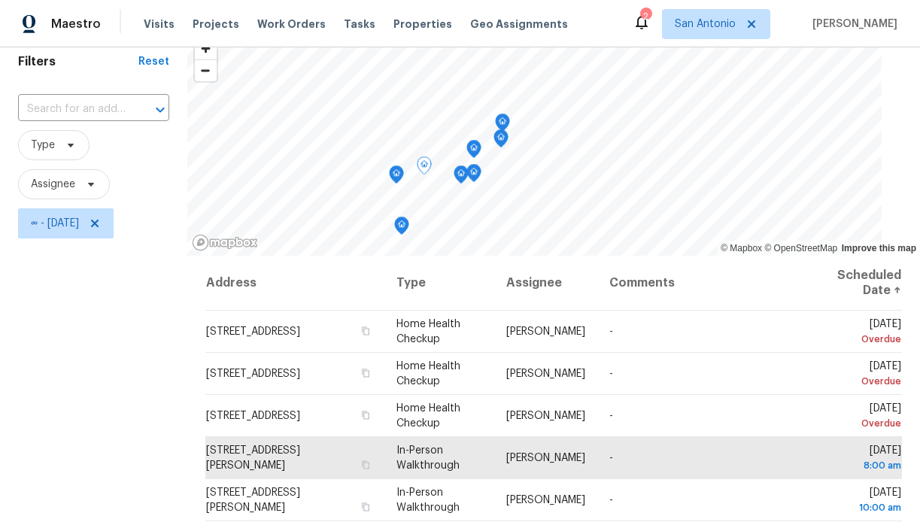
scroll to position [58, 0]
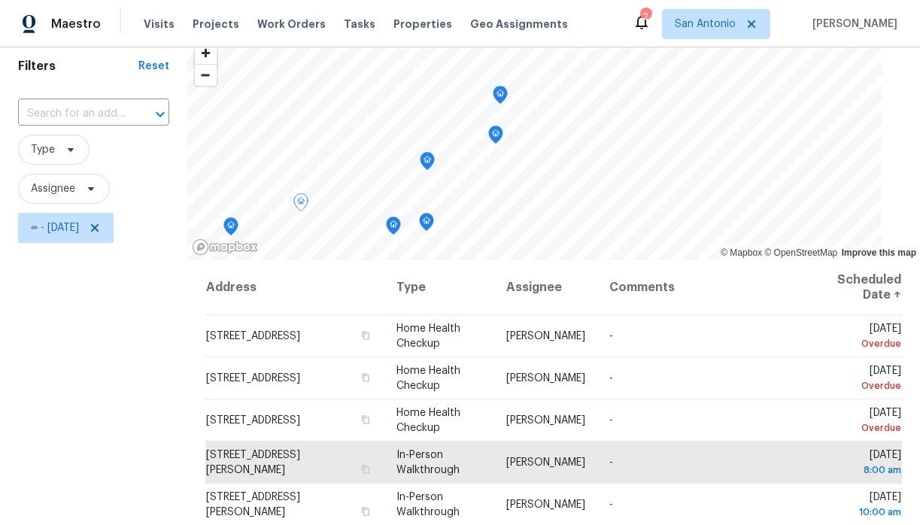
click at [501, 94] on icon "Map marker" at bounding box center [500, 95] width 2 height 2
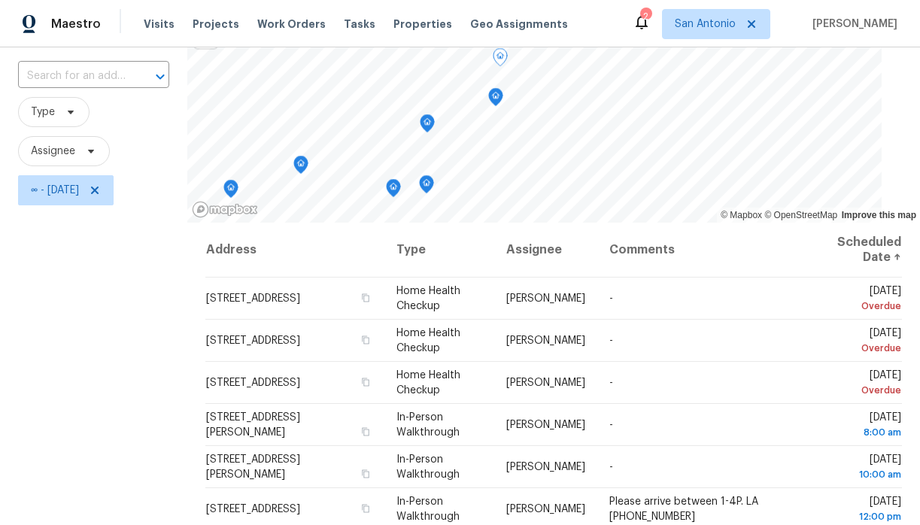
scroll to position [79, 0]
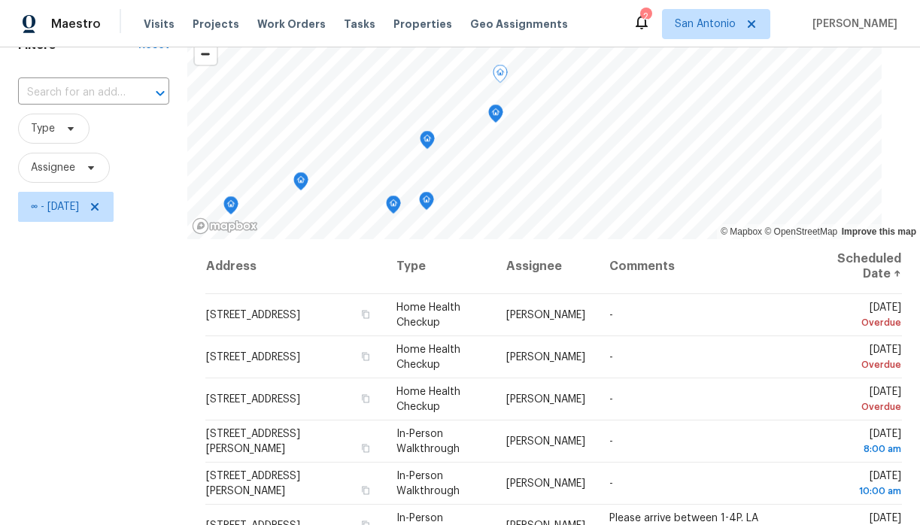
click at [496, 113] on icon "Map marker" at bounding box center [496, 114] width 2 height 2
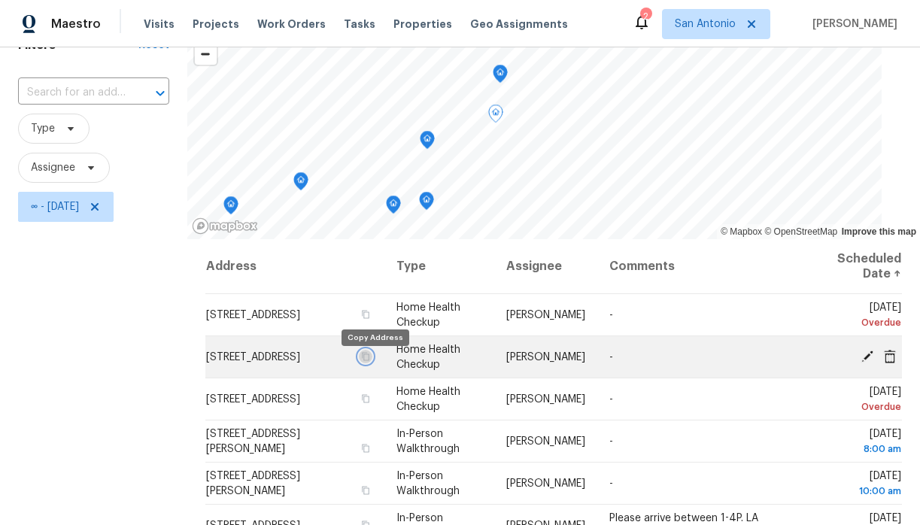
click at [370, 361] on icon "button" at bounding box center [365, 356] width 9 height 9
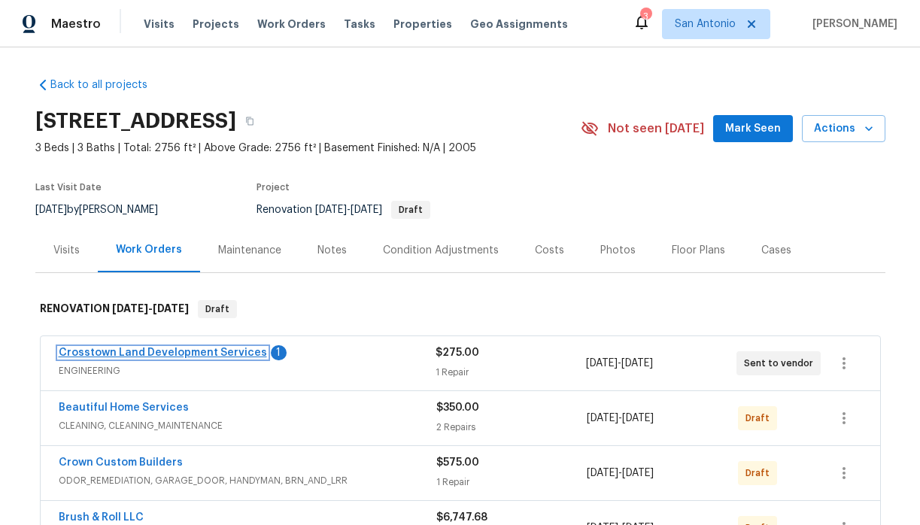
click at [170, 353] on link "Crosstown Land Development Services" at bounding box center [163, 353] width 208 height 11
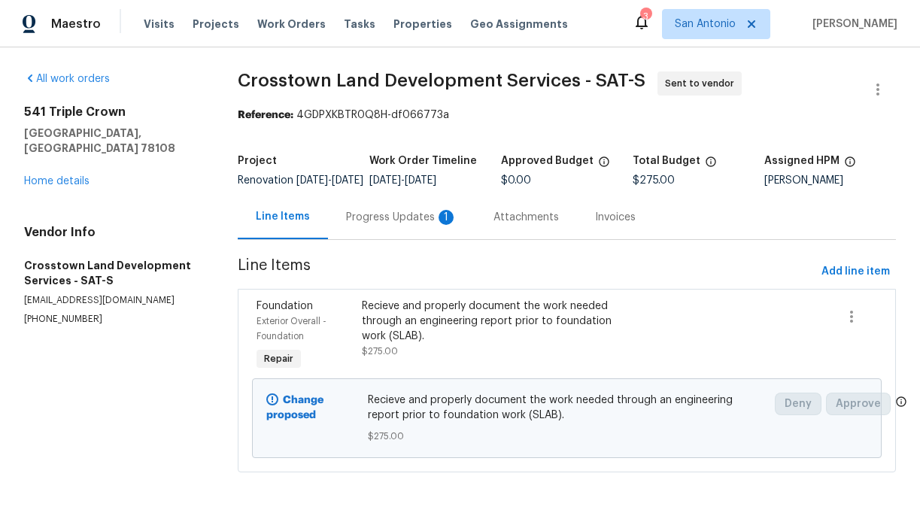
click at [383, 225] on div "Progress Updates 1" at bounding box center [401, 217] width 111 height 15
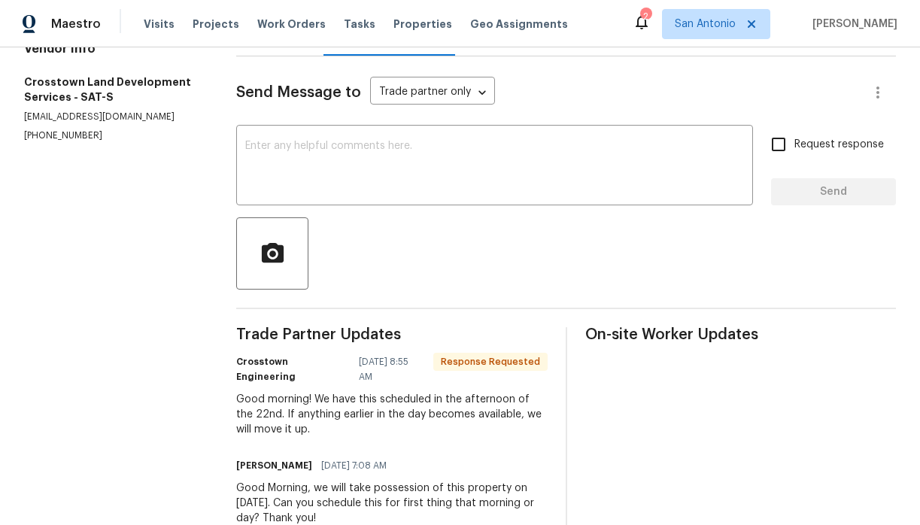
scroll to position [187, 0]
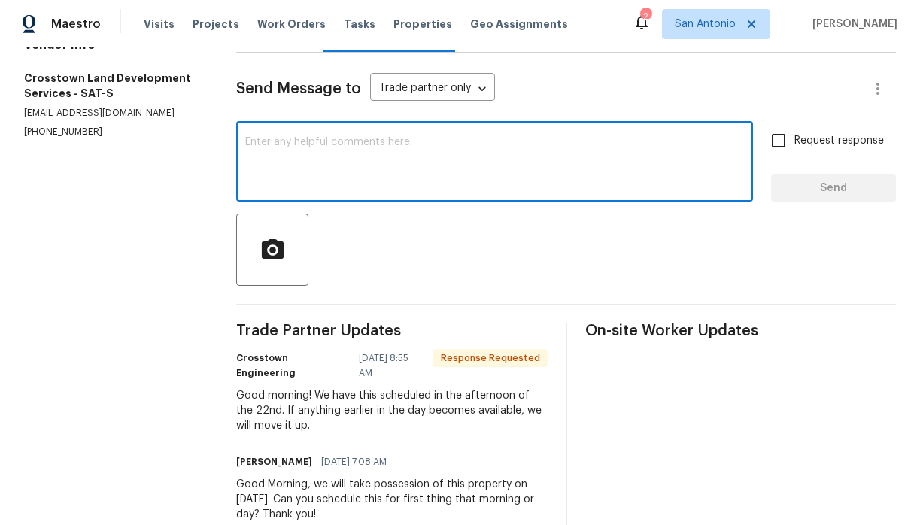
click at [441, 182] on textarea at bounding box center [494, 163] width 499 height 53
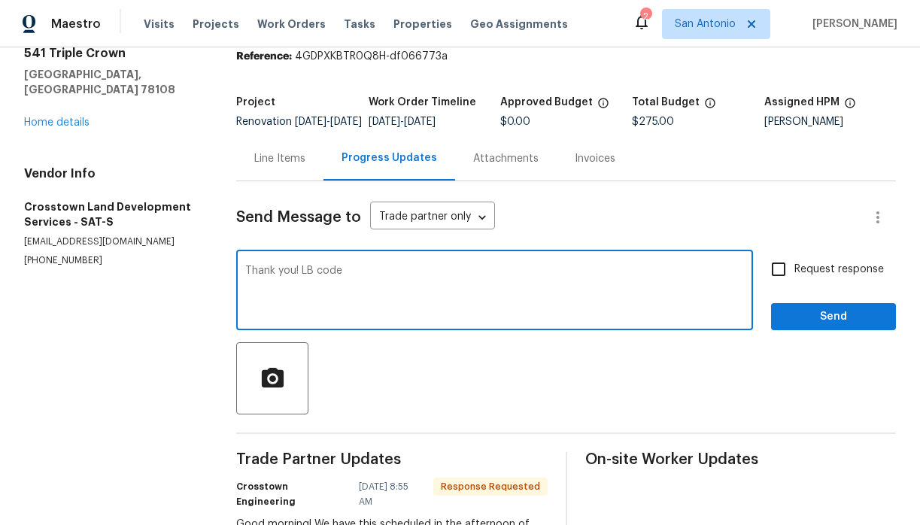
scroll to position [0, 0]
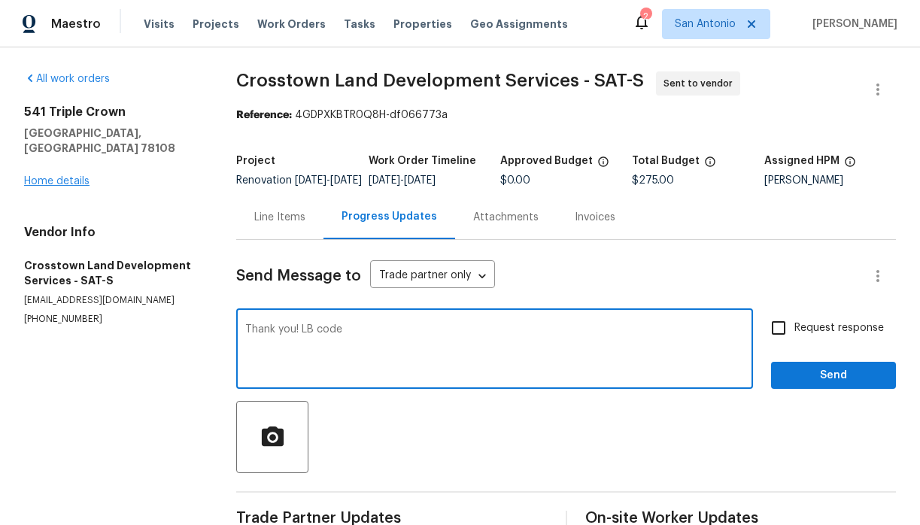
type textarea "Thank you! LB code"
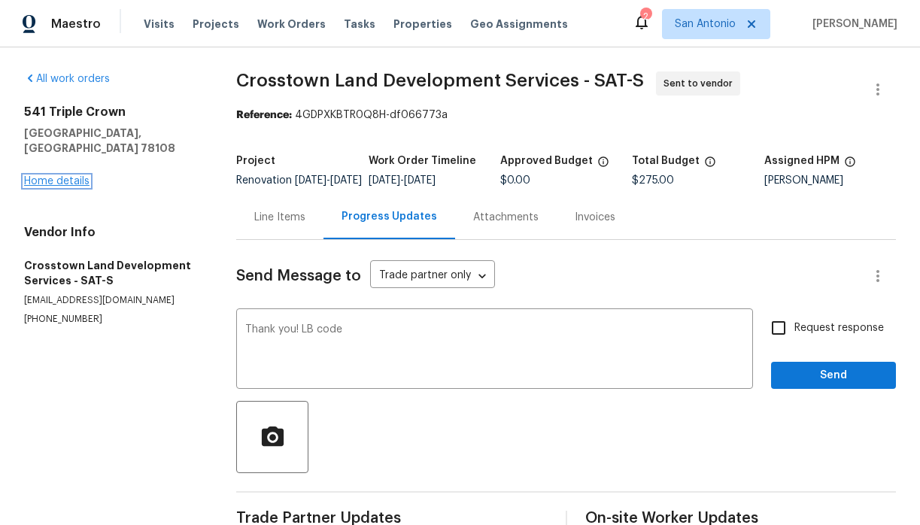
click at [62, 176] on link "Home details" at bounding box center [56, 181] width 65 height 11
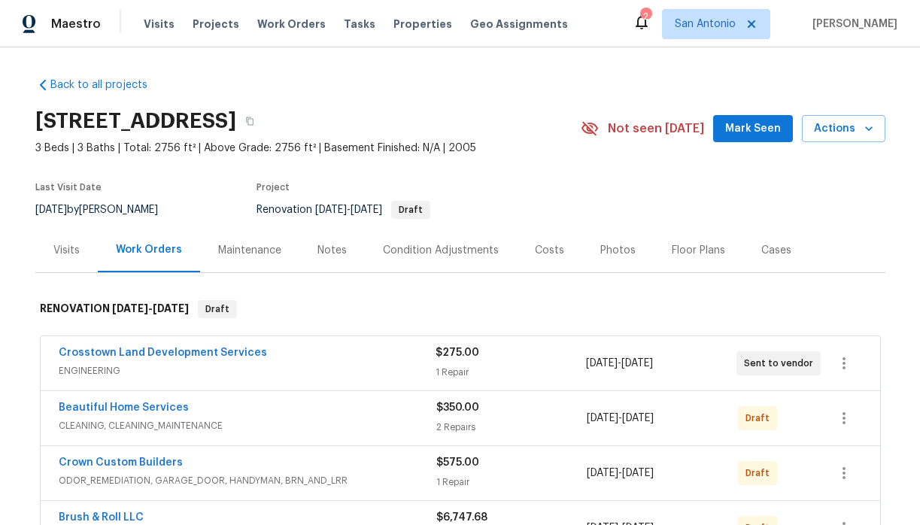
click at [61, 247] on div "Visits" at bounding box center [66, 250] width 26 height 15
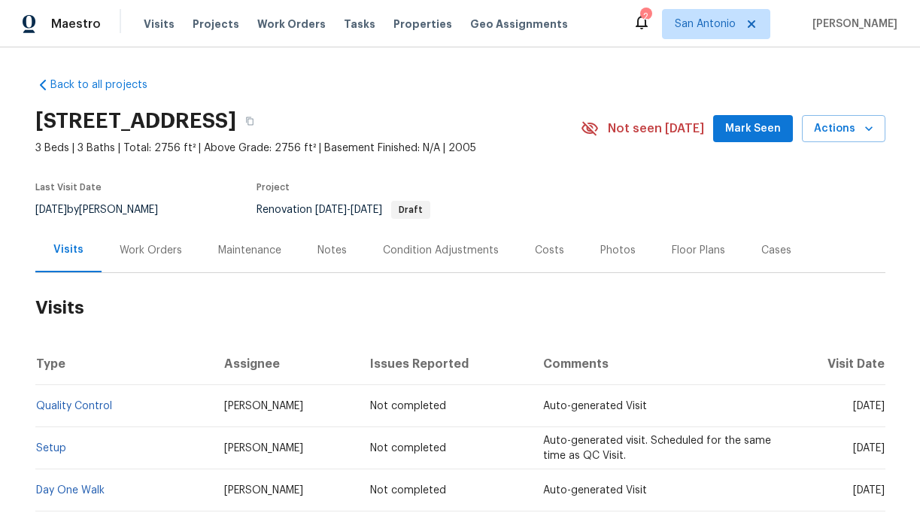
click at [151, 252] on div "Work Orders" at bounding box center [151, 250] width 62 height 15
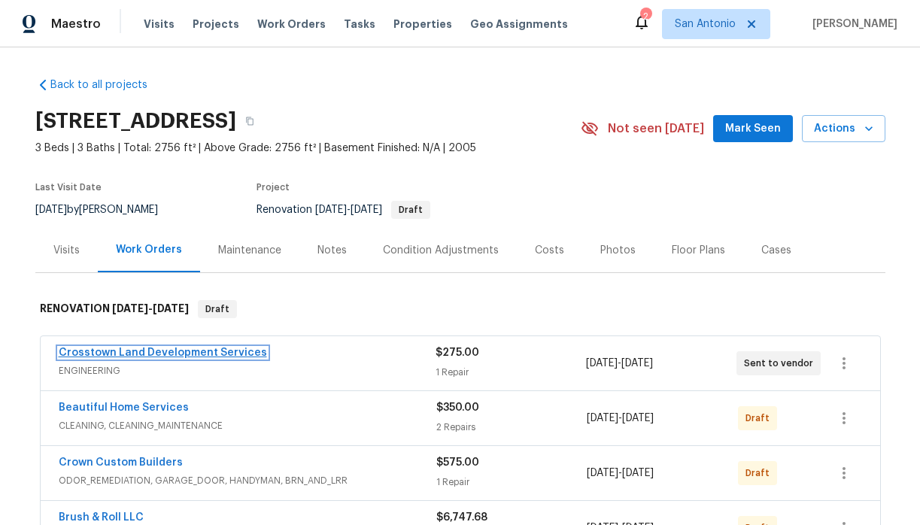
click at [181, 352] on link "Crosstown Land Development Services" at bounding box center [163, 353] width 208 height 11
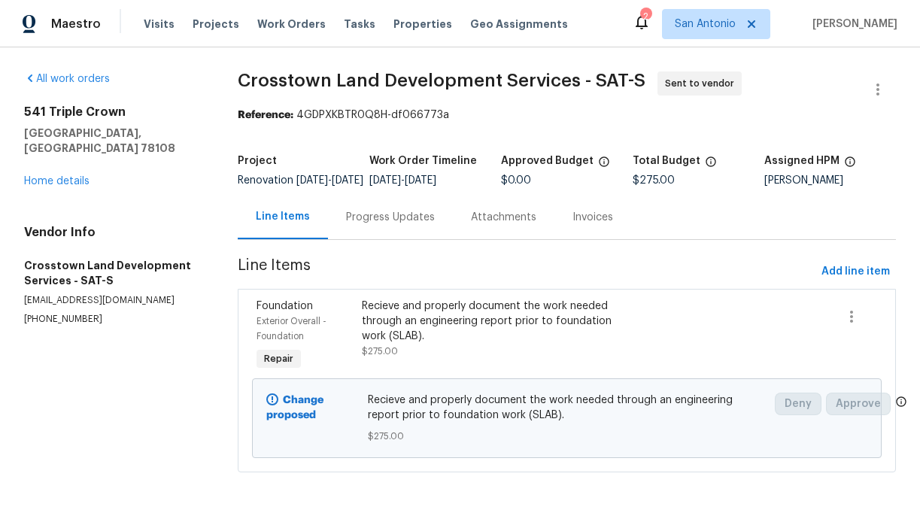
click at [388, 225] on div "Progress Updates" at bounding box center [390, 217] width 89 height 15
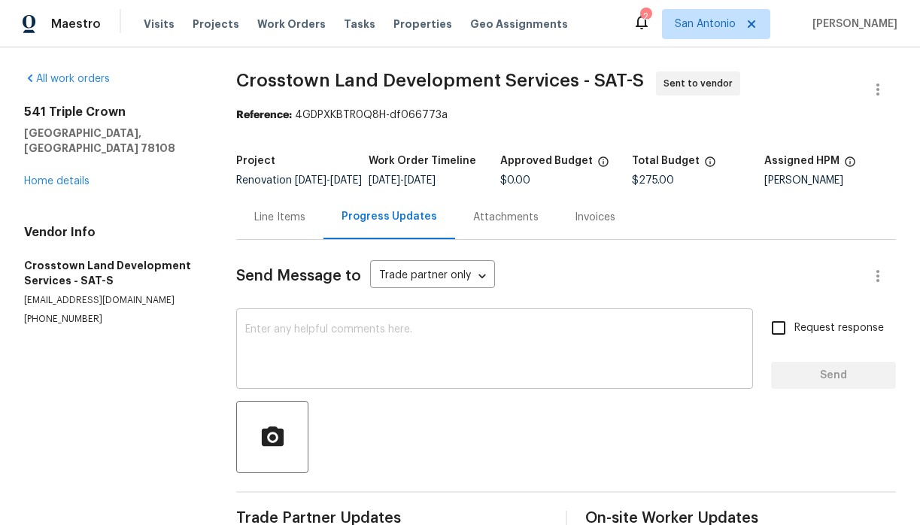
click at [393, 340] on textarea at bounding box center [494, 350] width 499 height 53
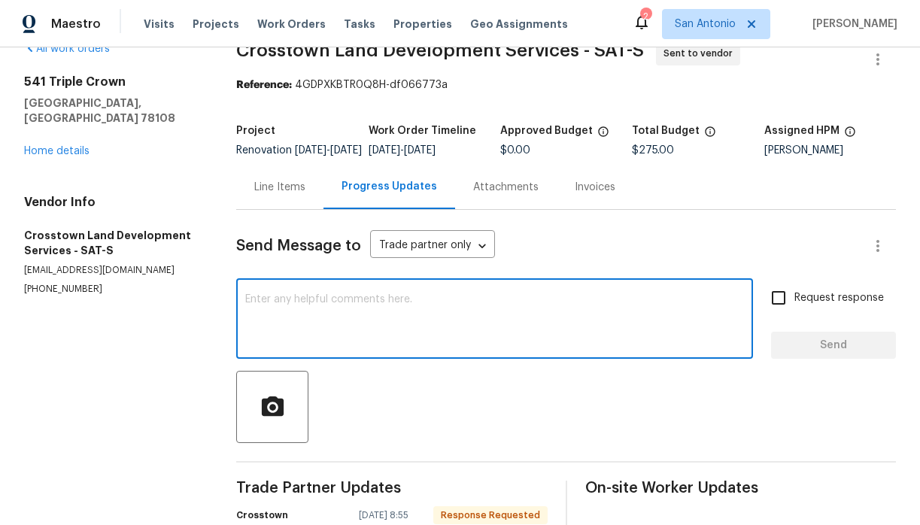
scroll to position [32, 0]
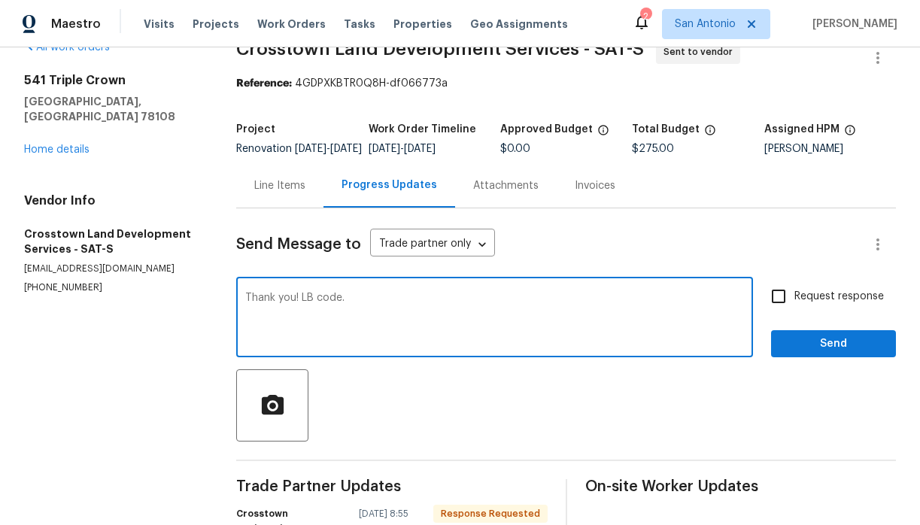
paste textarea "2613"
click at [345, 311] on textarea "Thank you! LB code. 2613" at bounding box center [494, 319] width 499 height 53
click at [369, 309] on textarea "Thank you! LB code 2613" at bounding box center [494, 319] width 499 height 53
type textarea "Thank you! LB code 2613."
click at [831, 352] on span "Send" at bounding box center [833, 344] width 101 height 19
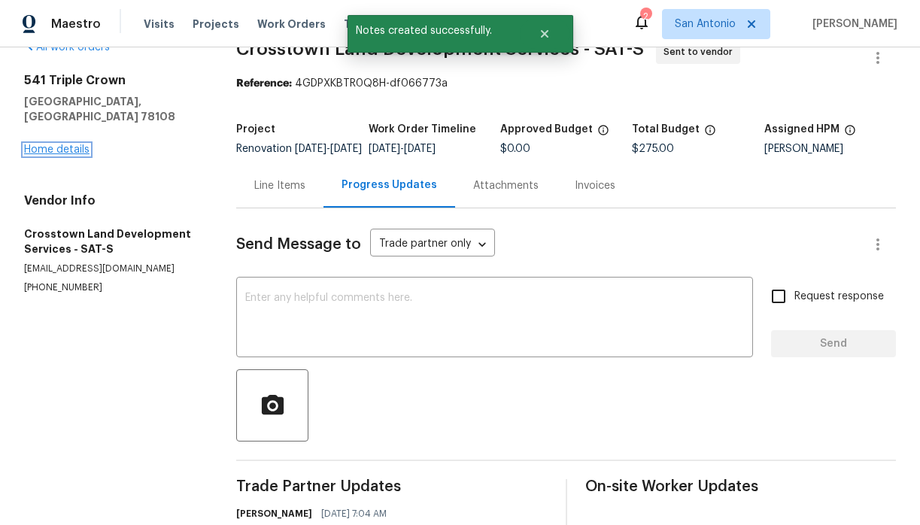
click at [69, 144] on link "Home details" at bounding box center [56, 149] width 65 height 11
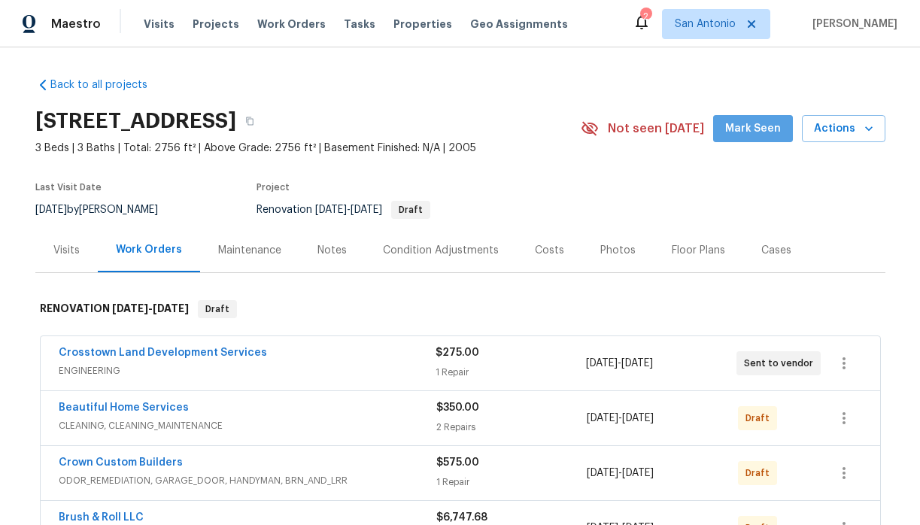
click at [769, 125] on span "Mark Seen" at bounding box center [753, 129] width 56 height 19
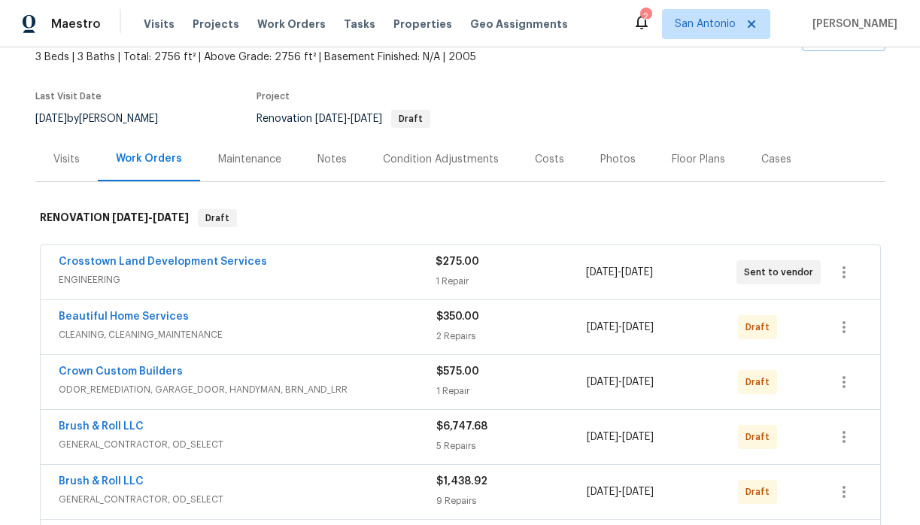
scroll to position [89, 0]
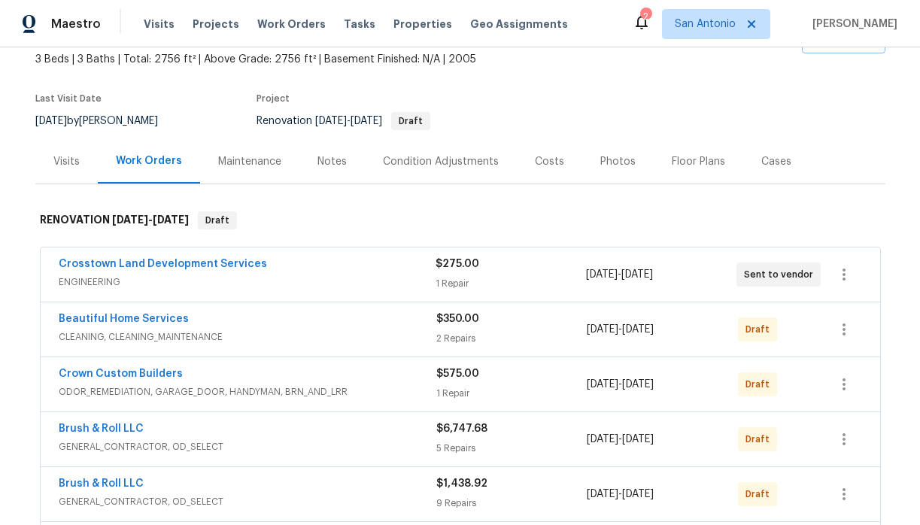
click at [327, 152] on div "Notes" at bounding box center [331, 161] width 65 height 44
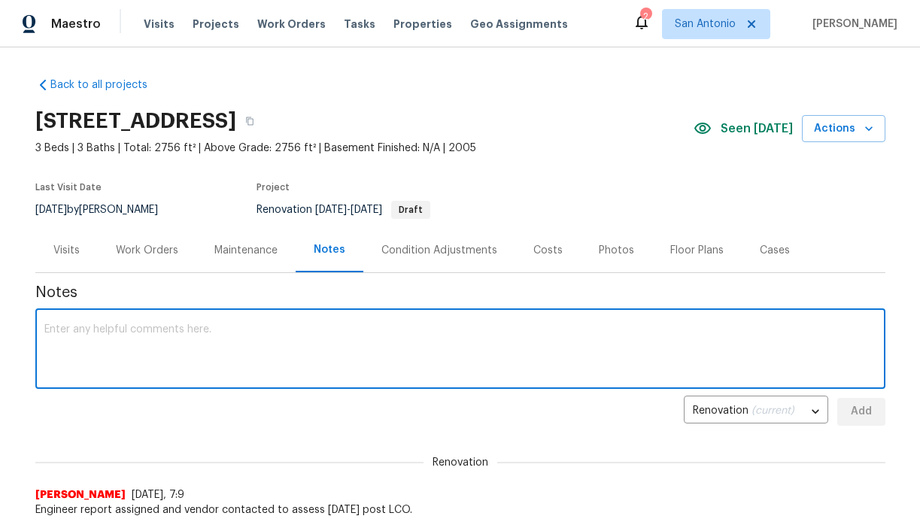
click at [332, 330] on textarea at bounding box center [460, 350] width 832 height 53
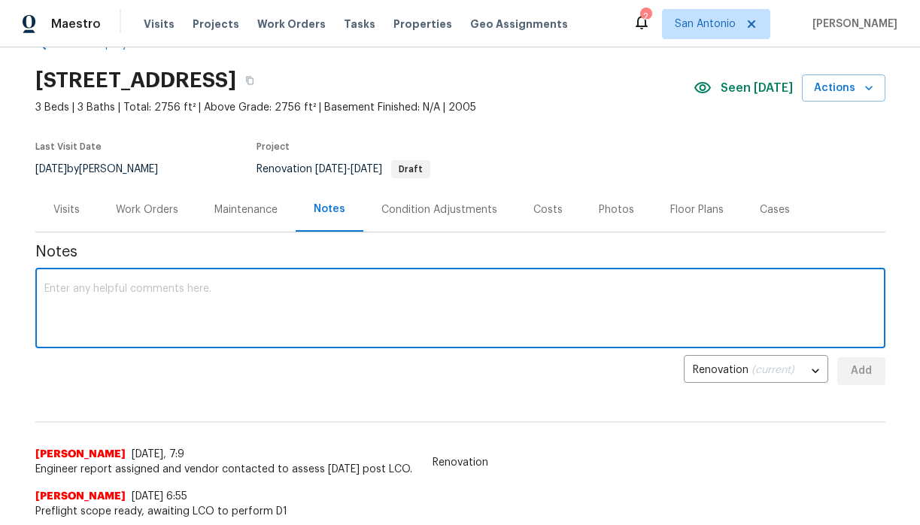
scroll to position [38, 0]
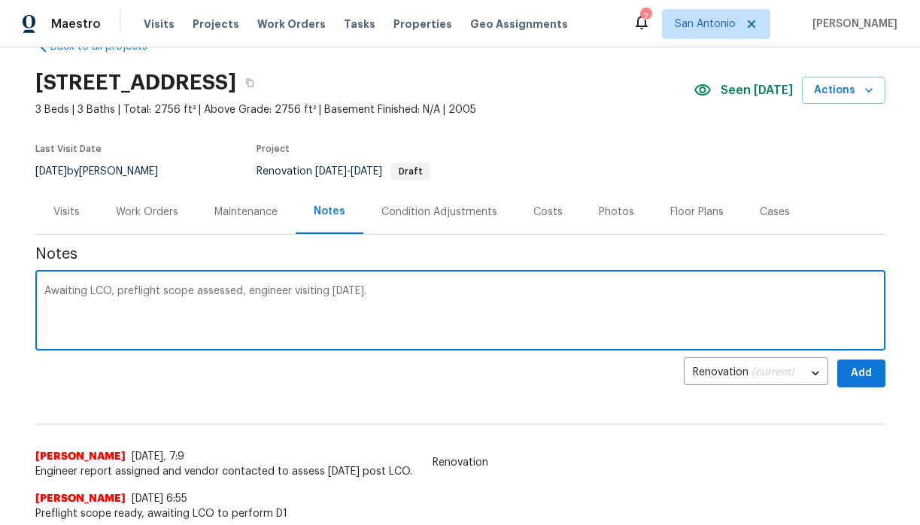
type textarea "Awaiting LCO, preflight scope assessed, engineer visiting [DATE]."
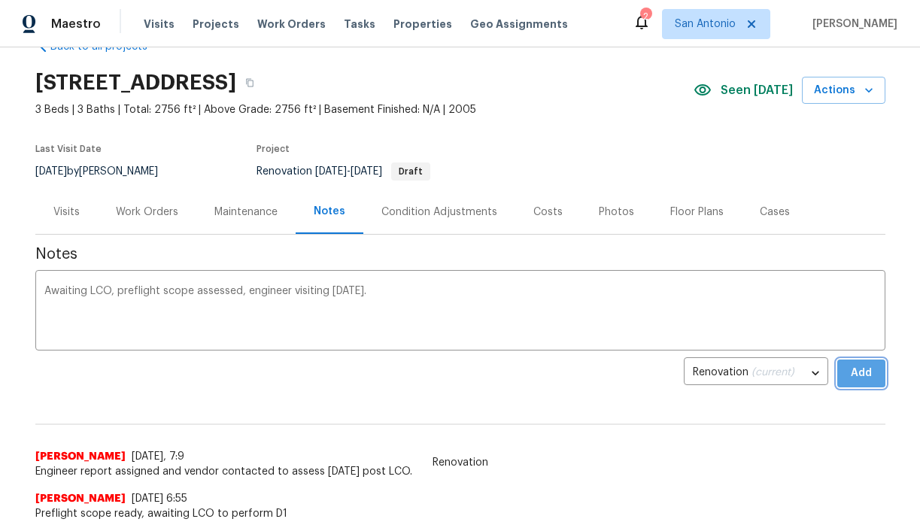
click at [846, 366] on button "Add" at bounding box center [861, 374] width 48 height 28
